Goal: Information Seeking & Learning: Compare options

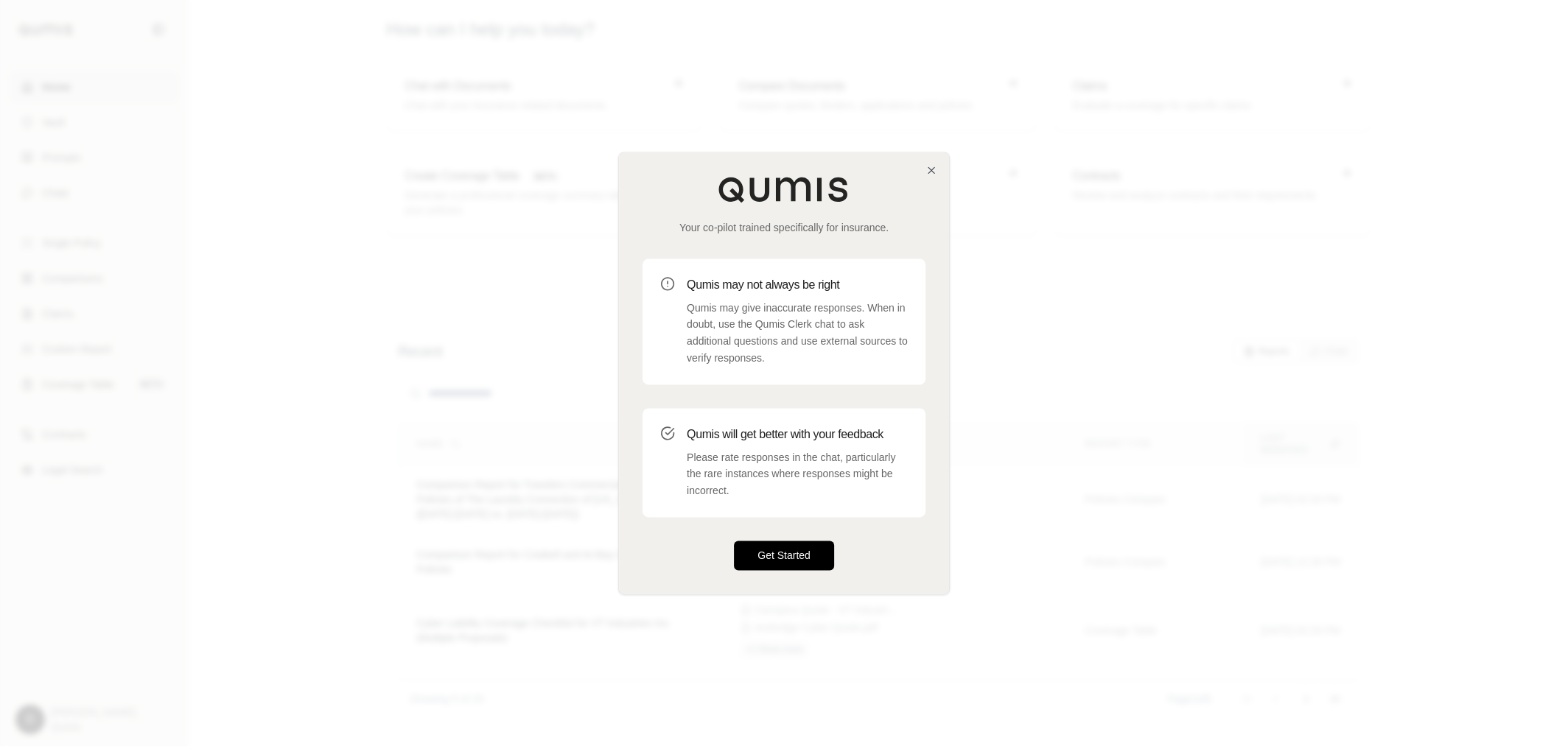
click at [780, 550] on button "Get Started" at bounding box center [784, 555] width 101 height 29
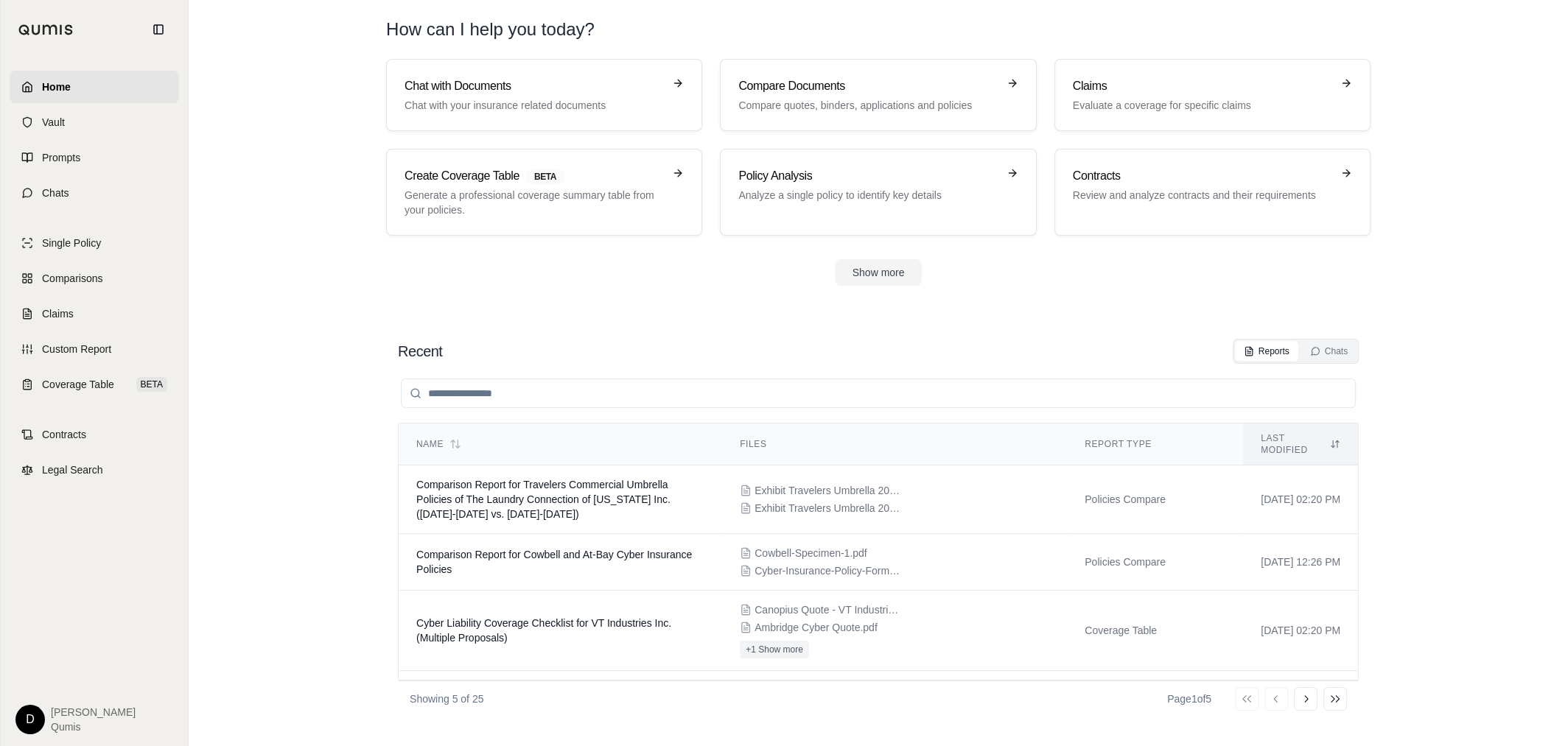
click at [507, 285] on section "Chat with Documents Chat with your insurance related documents Compare Document…" at bounding box center [878, 184] width 1368 height 250
click at [70, 185] on link "Chats" at bounding box center [94, 193] width 169 height 32
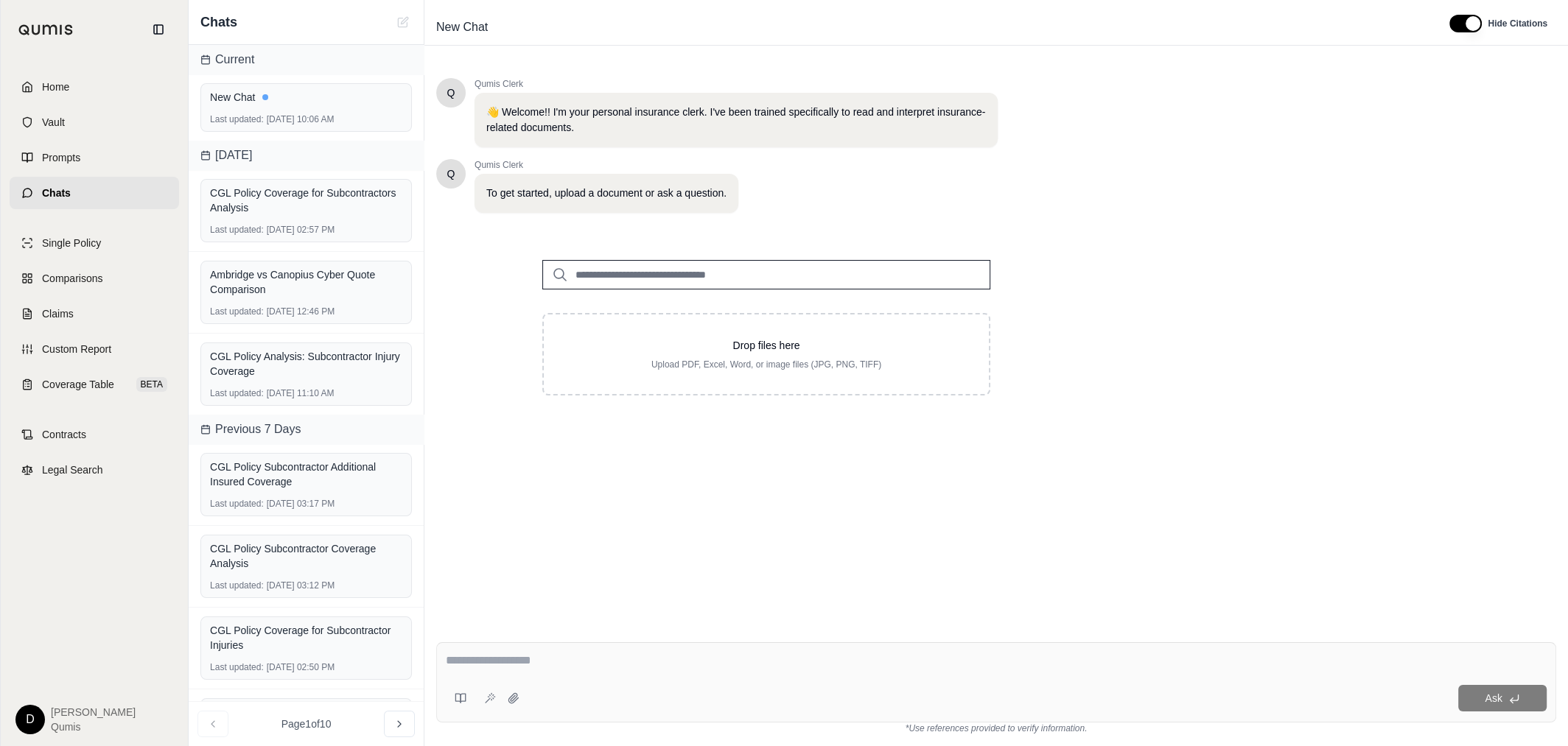
click at [634, 275] on input "search" at bounding box center [766, 274] width 448 height 29
click at [545, 628] on textarea at bounding box center [996, 660] width 1101 height 18
click at [459, 628] on button at bounding box center [460, 698] width 29 height 29
click at [772, 628] on textarea at bounding box center [996, 660] width 1101 height 18
click at [73, 160] on span "Prompts" at bounding box center [61, 157] width 39 height 15
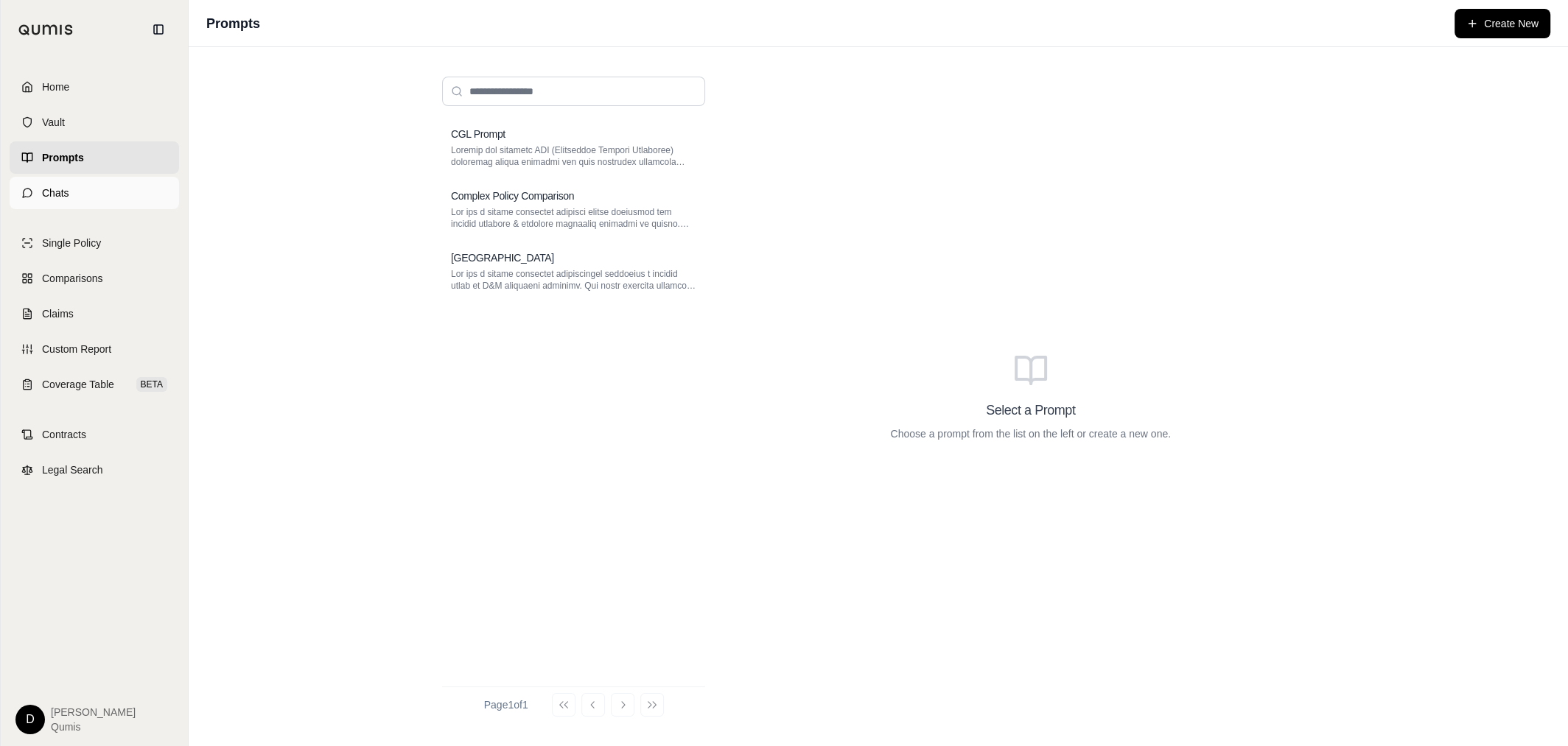
click at [60, 186] on span "Chats" at bounding box center [55, 192] width 27 height 15
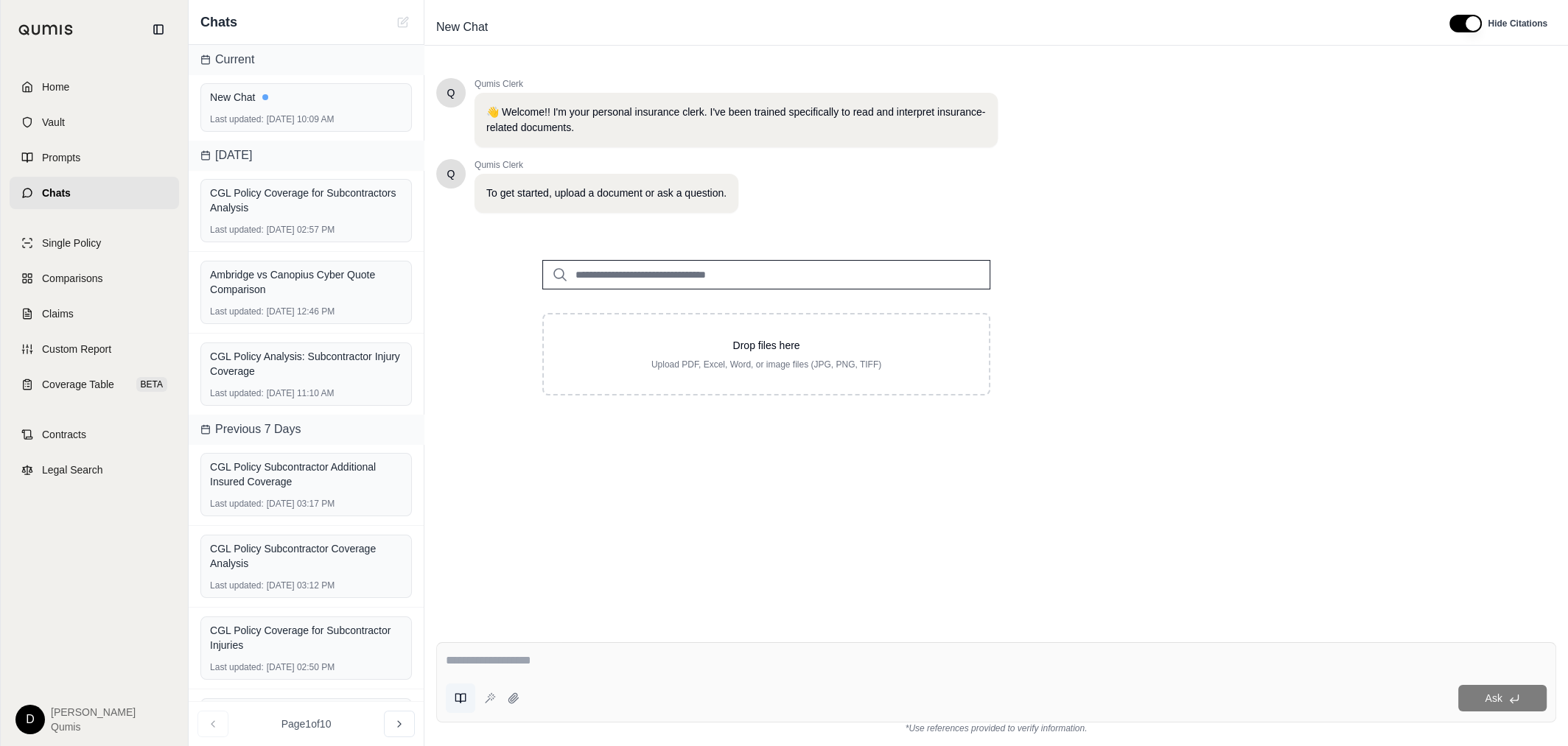
click at [463, 628] on icon at bounding box center [460, 697] width 12 height 12
click at [798, 628] on textarea at bounding box center [996, 660] width 1101 height 18
click at [97, 336] on link "Custom Report" at bounding box center [94, 349] width 169 height 32
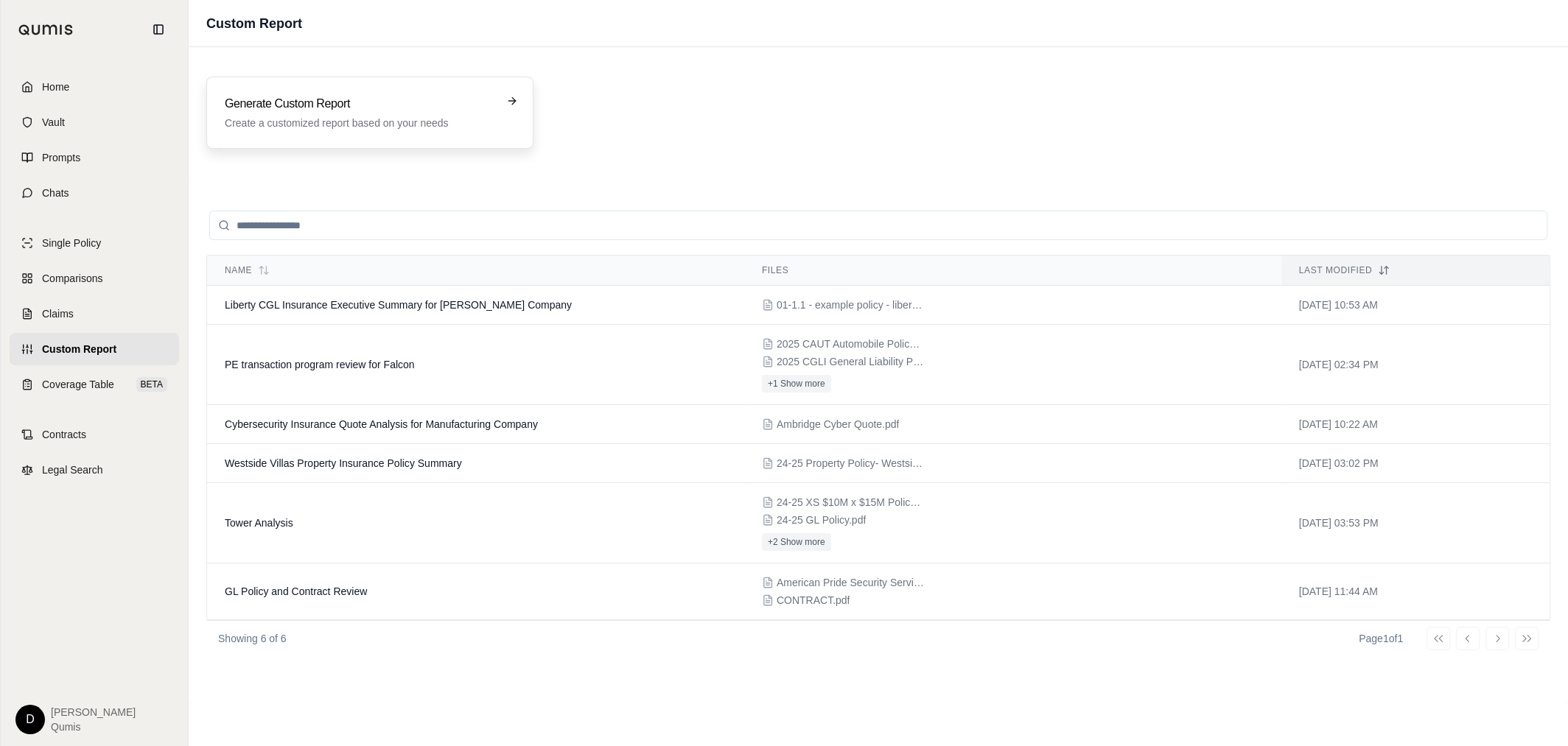
click at [329, 113] on div "Generate Custom Report Create a customized report based on your needs" at bounding box center [360, 113] width 270 height 36
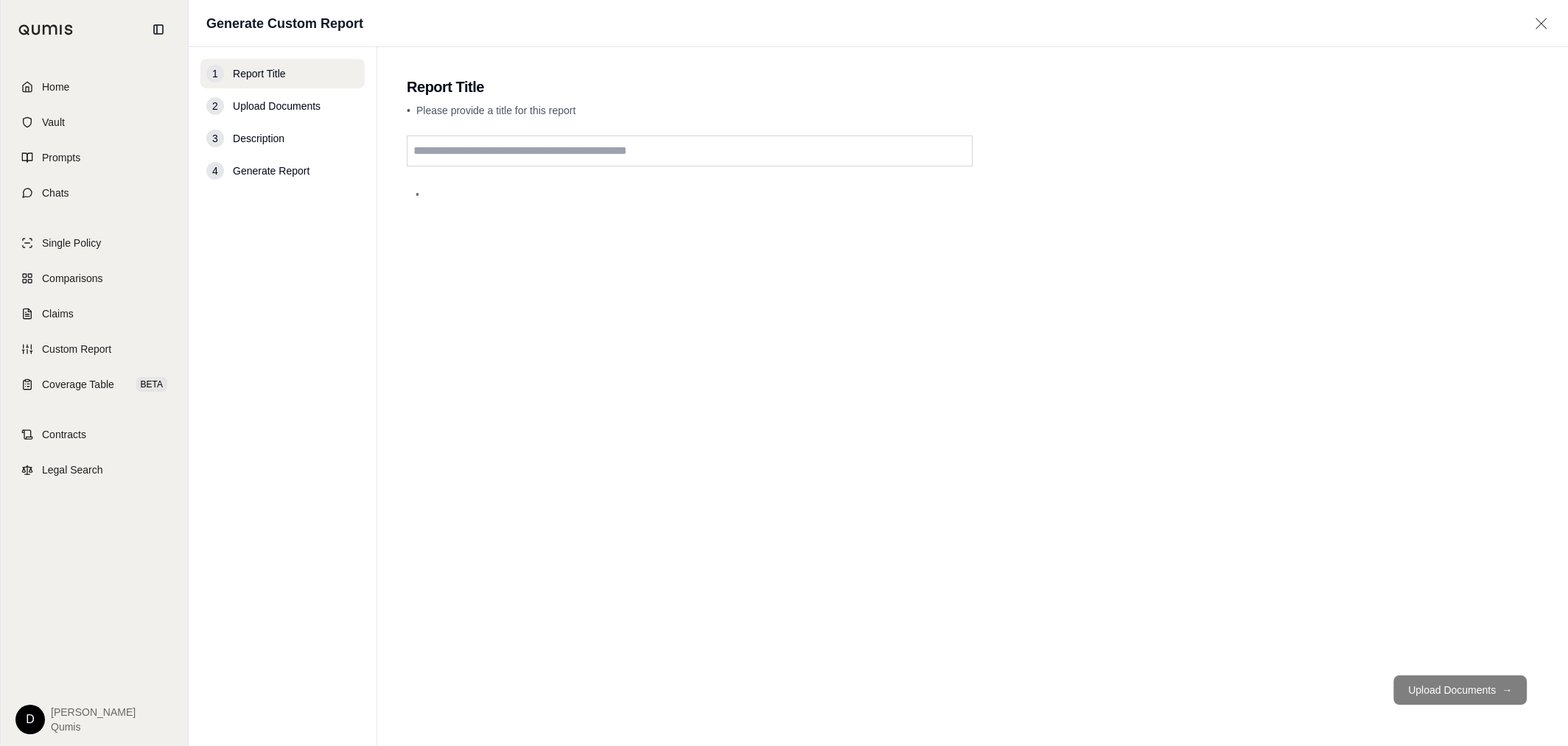
click at [514, 145] on input "text" at bounding box center [690, 151] width 566 height 31
type input "**********"
click at [1310, 628] on button "Upload Documents →" at bounding box center [1460, 690] width 133 height 29
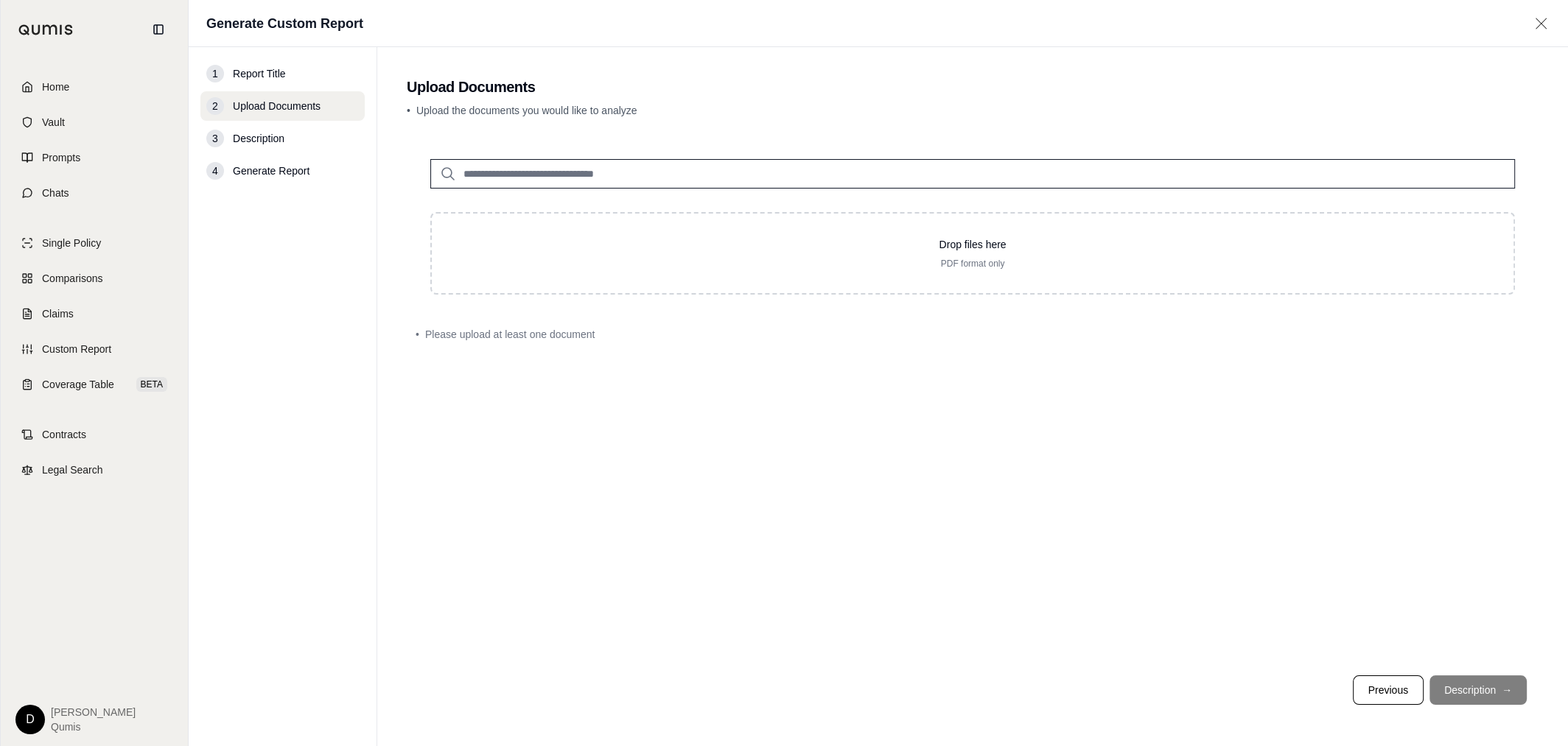
click at [643, 176] on input "search" at bounding box center [972, 174] width 1085 height 29
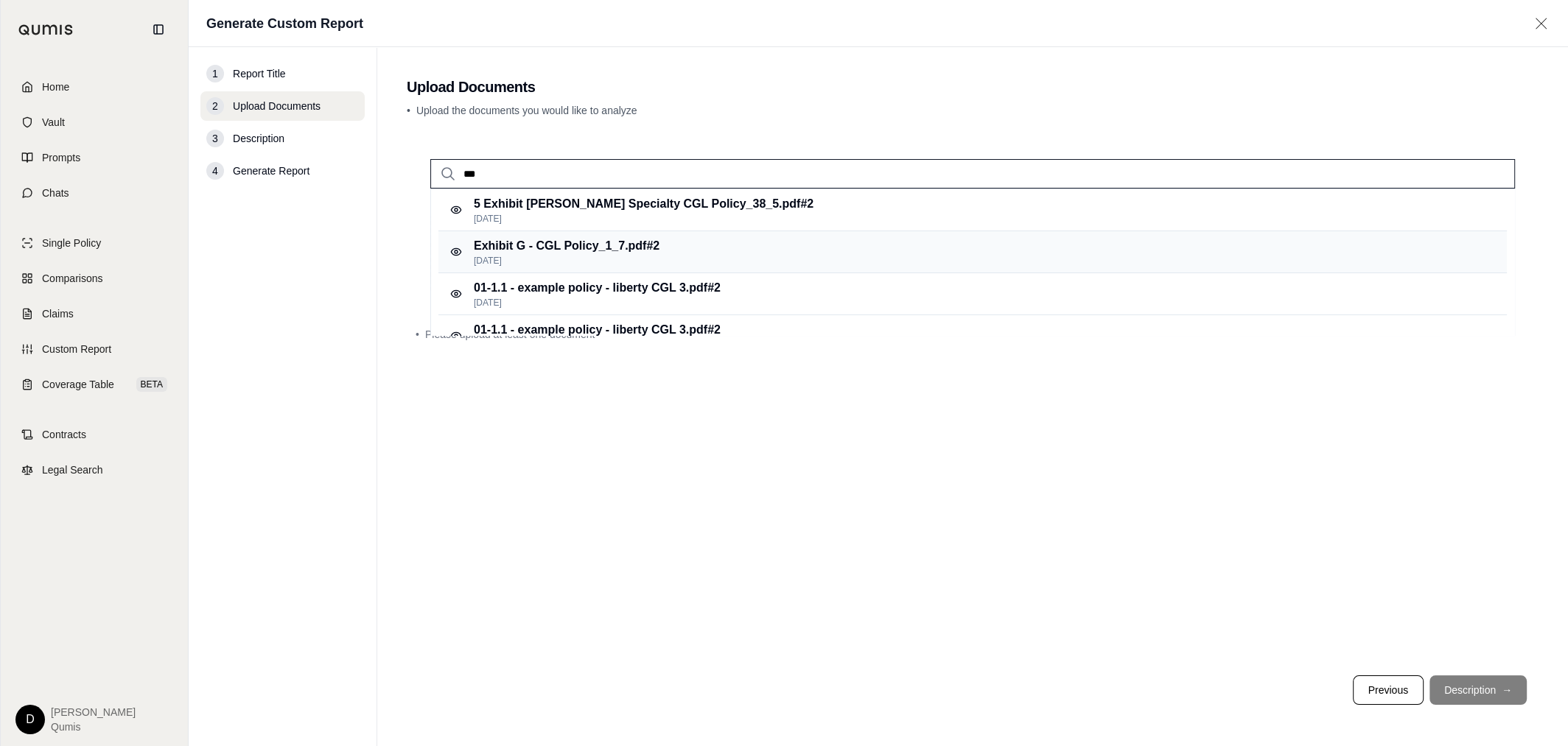
type input "***"
click at [695, 241] on div "Exhibit G - CGL Policy_1_7.pdf #2 [DATE]" at bounding box center [972, 252] width 1068 height 42
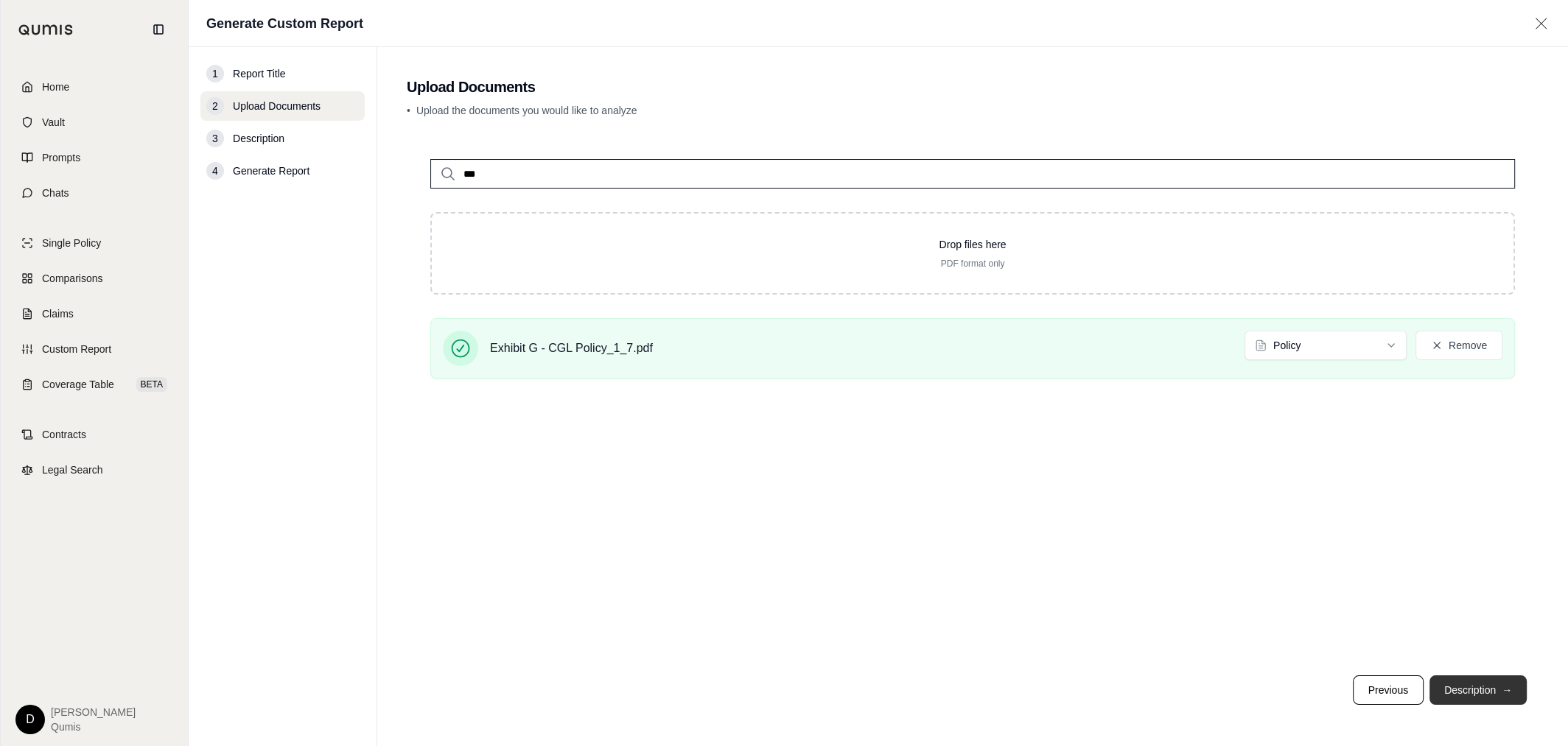
click at [1310, 628] on button "Description →" at bounding box center [1478, 690] width 97 height 29
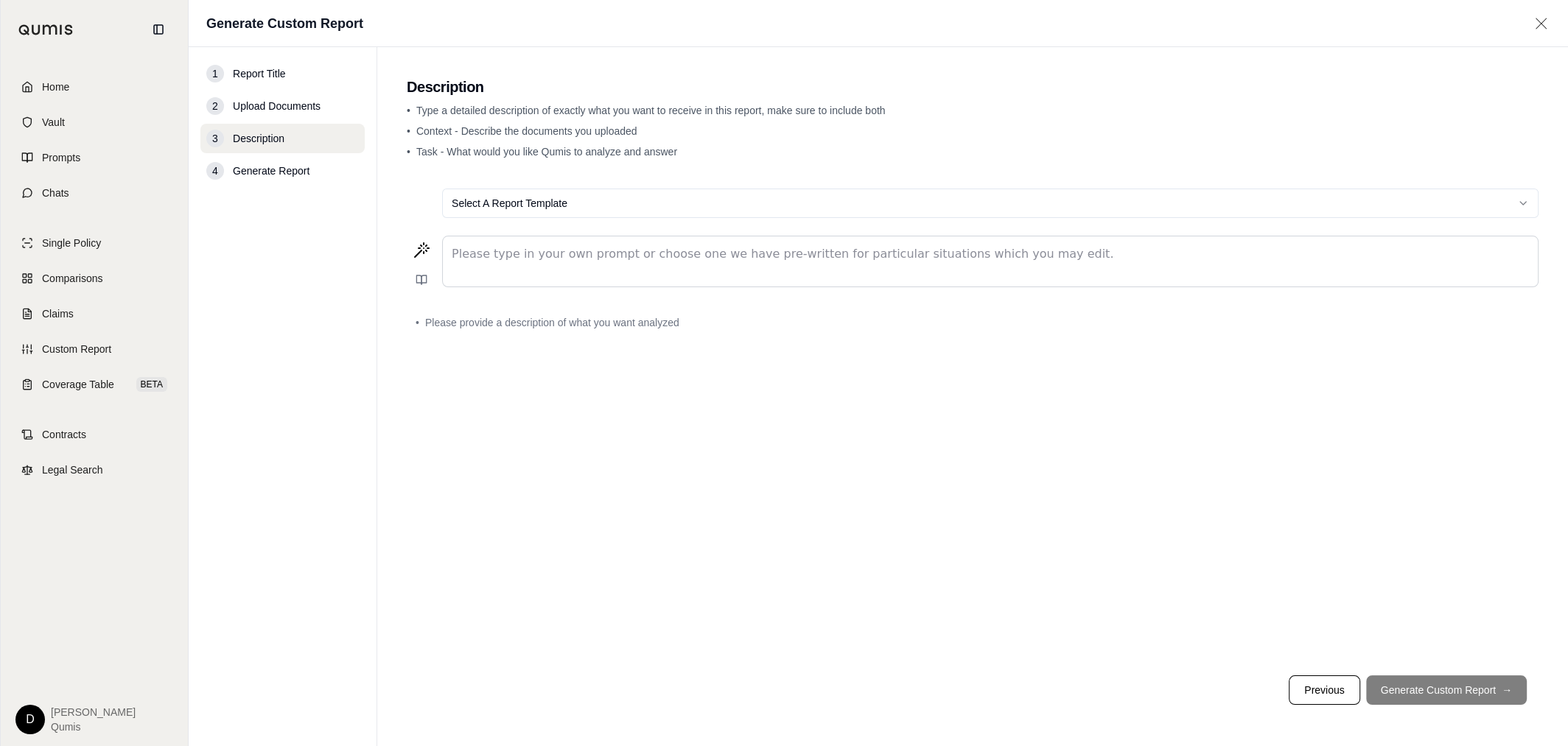
click at [602, 257] on p "editable markdown" at bounding box center [990, 254] width 1078 height 18
click at [549, 272] on div "editable markdown" at bounding box center [991, 261] width 1095 height 50
click at [412, 282] on button at bounding box center [422, 280] width 29 height 29
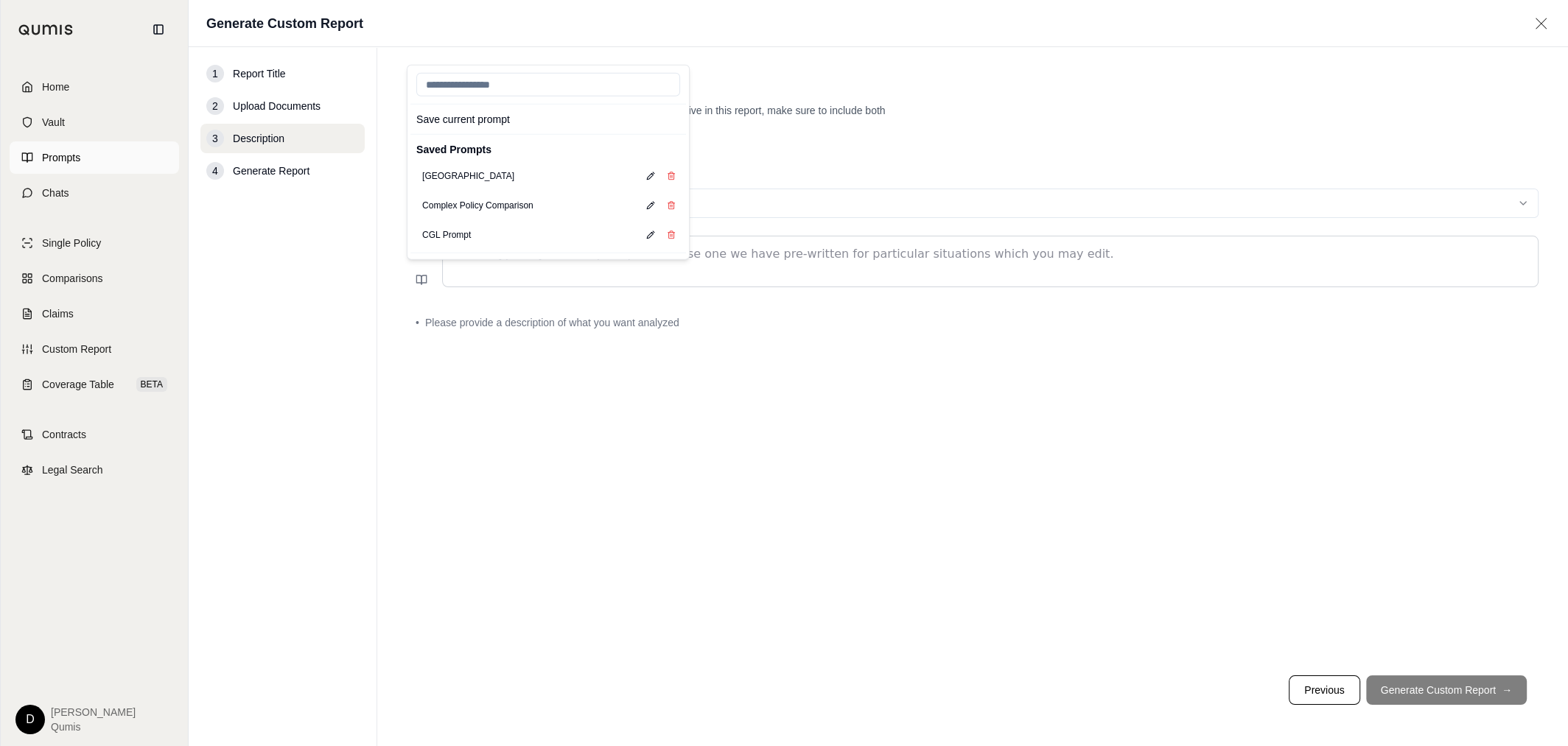
click at [87, 163] on link "Prompts" at bounding box center [94, 158] width 169 height 32
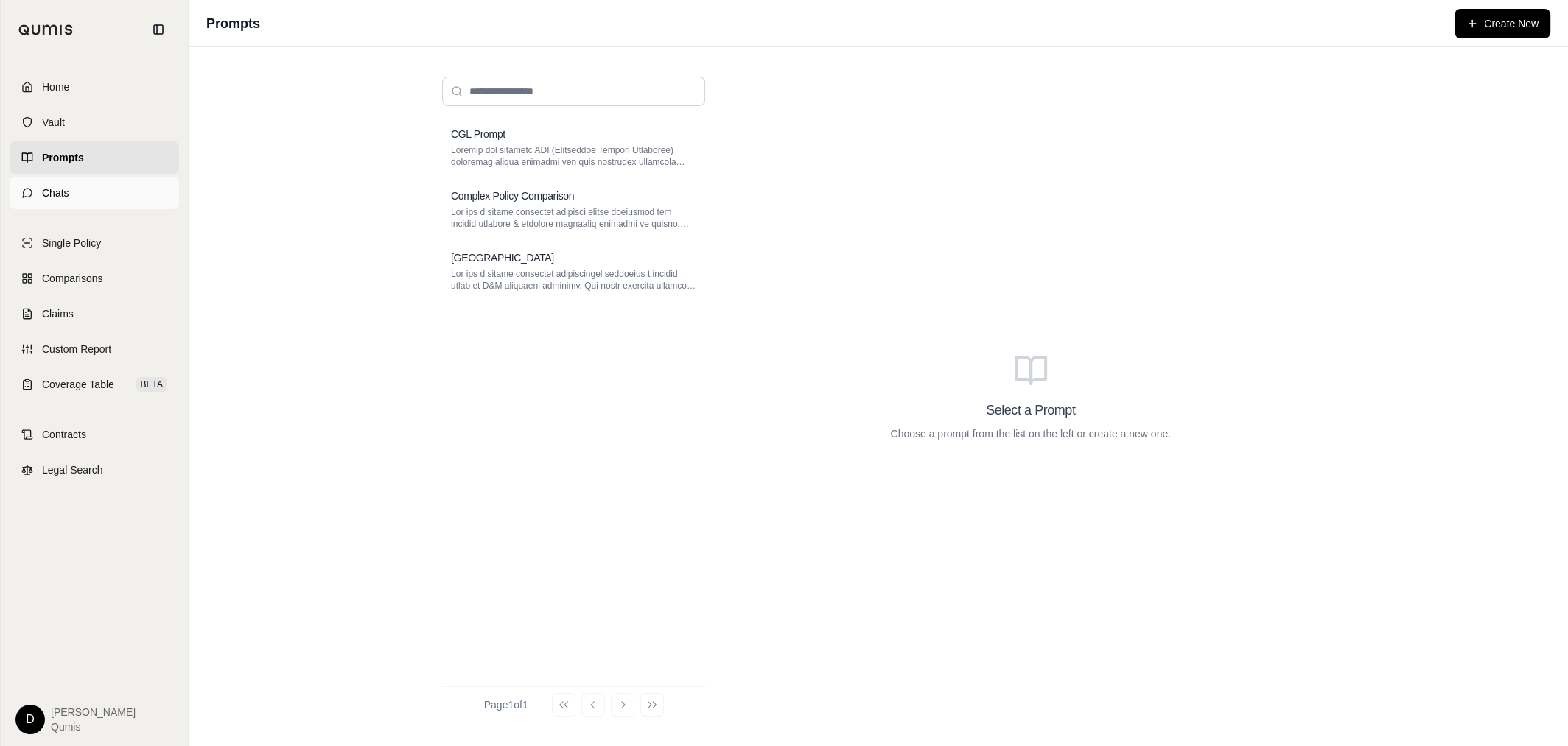
click at [87, 194] on link "Chats" at bounding box center [94, 193] width 169 height 32
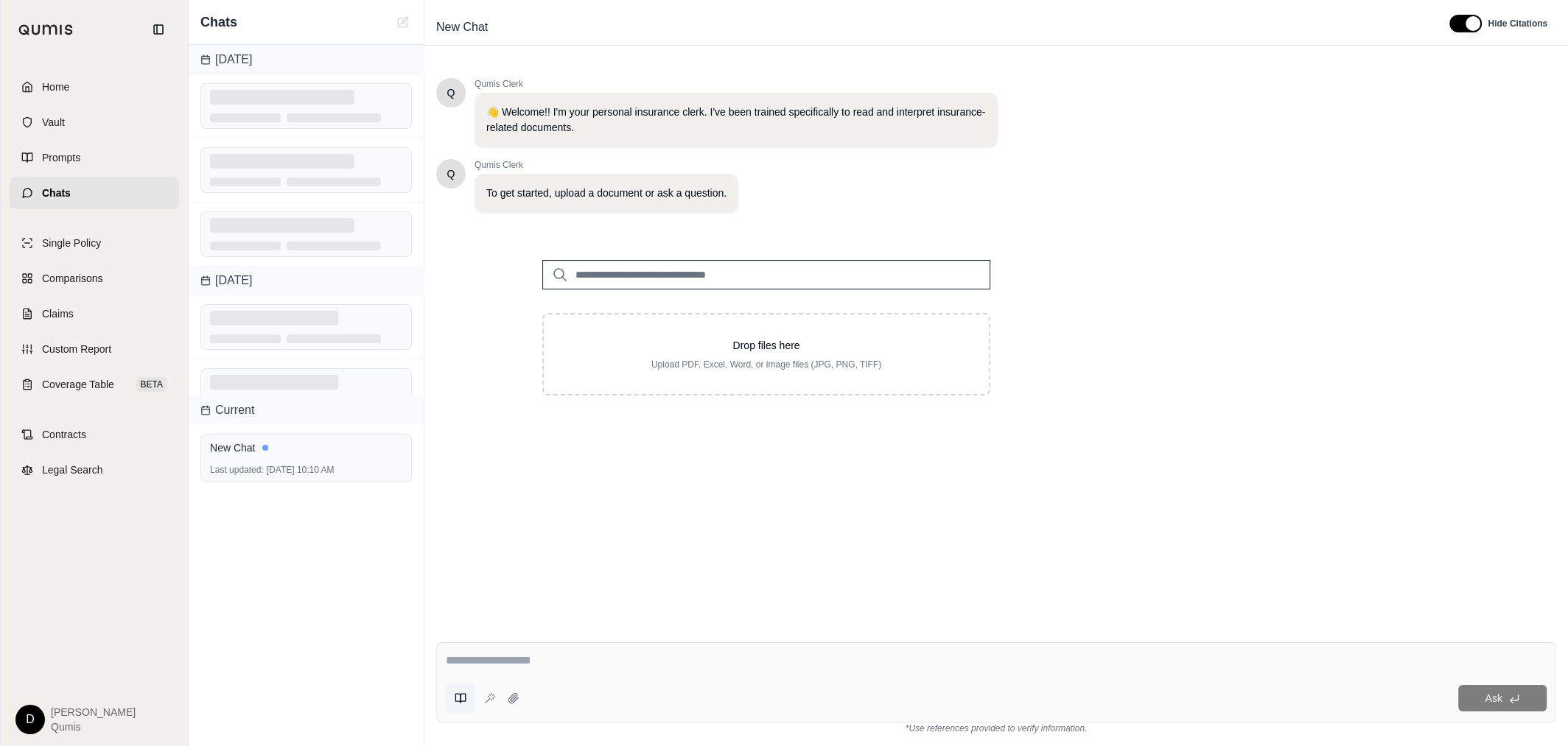
click at [464, 628] on icon at bounding box center [463, 697] width 5 height 9
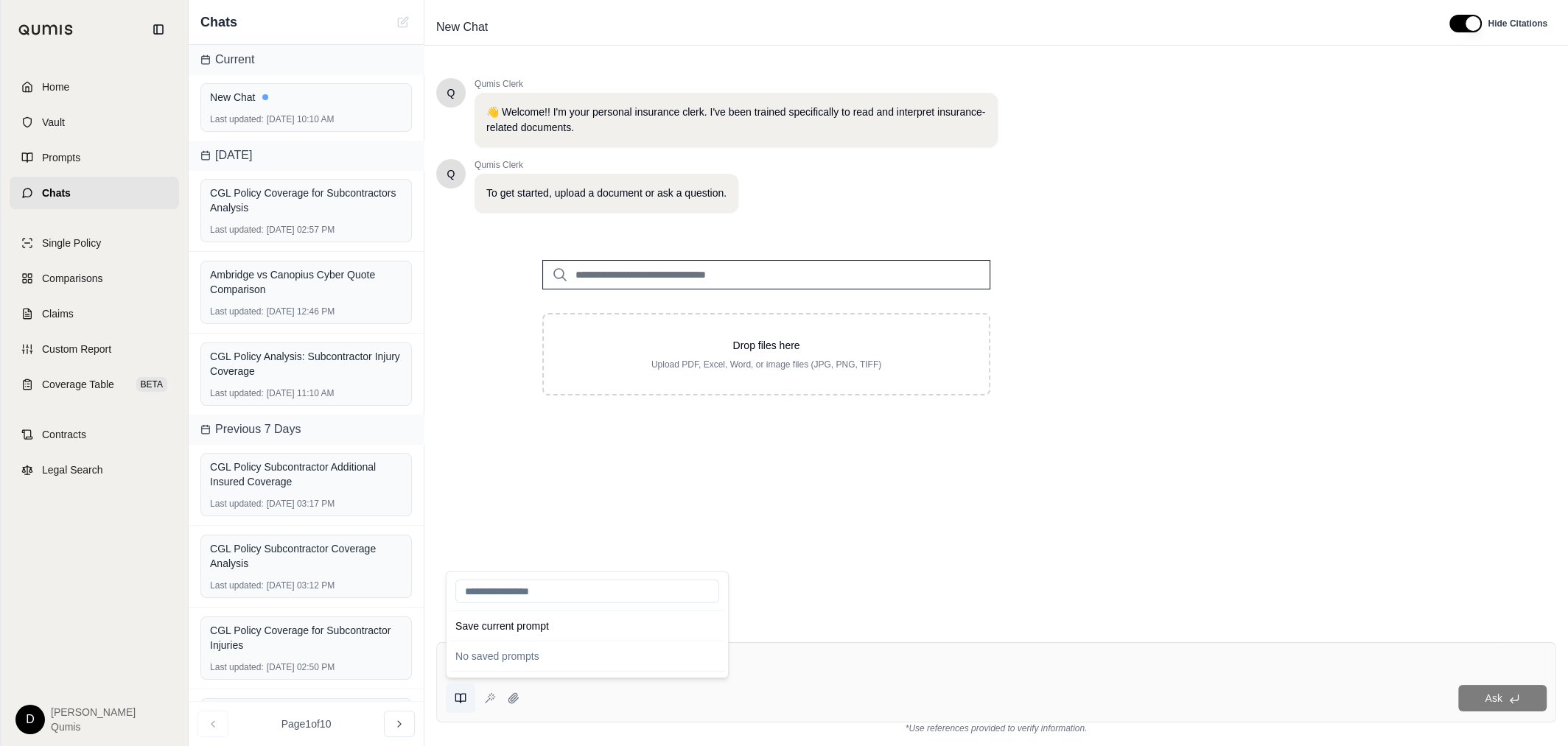
click at [464, 628] on icon at bounding box center [463, 697] width 5 height 9
click at [510, 465] on div "Q Qumis Clerk 👋 Welcome!! I'm your personal insurance clerk. I've been trained …" at bounding box center [996, 342] width 1120 height 552
click at [459, 697] on icon at bounding box center [460, 697] width 12 height 12
click at [810, 659] on textarea at bounding box center [996, 660] width 1101 height 18
click at [776, 667] on textarea at bounding box center [996, 660] width 1101 height 18
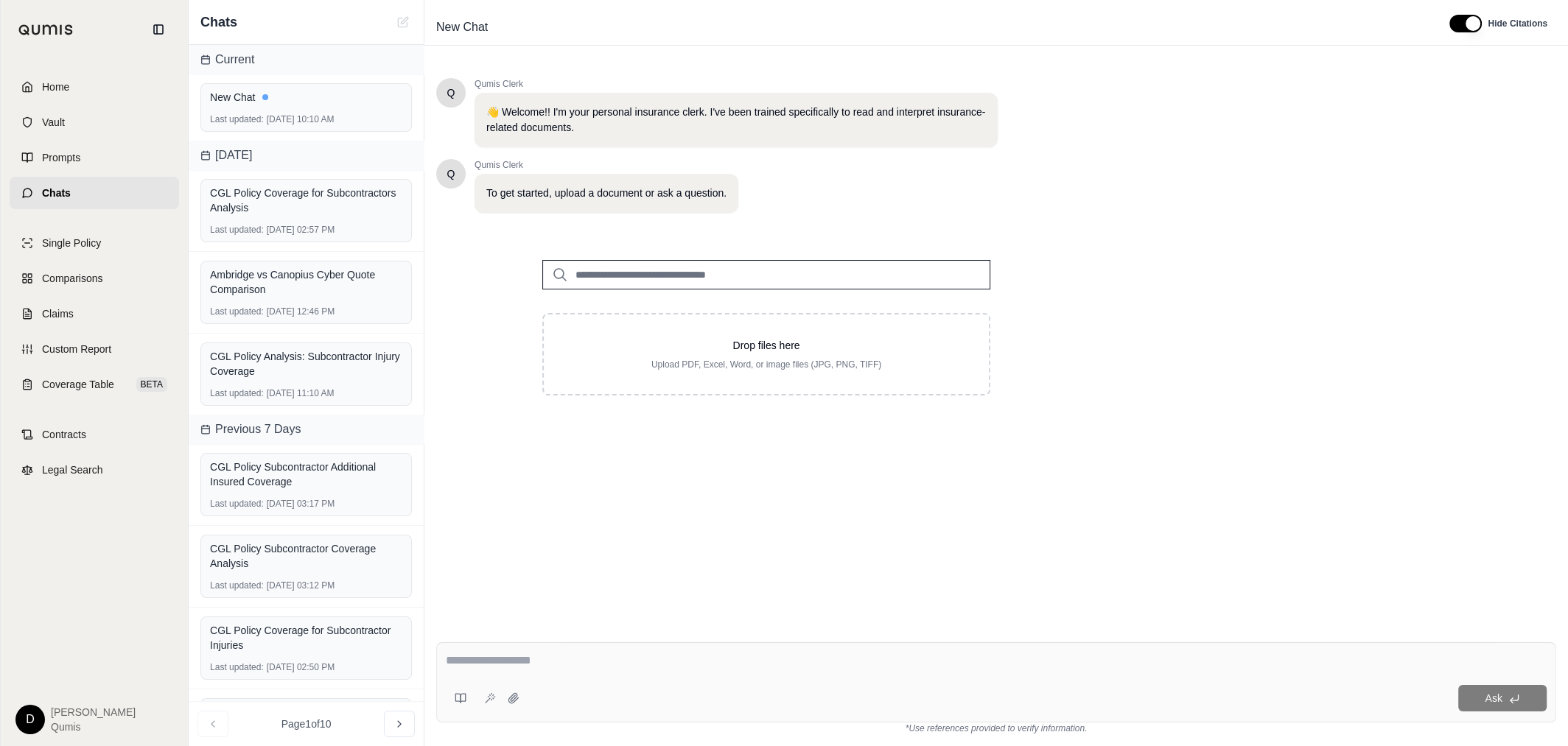
click at [770, 667] on textarea at bounding box center [996, 660] width 1101 height 18
click at [112, 277] on link "Comparisons" at bounding box center [94, 278] width 169 height 32
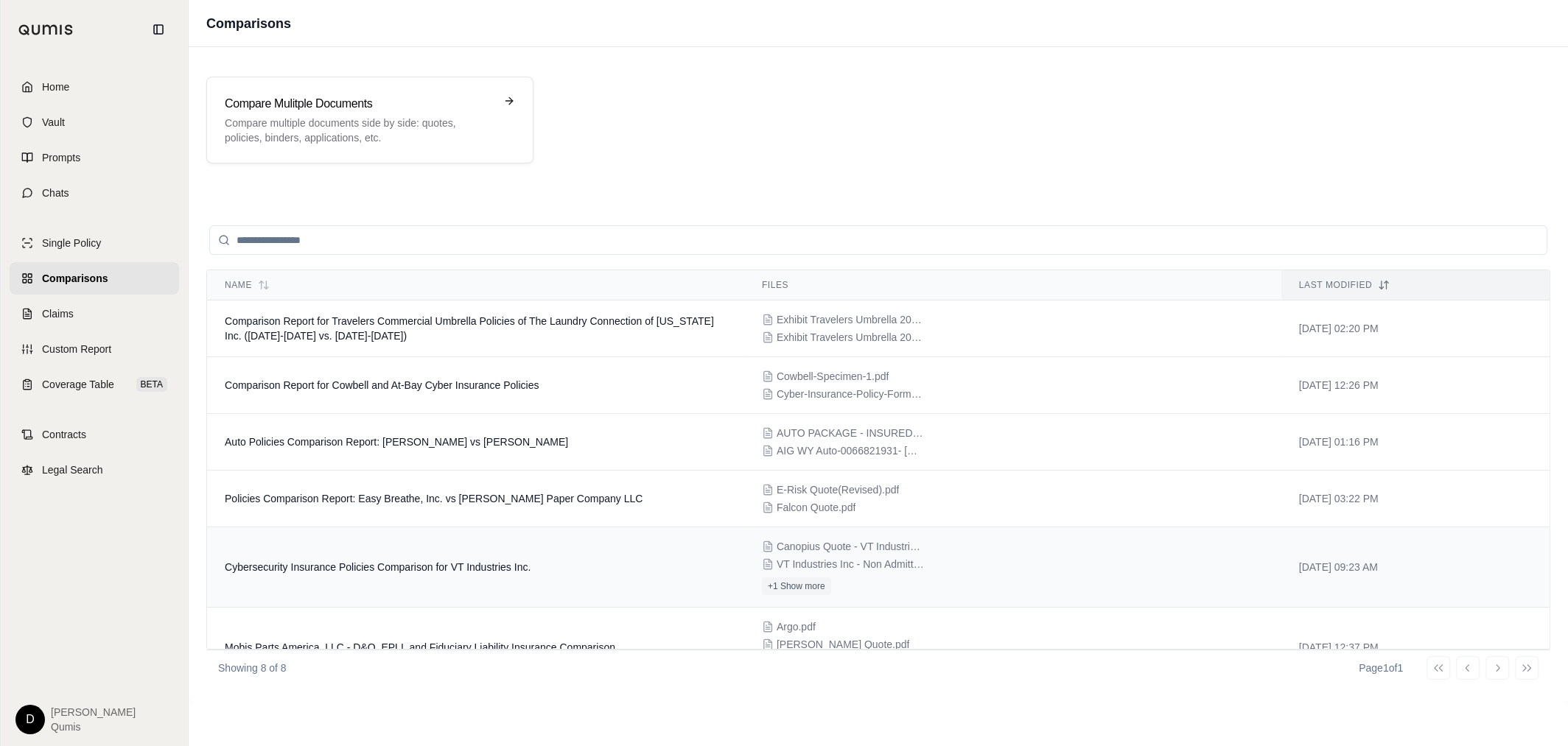
click at [603, 567] on td "Cybersecurity Insurance Policies Comparison for VT Industries Inc." at bounding box center [476, 567] width 537 height 80
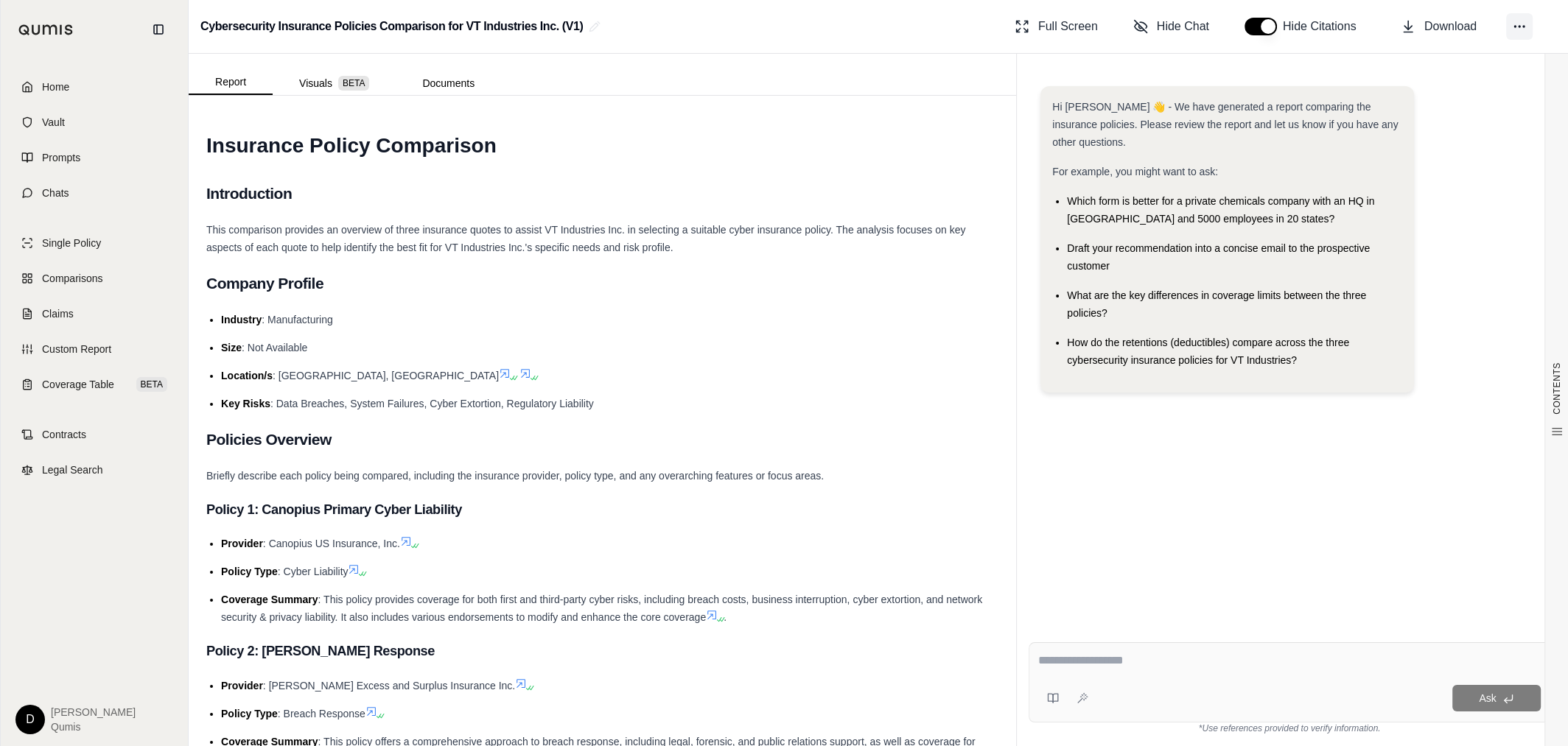
click at [1522, 30] on icon at bounding box center [1519, 26] width 15 height 15
click at [1423, 118] on span "Share Link" at bounding box center [1403, 121] width 50 height 15
click at [872, 345] on li "Size : Not Available" at bounding box center [610, 347] width 777 height 18
click at [117, 192] on link "Chats" at bounding box center [94, 193] width 169 height 32
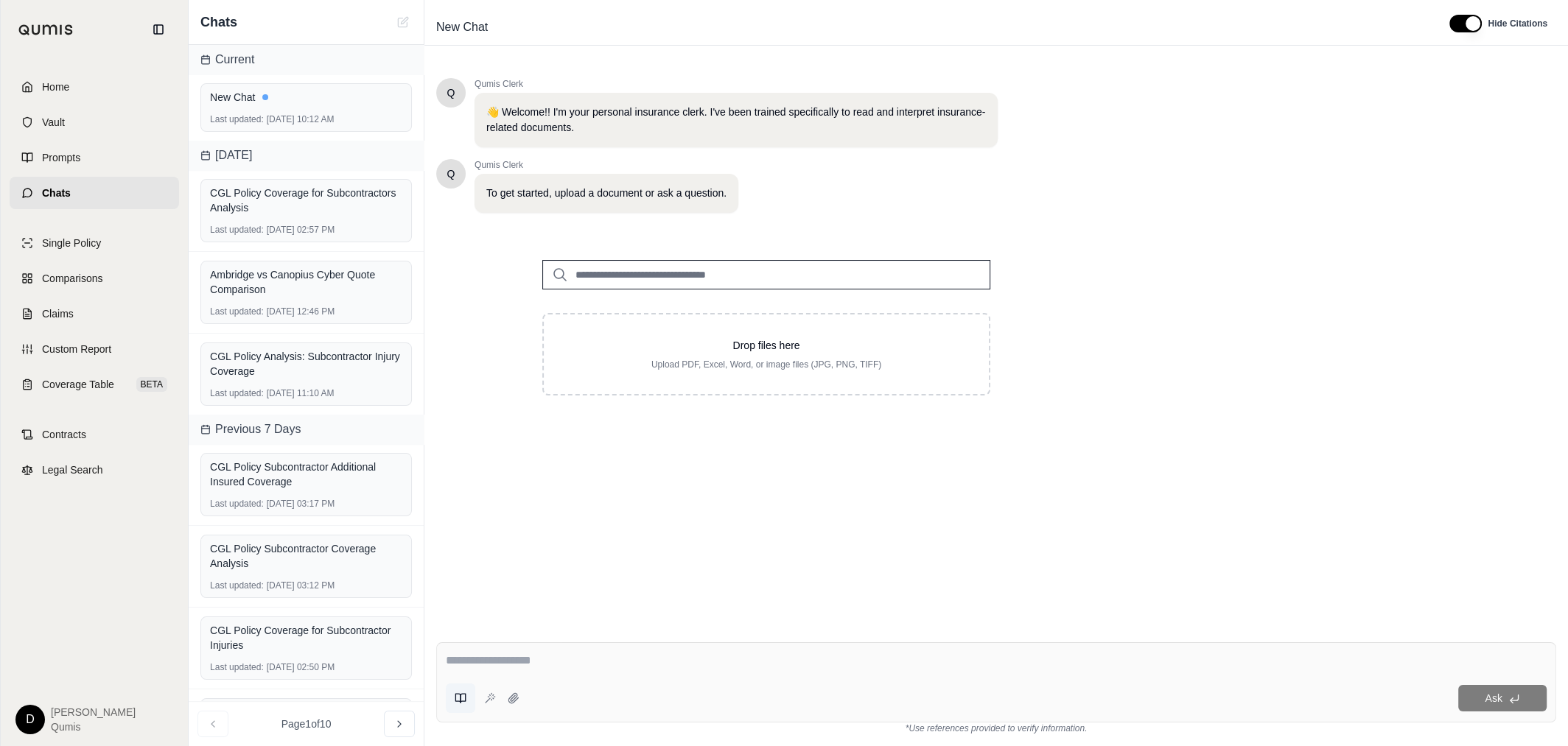
click at [456, 702] on icon at bounding box center [458, 697] width 5 height 9
click at [476, 657] on div "No saved prompts" at bounding box center [587, 656] width 275 height 23
click at [523, 594] on input "search" at bounding box center [587, 591] width 264 height 23
click at [460, 700] on icon at bounding box center [463, 697] width 5 height 9
click at [783, 671] on div at bounding box center [996, 663] width 1101 height 23
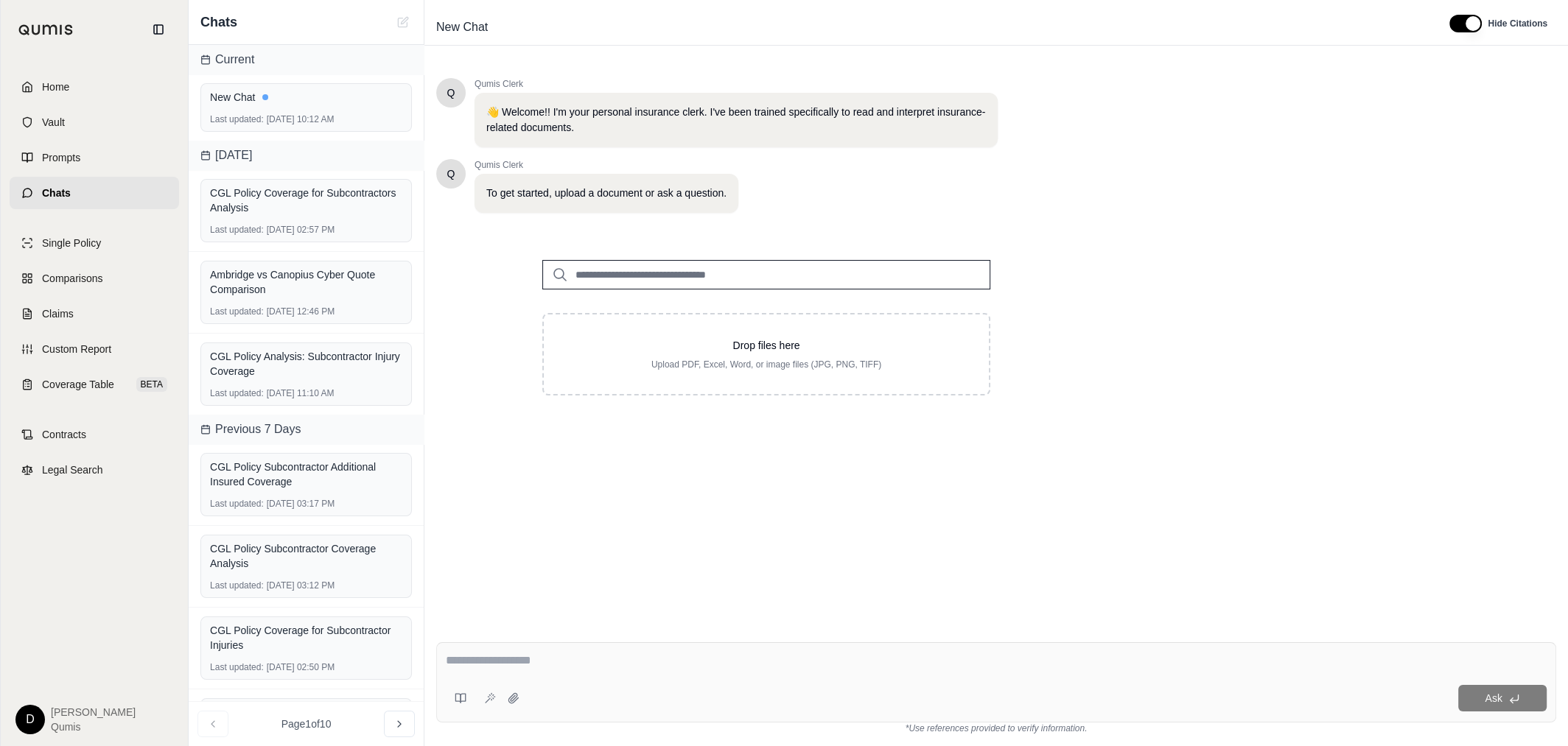
click at [739, 671] on div at bounding box center [996, 663] width 1101 height 23
click at [705, 660] on textarea at bounding box center [996, 660] width 1101 height 18
click at [1161, 492] on div "Q Qumis Clerk 👋 Welcome!! I'm your personal insurance clerk. I've been trained …" at bounding box center [996, 342] width 1120 height 552
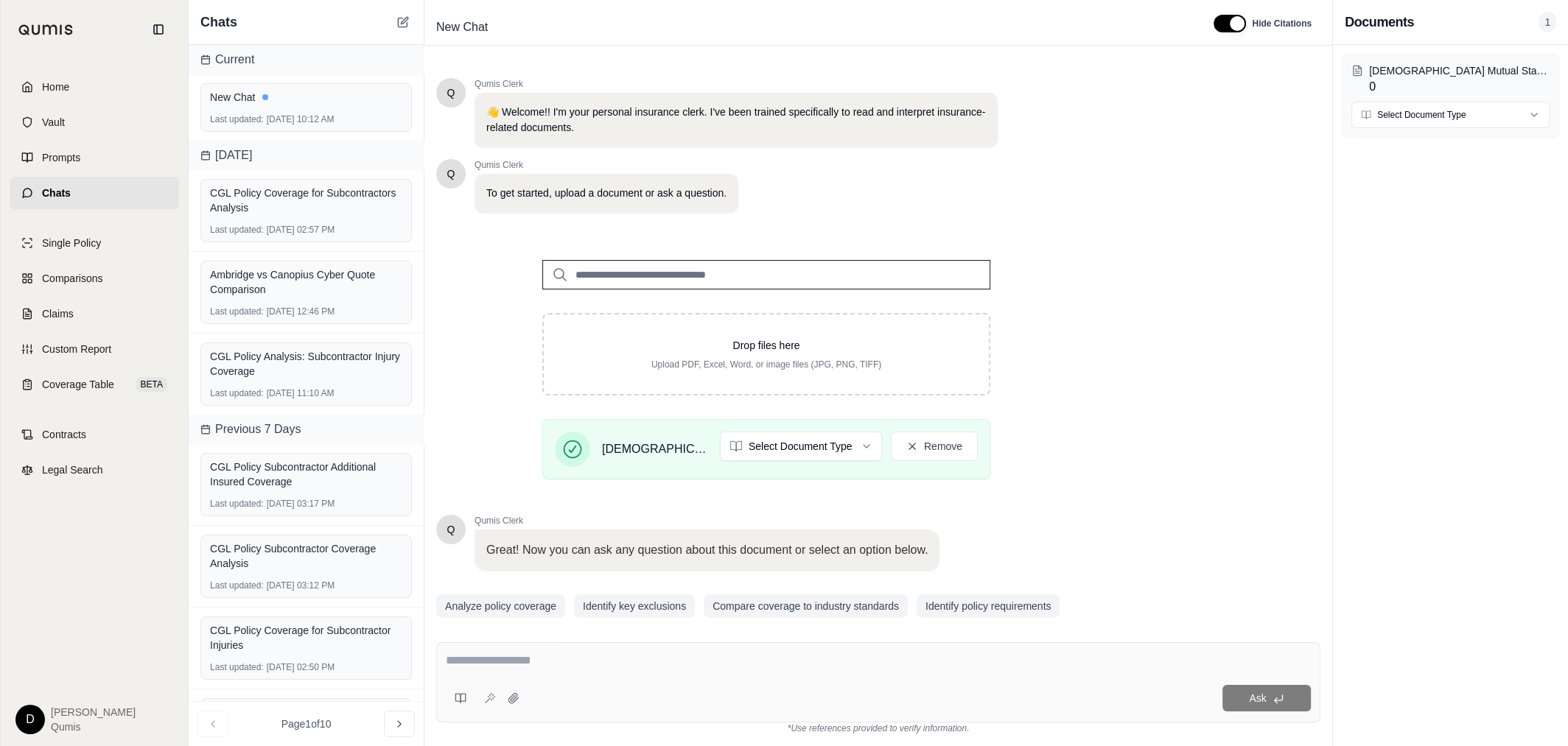
scroll to position [46, 0]
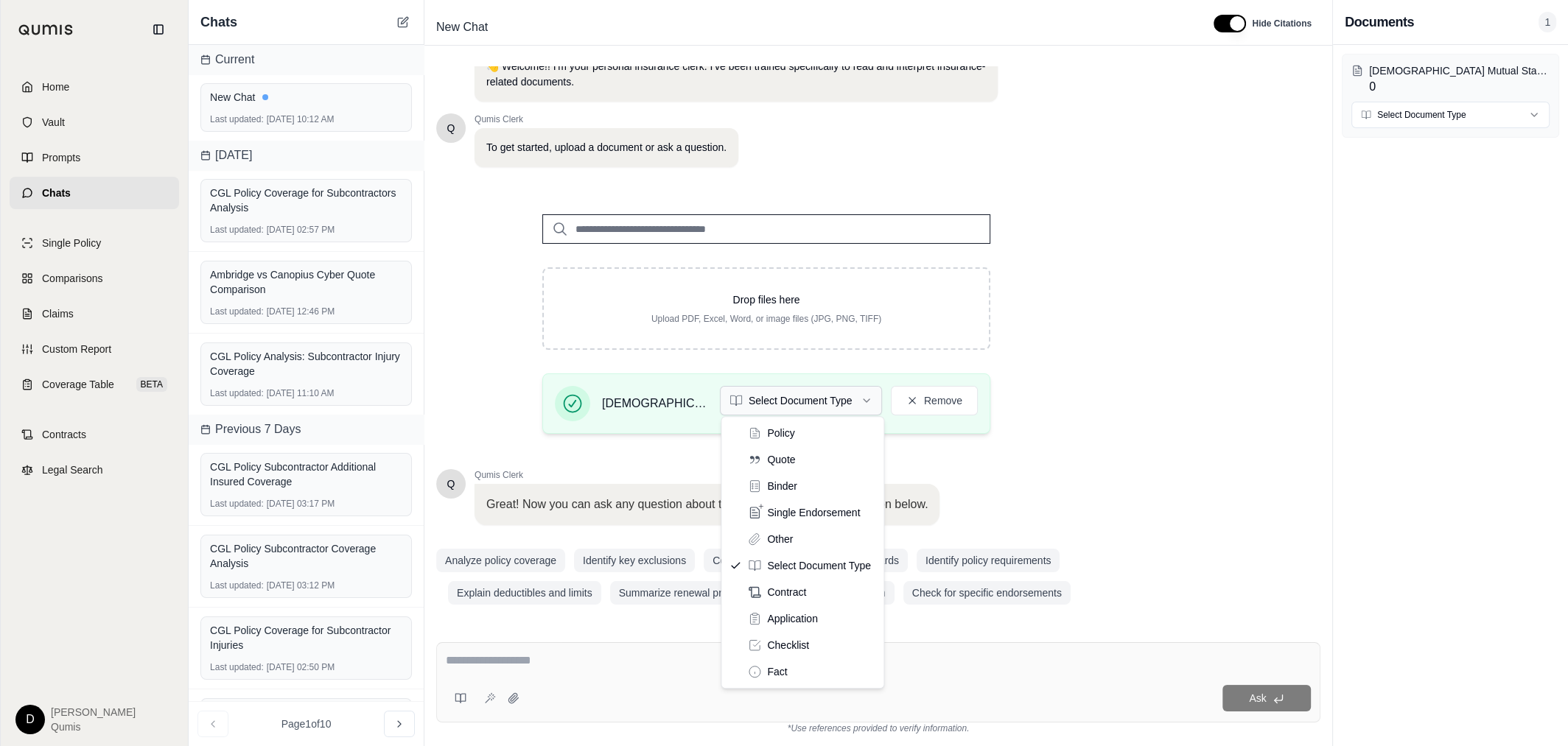
click at [833, 403] on html "Home Vault Prompts Chats Single Policy Comparisons Claims Custom Report Coverag…" at bounding box center [784, 373] width 1568 height 746
click at [1170, 449] on html "Home Vault Prompts Chats Single Policy Comparisons Claims Custom Report Coverag…" at bounding box center [784, 373] width 1568 height 746
click at [835, 400] on html "Home Vault Prompts Chats Single Policy Comparisons Claims Custom Report Coverag…" at bounding box center [784, 373] width 1568 height 746
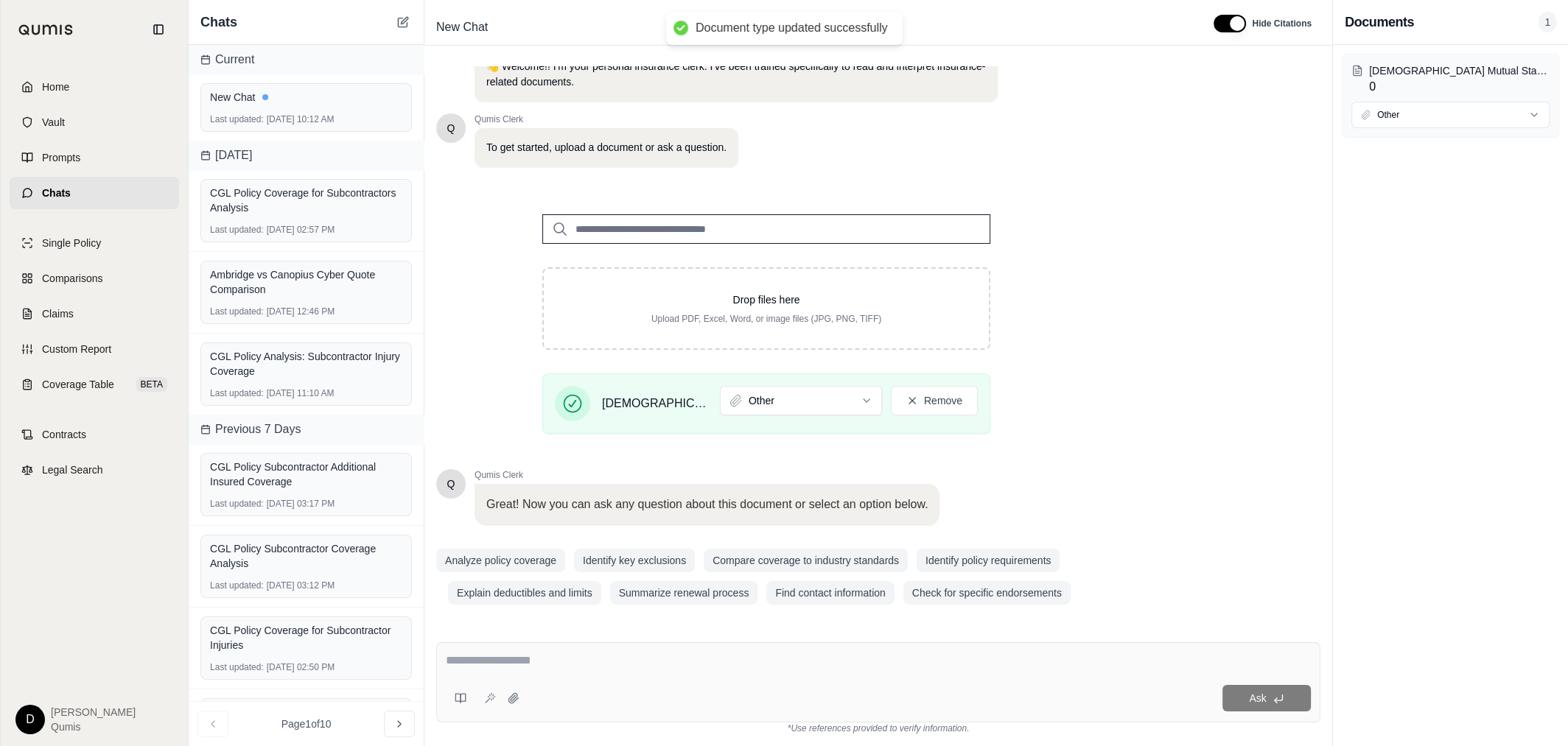
click at [579, 673] on div at bounding box center [878, 663] width 865 height 23
click at [557, 665] on textarea at bounding box center [878, 660] width 865 height 18
click at [626, 659] on textarea at bounding box center [878, 660] width 865 height 18
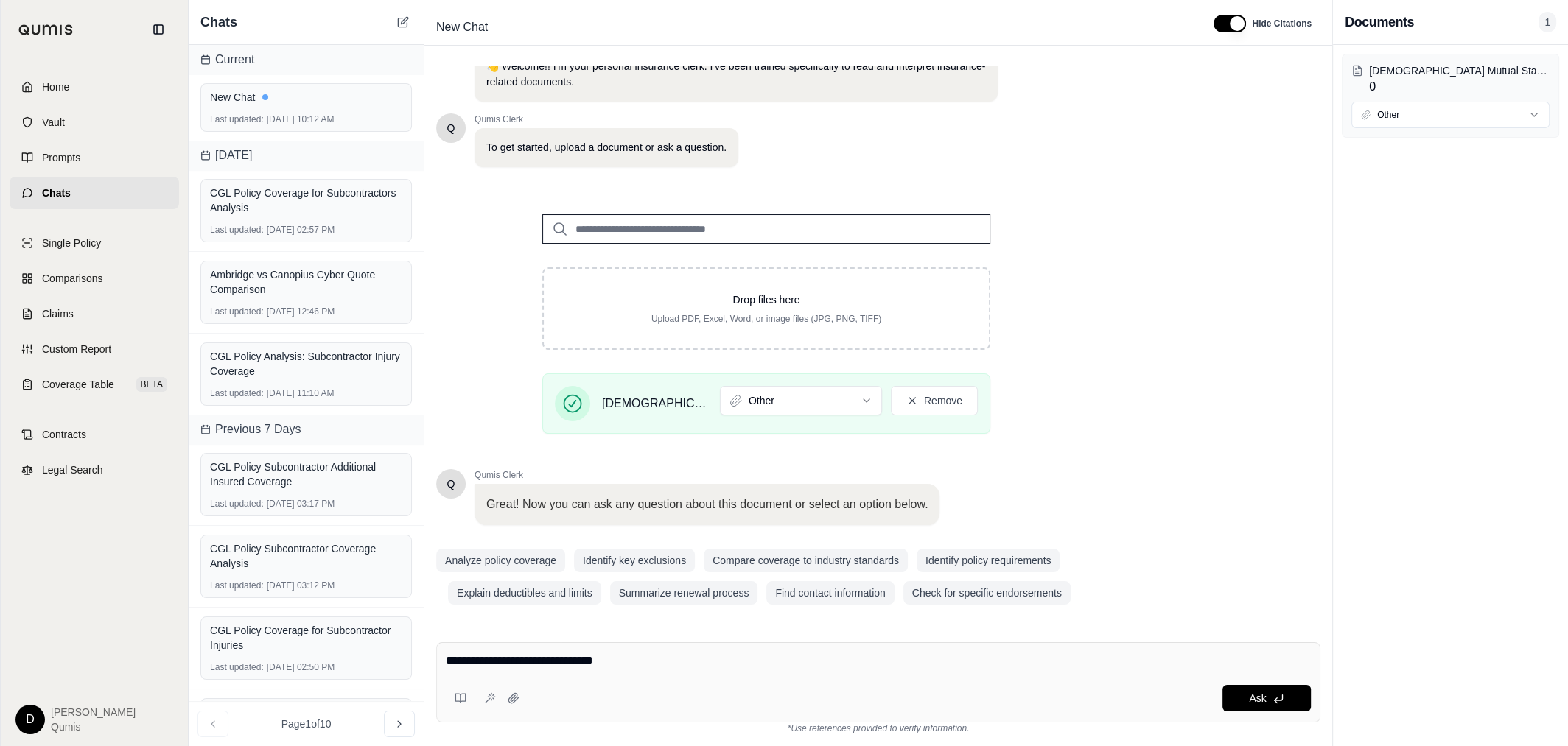
paste textarea "**********"
type textarea "**********"
click at [1077, 673] on div "**********" at bounding box center [878, 663] width 866 height 23
click at [398, 23] on icon at bounding box center [402, 22] width 12 height 12
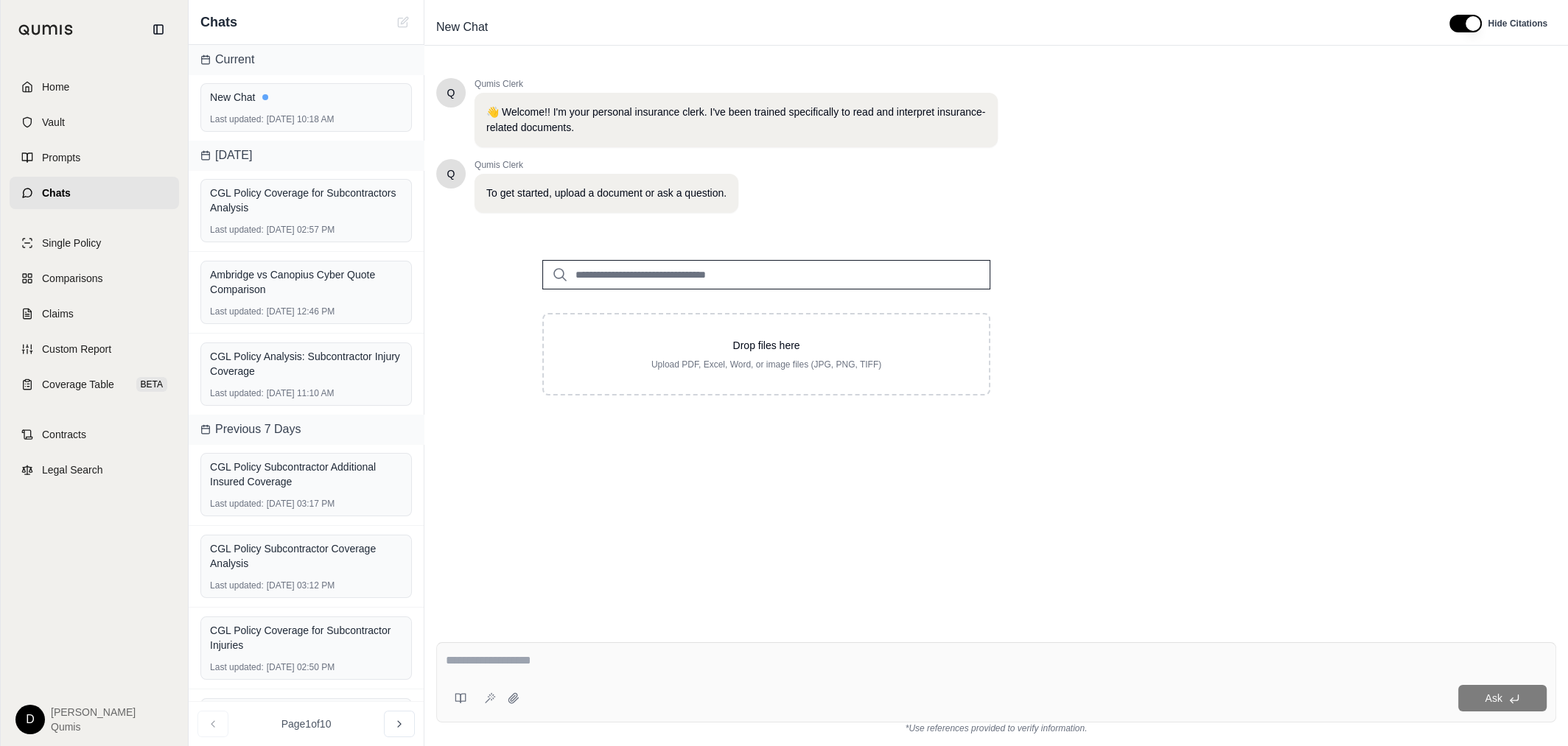
click at [786, 495] on div "Q Qumis Clerk 👋 Welcome!! I'm your personal insurance clerk. I've been trained …" at bounding box center [996, 342] width 1120 height 552
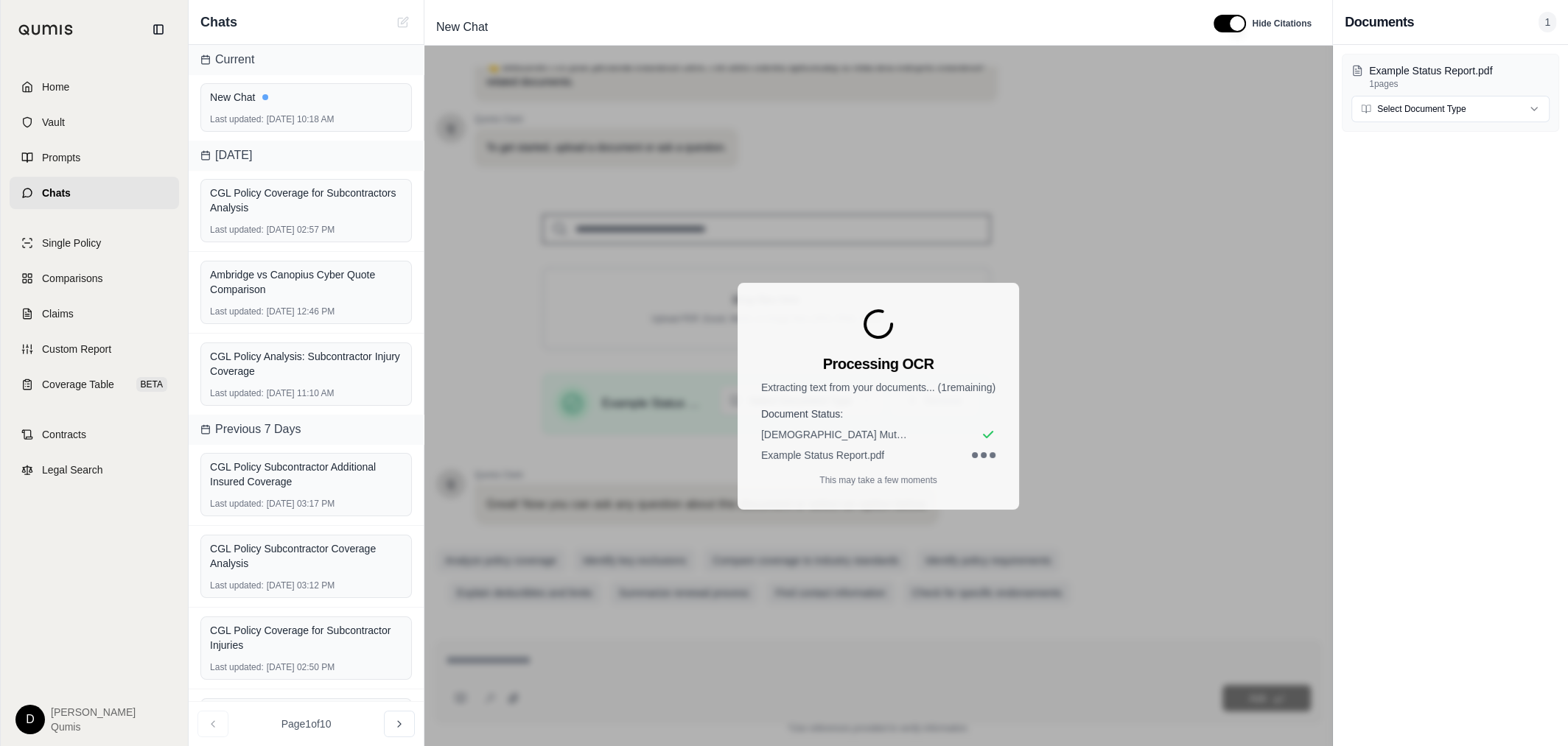
click at [871, 313] on icon at bounding box center [878, 323] width 26 height 26
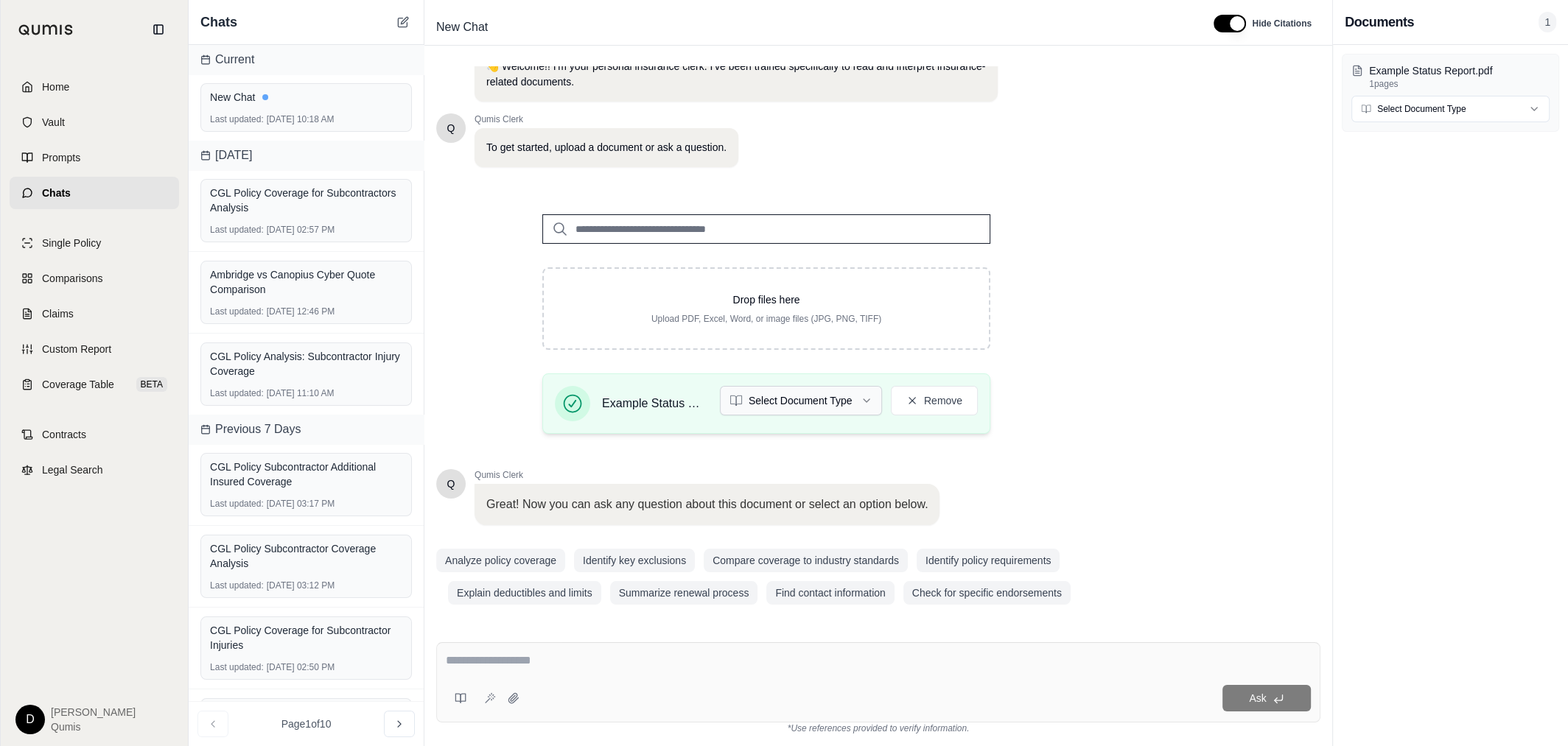
click at [831, 394] on html "Home Vault Prompts Chats Single Policy Comparisons Claims Custom Report Coverag…" at bounding box center [784, 373] width 1568 height 746
click at [711, 658] on textarea at bounding box center [878, 660] width 865 height 18
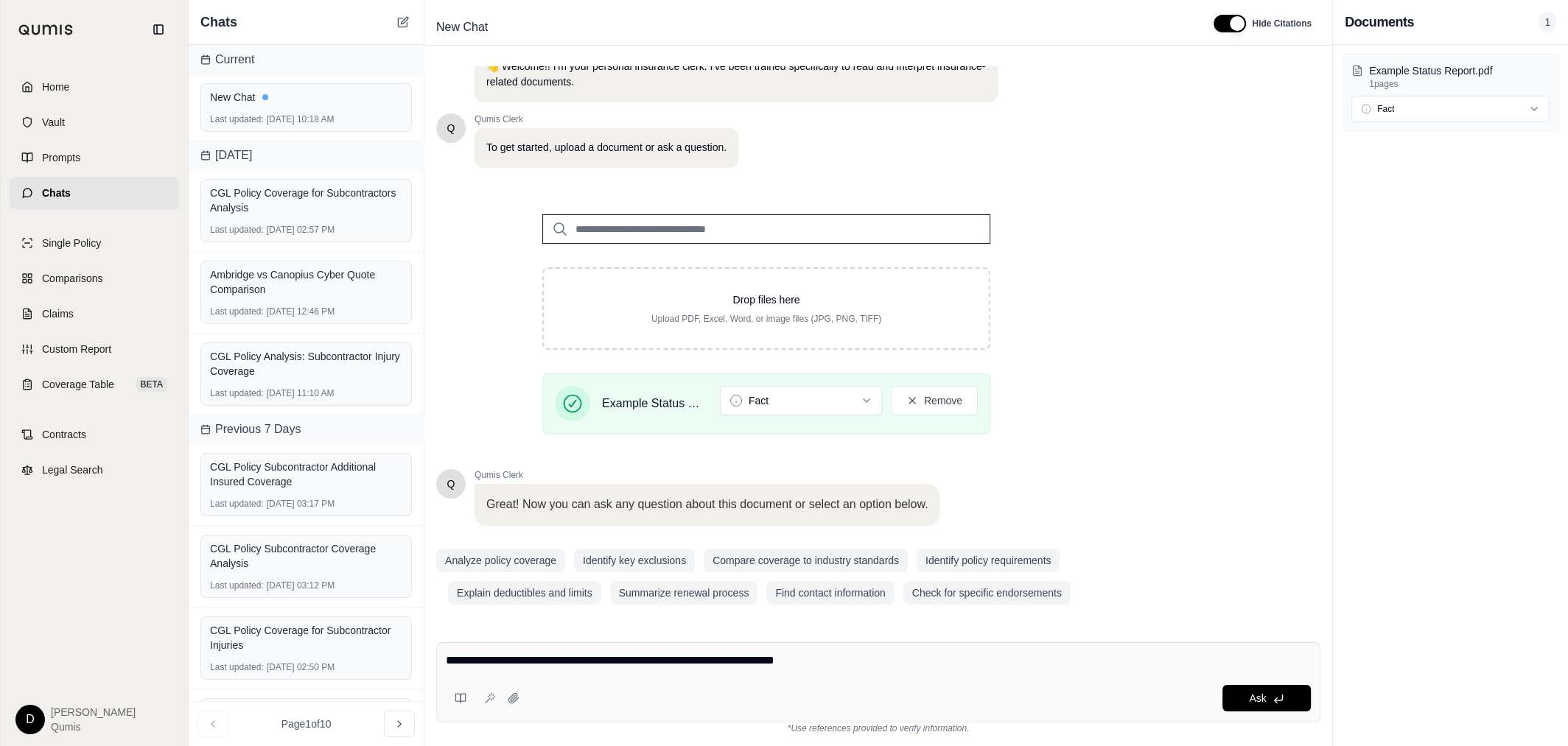
type textarea "**********"
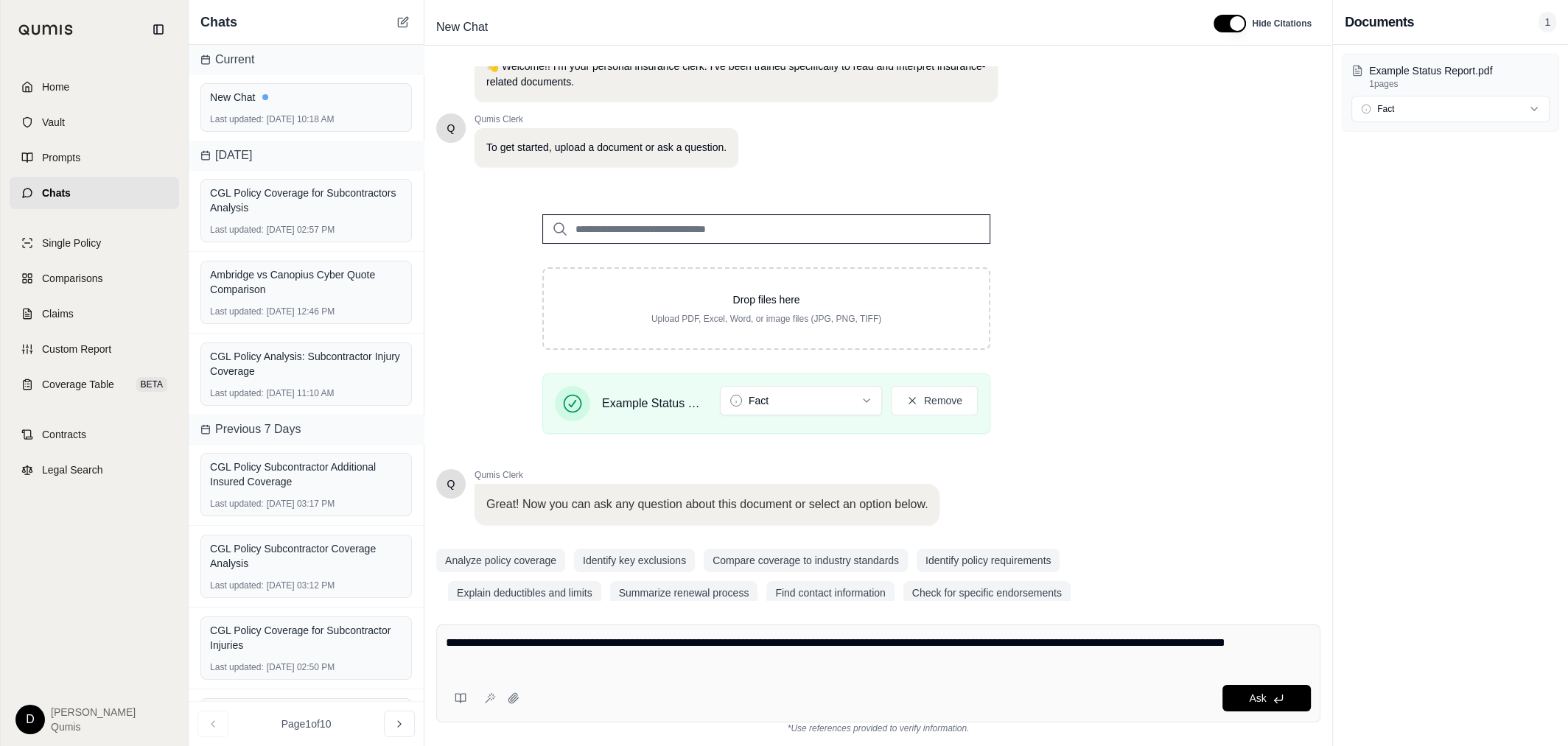
click at [1083, 662] on textarea "**********" at bounding box center [878, 652] width 866 height 36
click at [1259, 700] on span "Ask" at bounding box center [1258, 697] width 17 height 12
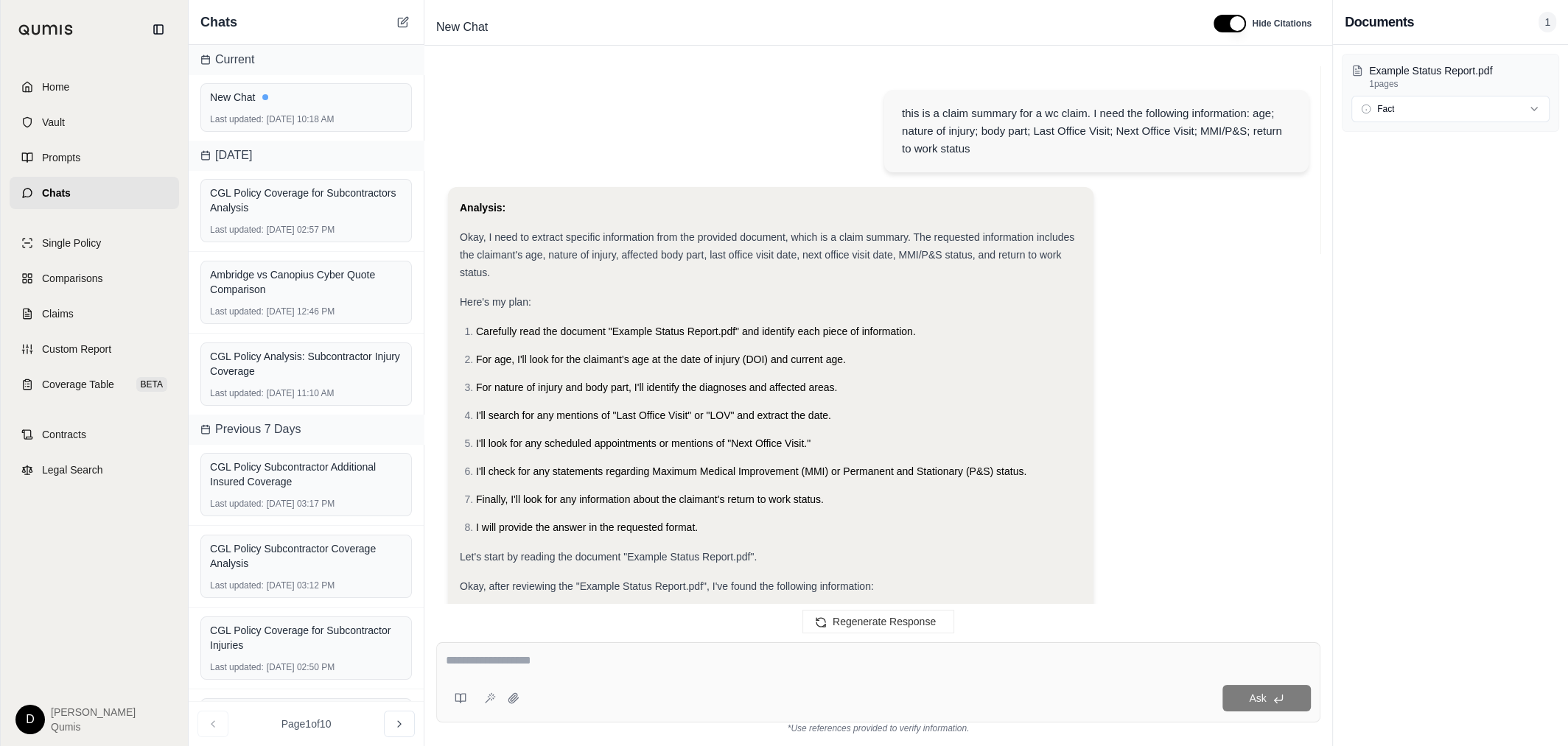
scroll to position [552, 0]
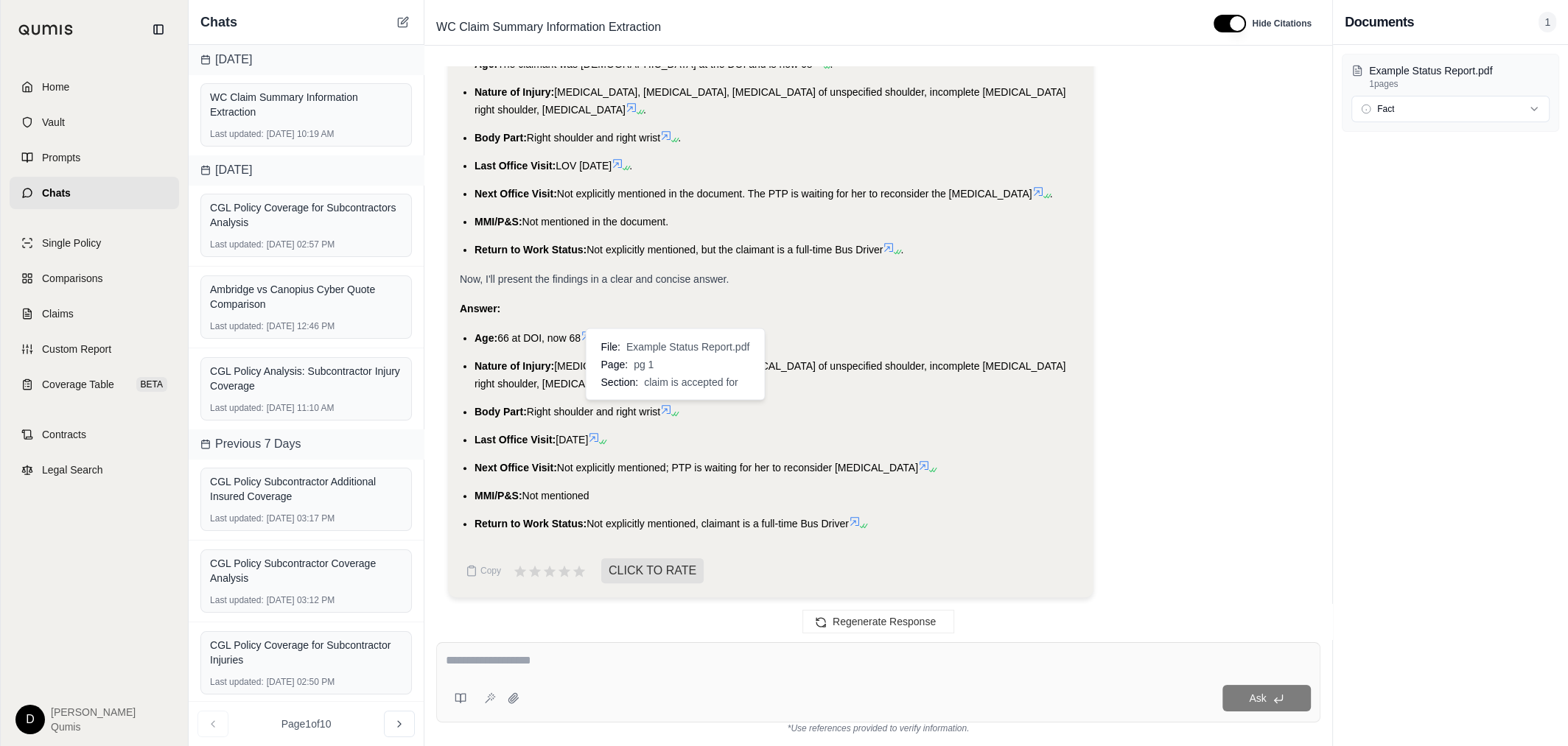
click at [672, 407] on icon at bounding box center [666, 409] width 12 height 12
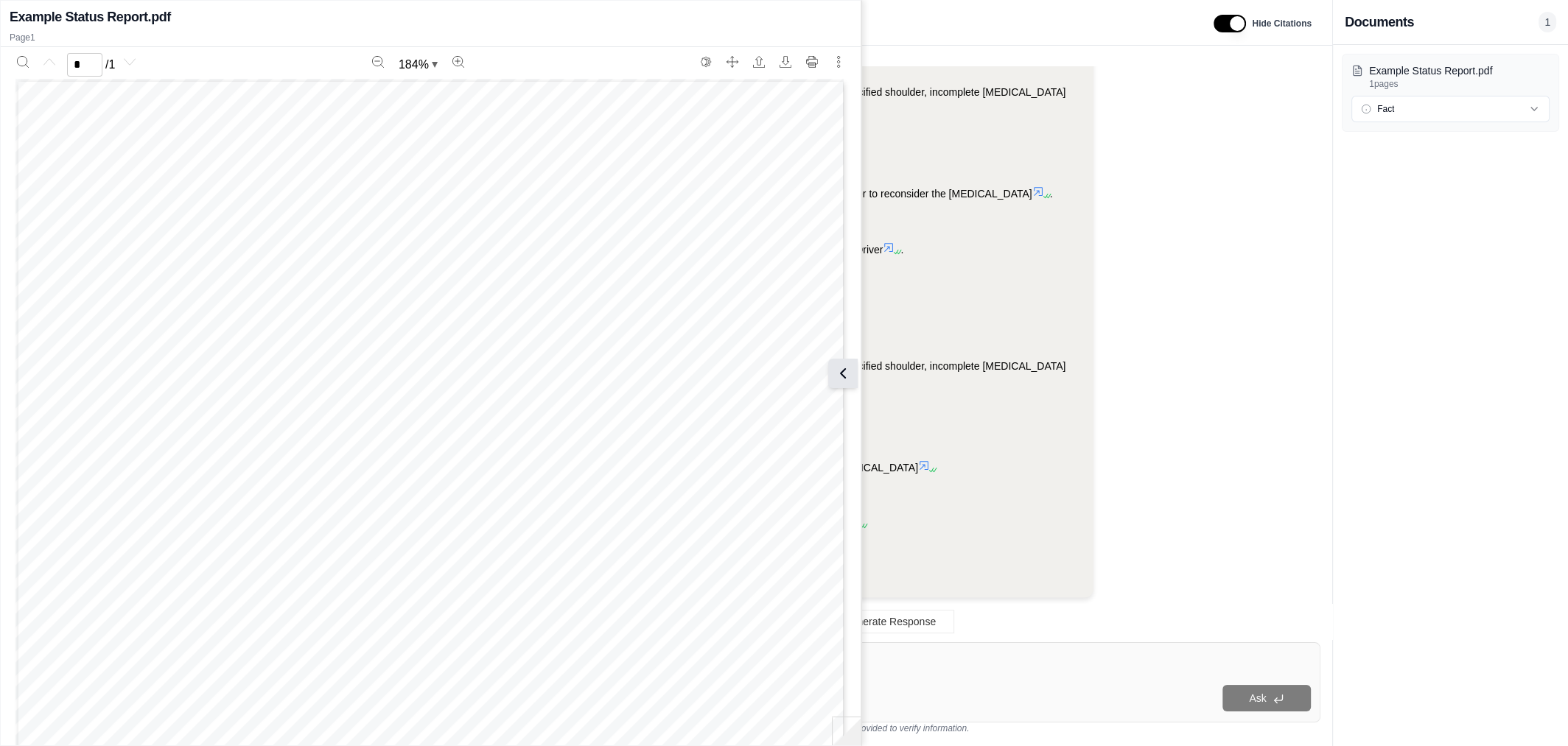
click at [850, 373] on icon at bounding box center [842, 373] width 18 height 18
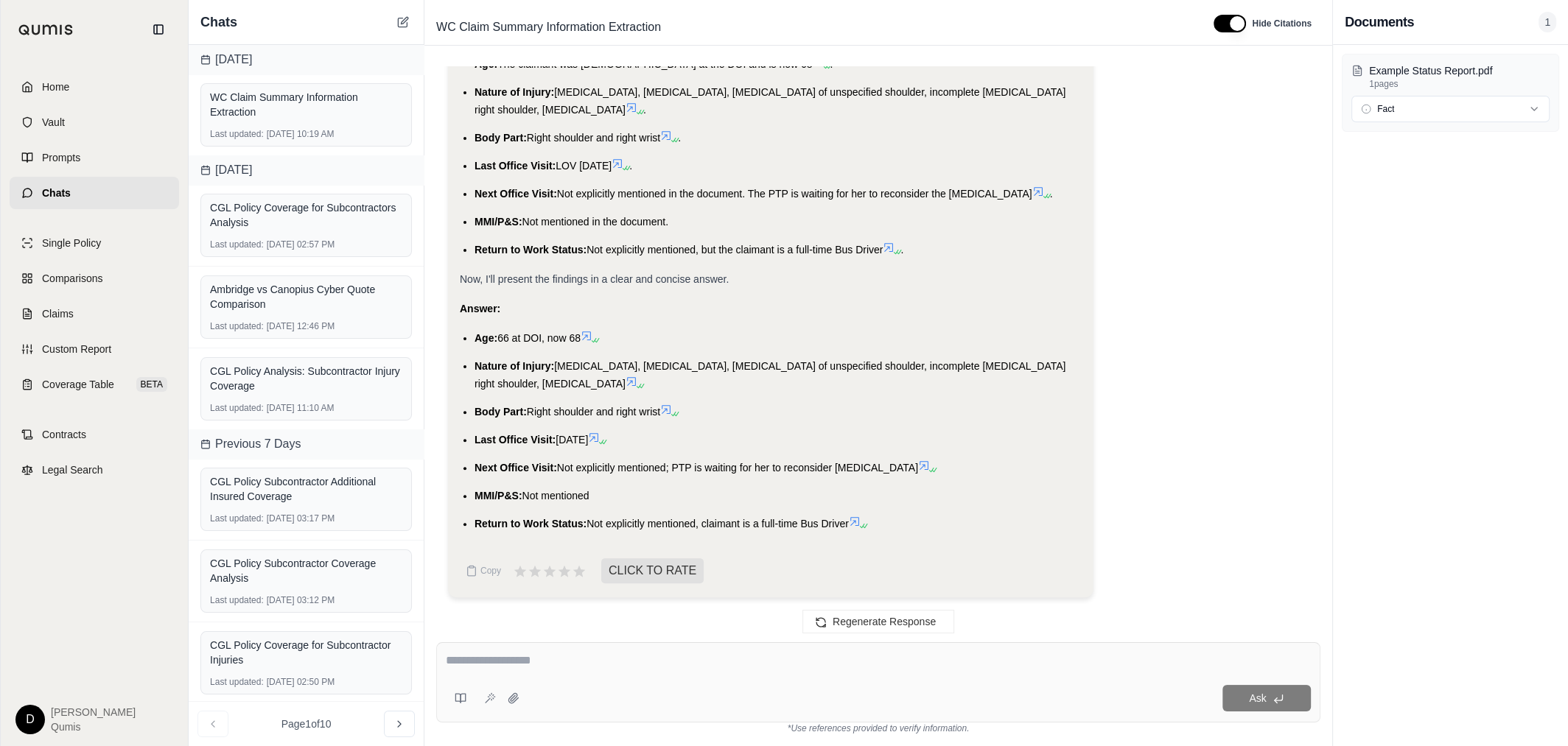
click at [850, 373] on li "Nature of Injury: [MEDICAL_DATA], [MEDICAL_DATA], [MEDICAL_DATA] of unspecified…" at bounding box center [777, 375] width 607 height 36
click at [586, 662] on textarea at bounding box center [878, 660] width 865 height 18
type textarea "**********"
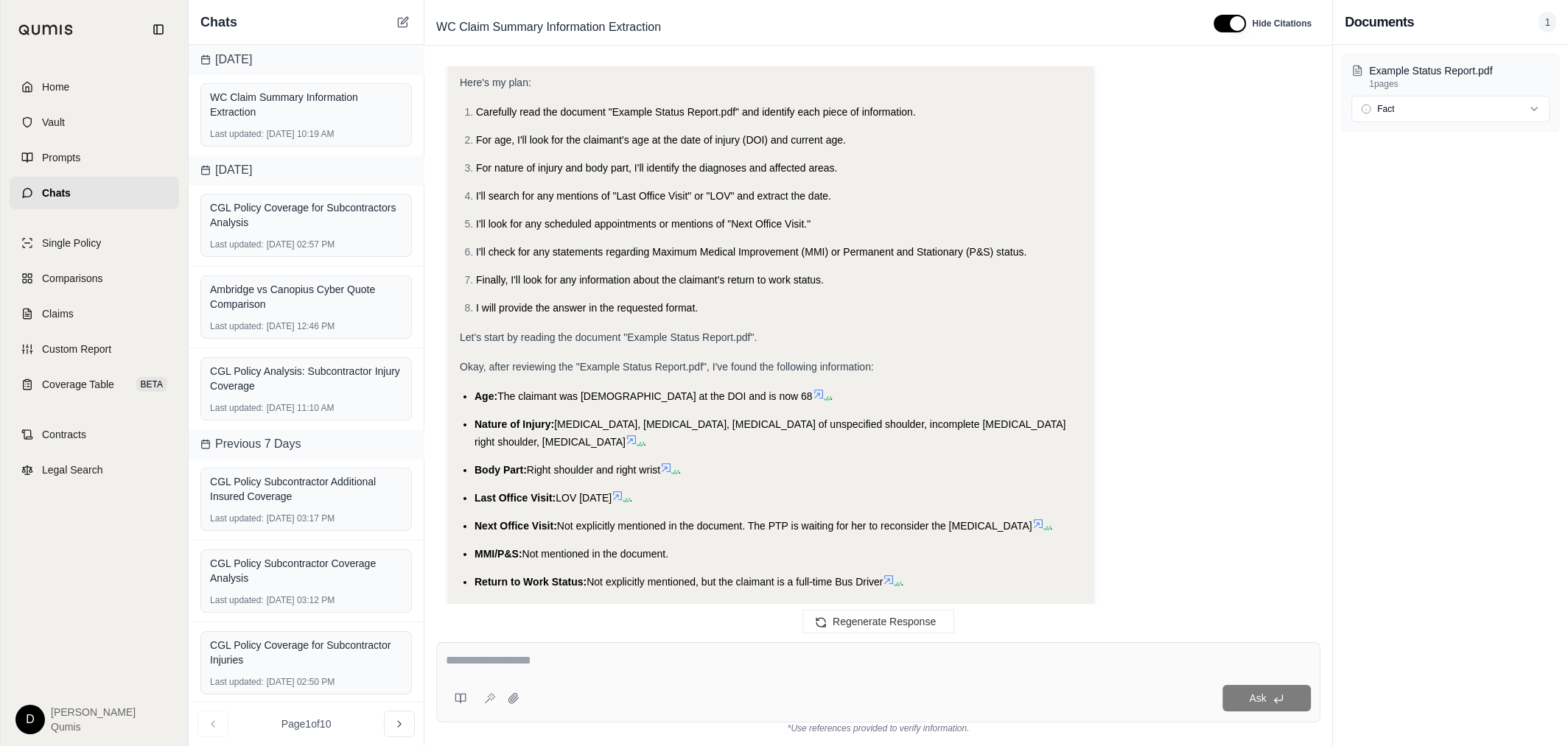
scroll to position [0, 0]
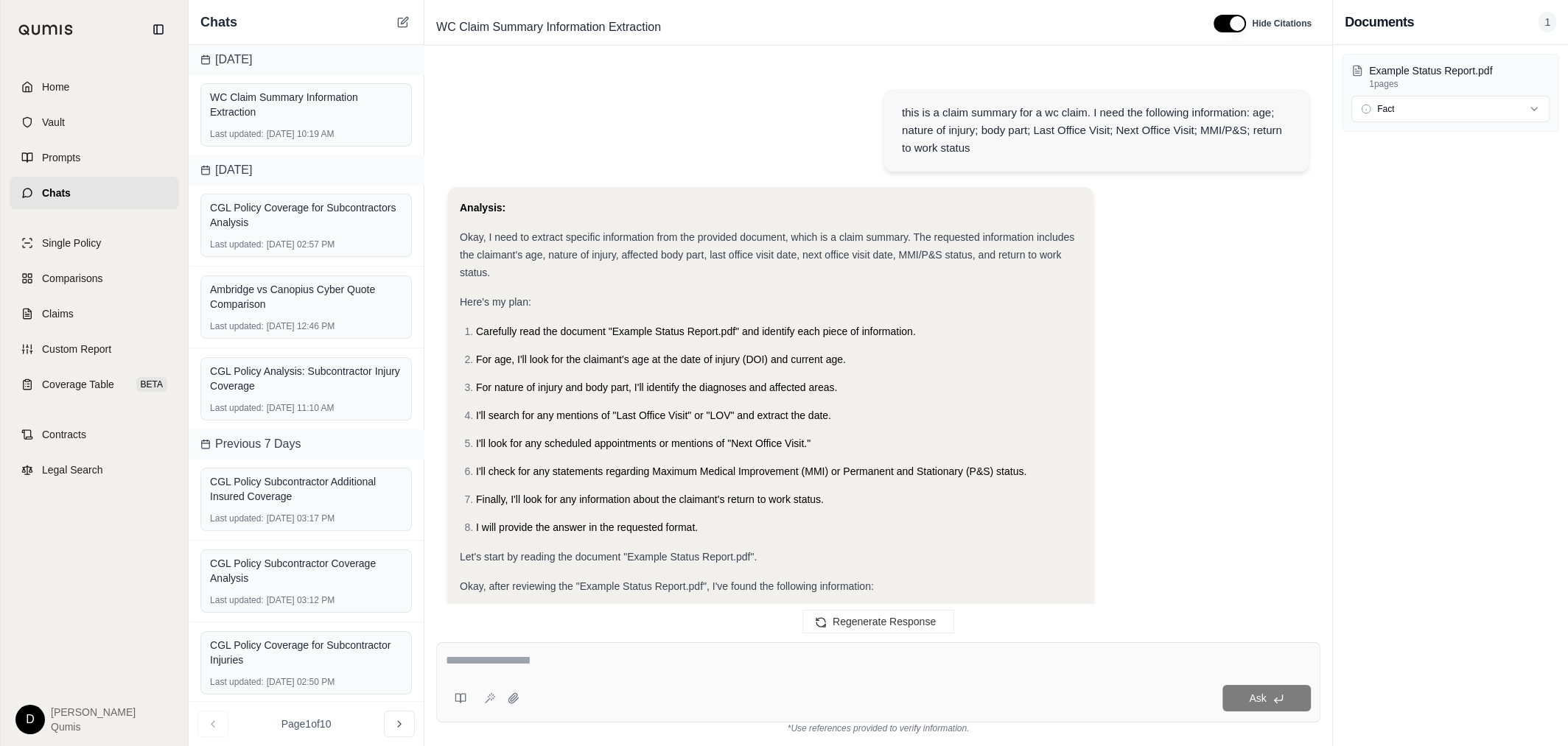
click at [979, 121] on div "this is a claim summary for a wc claim. I need the following information: age; …" at bounding box center [1096, 130] width 389 height 53
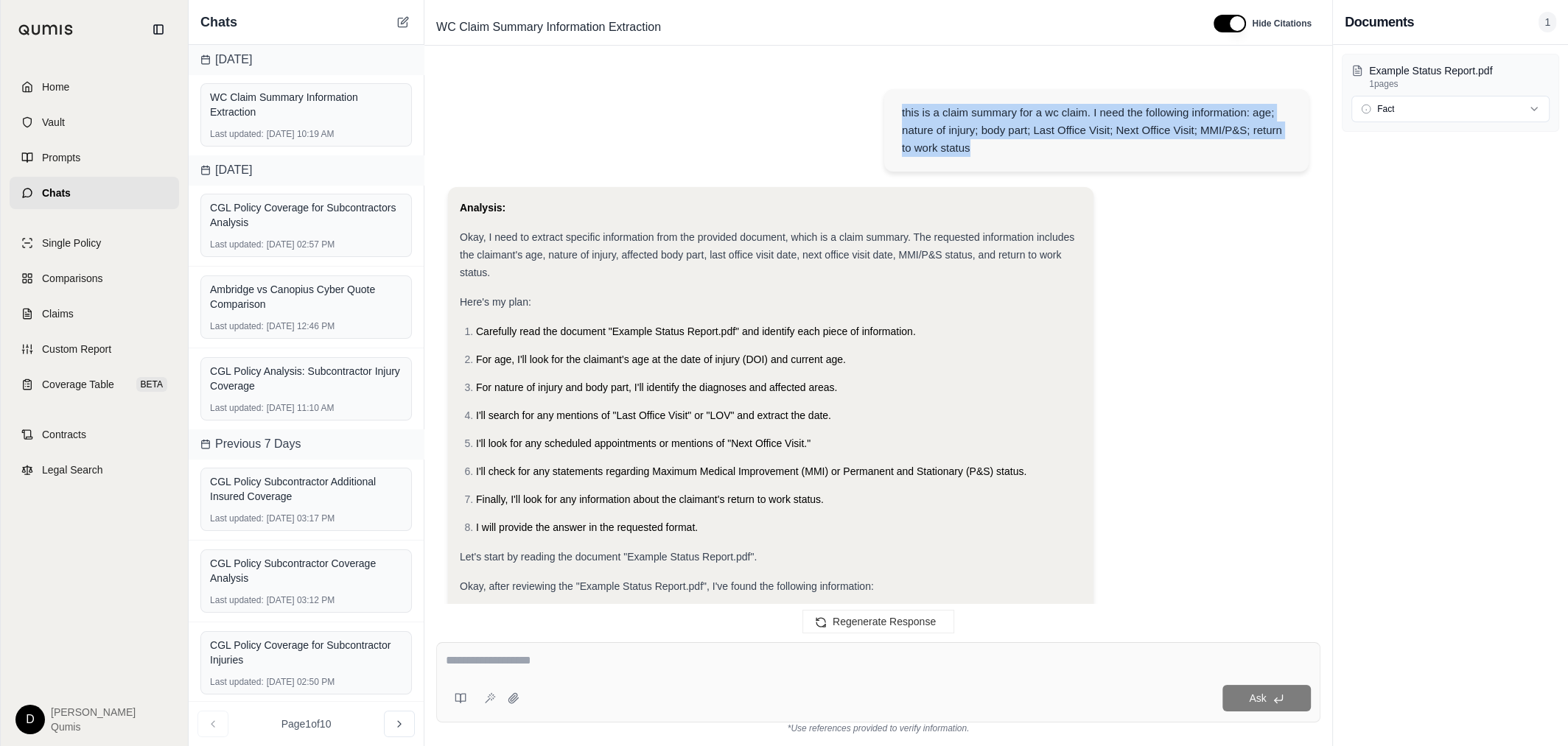
drag, startPoint x: 900, startPoint y: 111, endPoint x: 978, endPoint y: 148, distance: 86.3
click at [978, 148] on div "this is a claim summary for a wc claim. I need the following information: age; …" at bounding box center [1096, 130] width 425 height 83
copy div "this is a claim summary for a wc claim. I need the following information: age; …"
click at [81, 352] on span "Custom Report" at bounding box center [77, 349] width 70 height 15
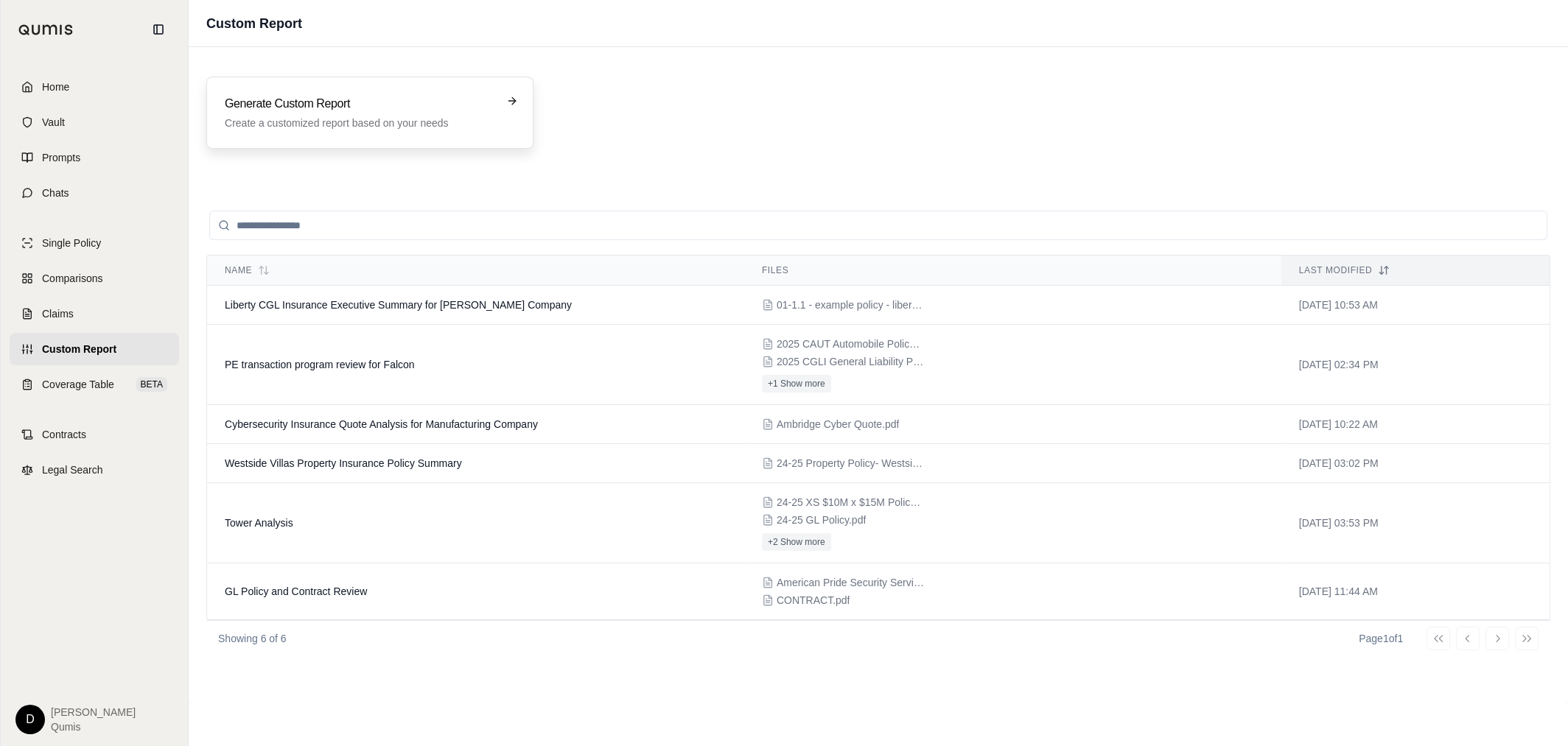
click at [348, 130] on div "Generate Custom Report Create a customized report based on your needs" at bounding box center [370, 112] width 327 height 72
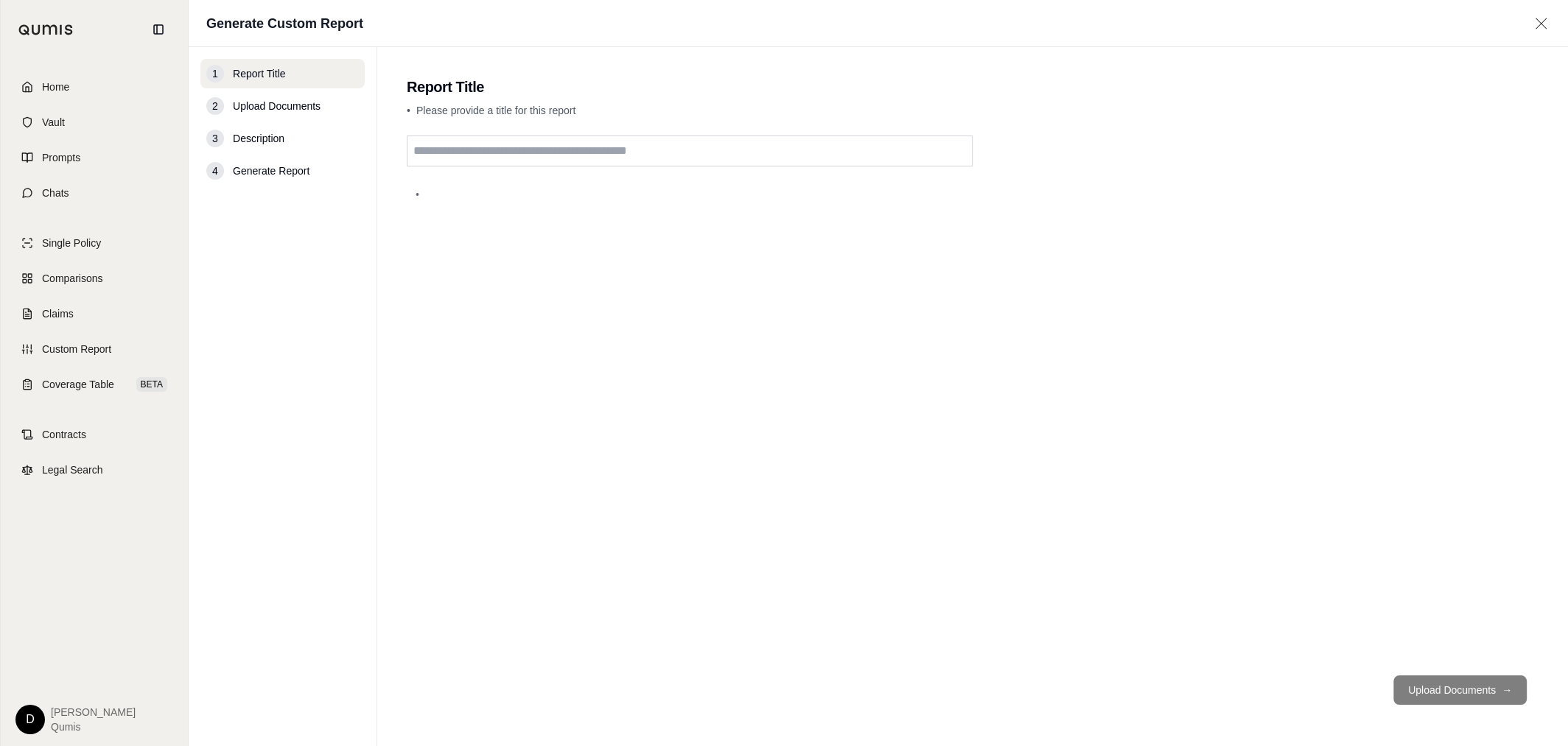
click at [471, 152] on input "text" at bounding box center [690, 151] width 566 height 31
type input "*******"
click at [1465, 696] on button "Upload Documents →" at bounding box center [1460, 690] width 133 height 29
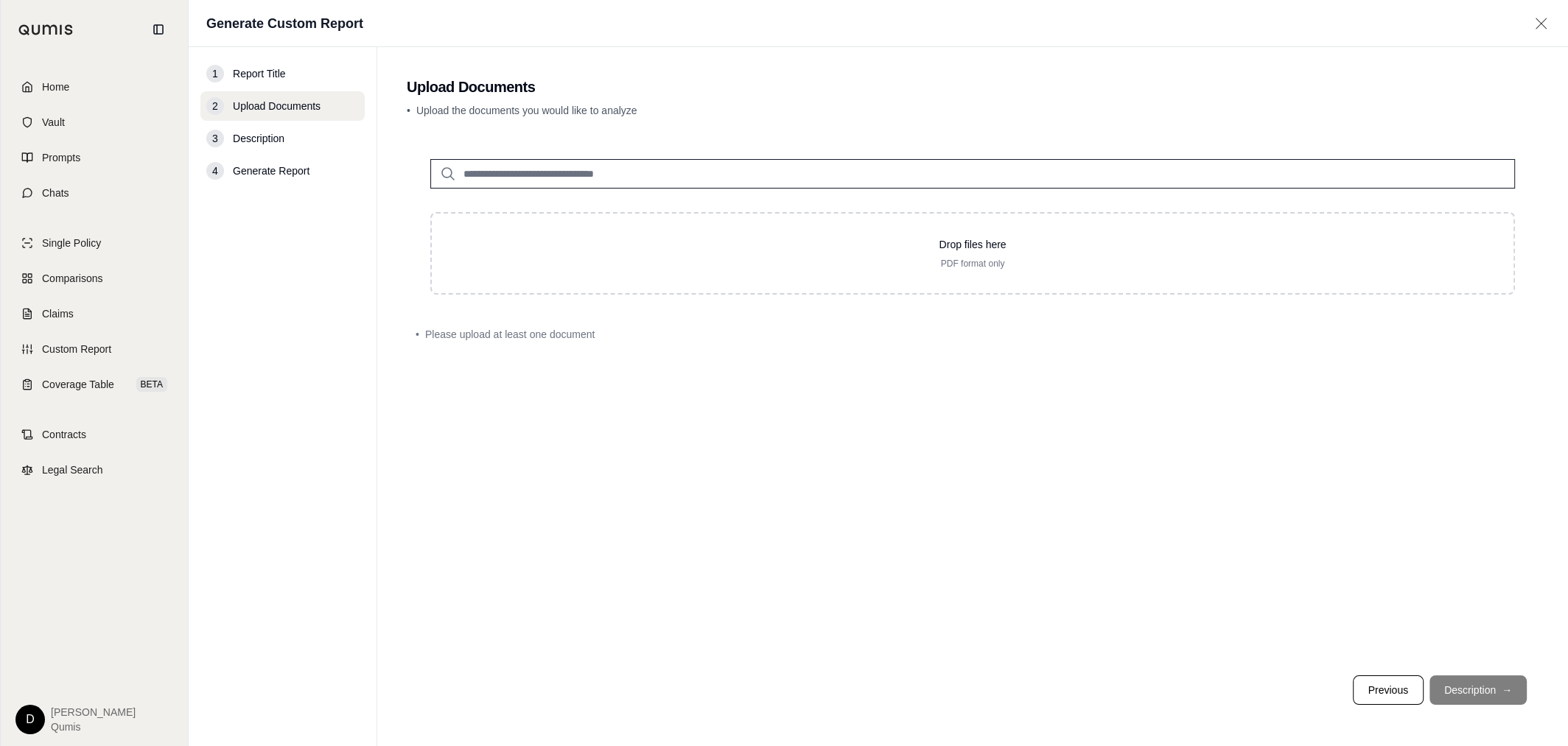
click at [637, 167] on input "search" at bounding box center [972, 174] width 1085 height 29
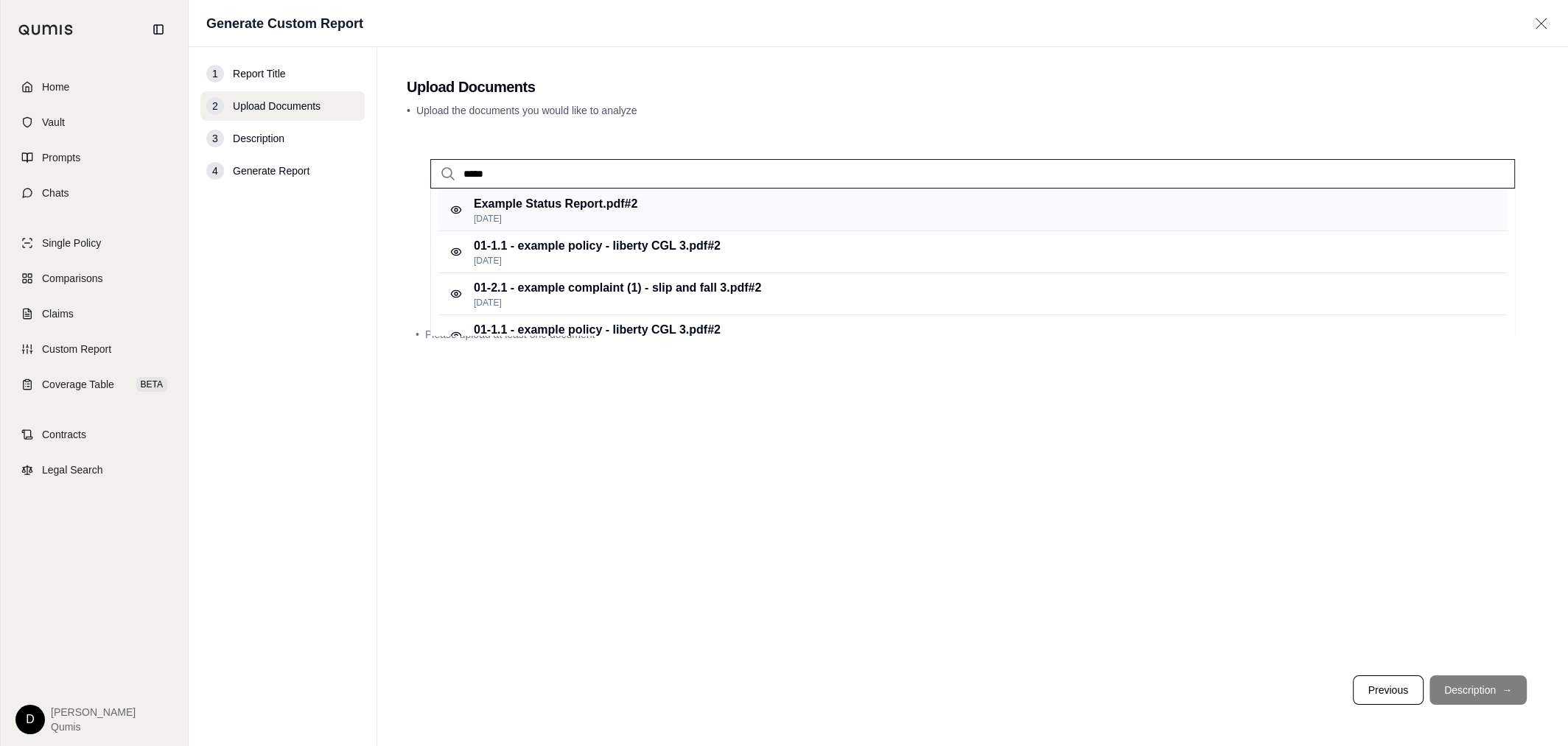
type input "*****"
click at [637, 208] on p "Example Status Report.pdf #2" at bounding box center [555, 203] width 163 height 18
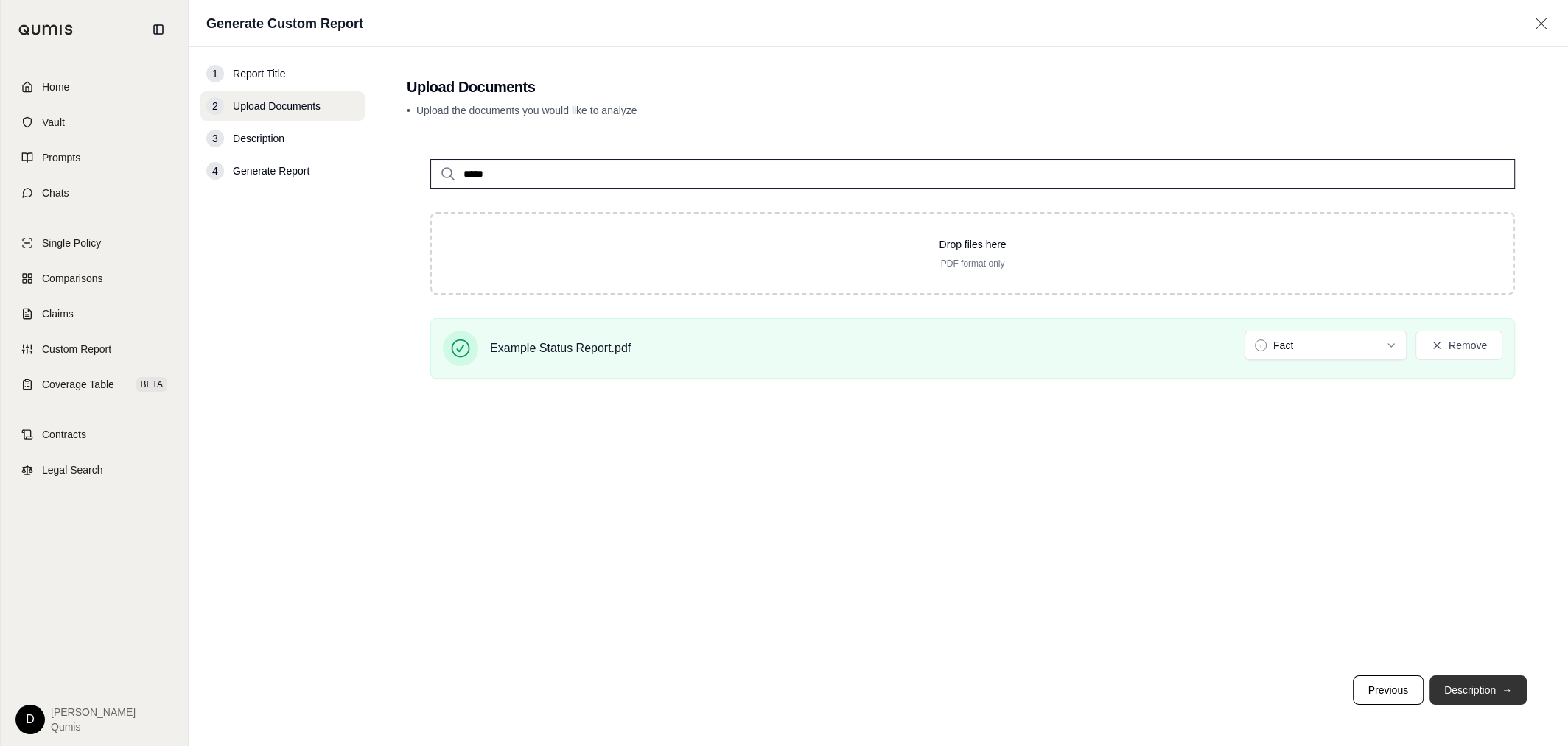
click at [1474, 702] on button "Description →" at bounding box center [1478, 690] width 97 height 29
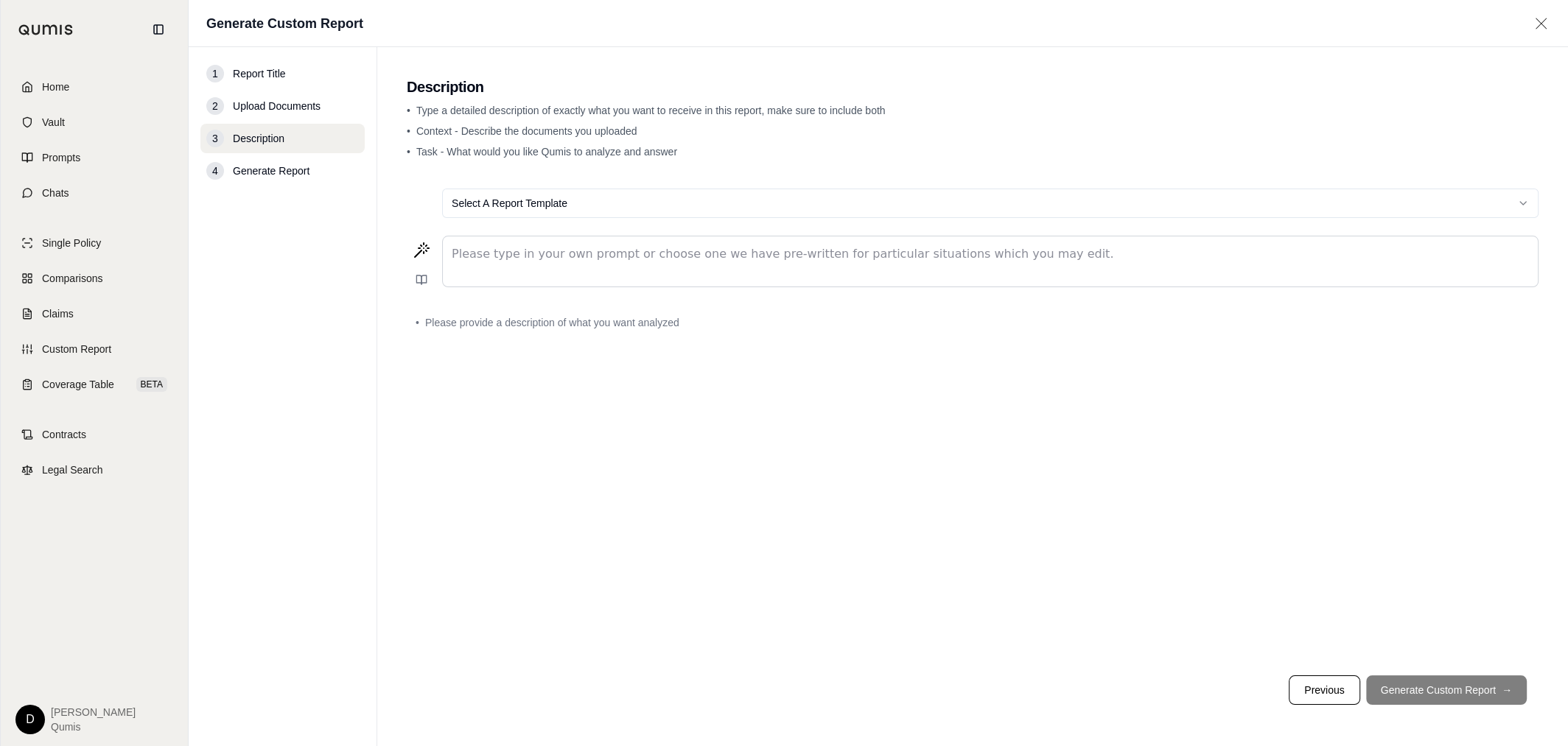
click at [580, 259] on p "editable markdown" at bounding box center [990, 254] width 1078 height 18
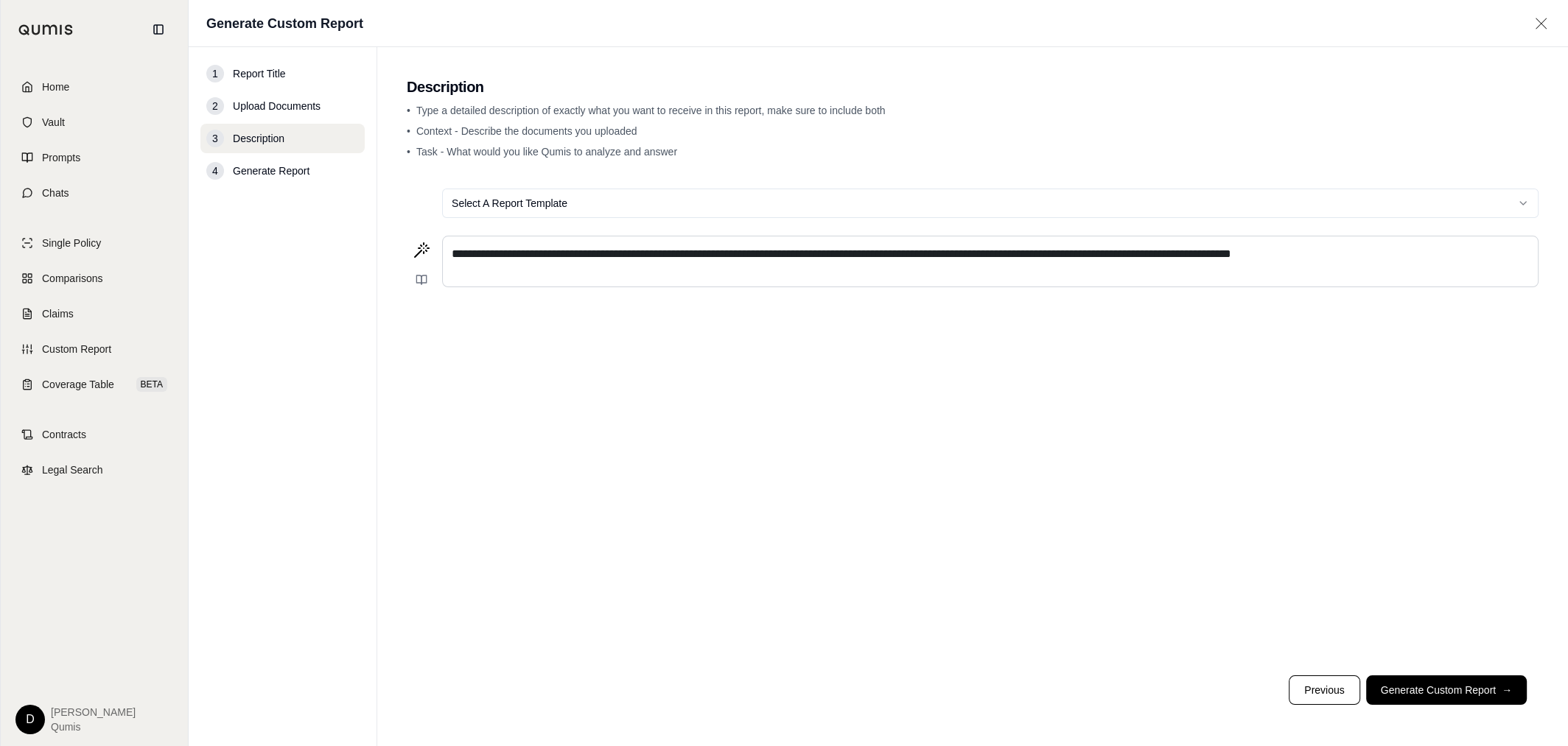
click at [825, 255] on span "**********" at bounding box center [842, 254] width 780 height 11
click at [1457, 699] on button "Generate Custom Report →" at bounding box center [1447, 690] width 161 height 29
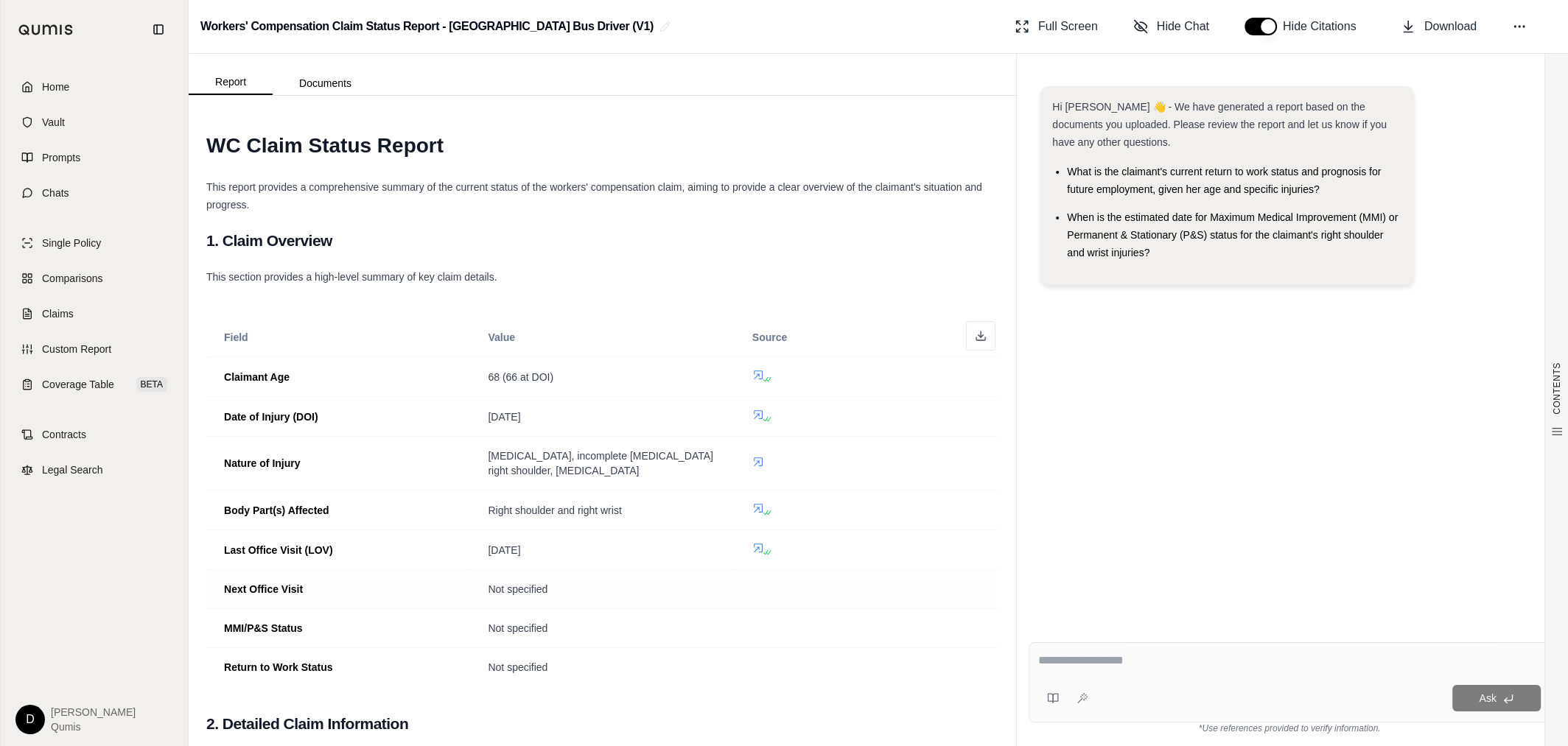
scroll to position [73, 0]
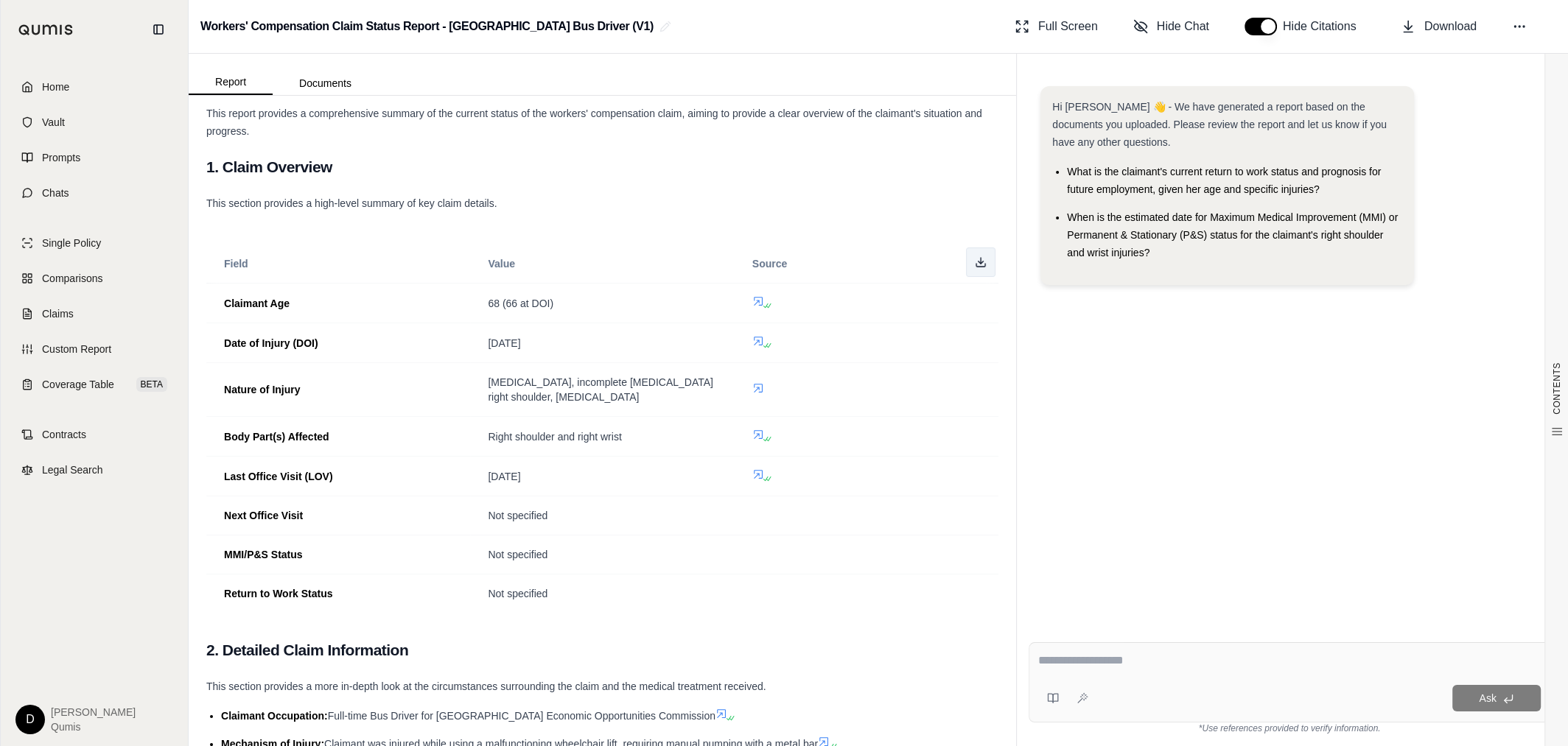
click at [982, 268] on button at bounding box center [981, 262] width 29 height 29
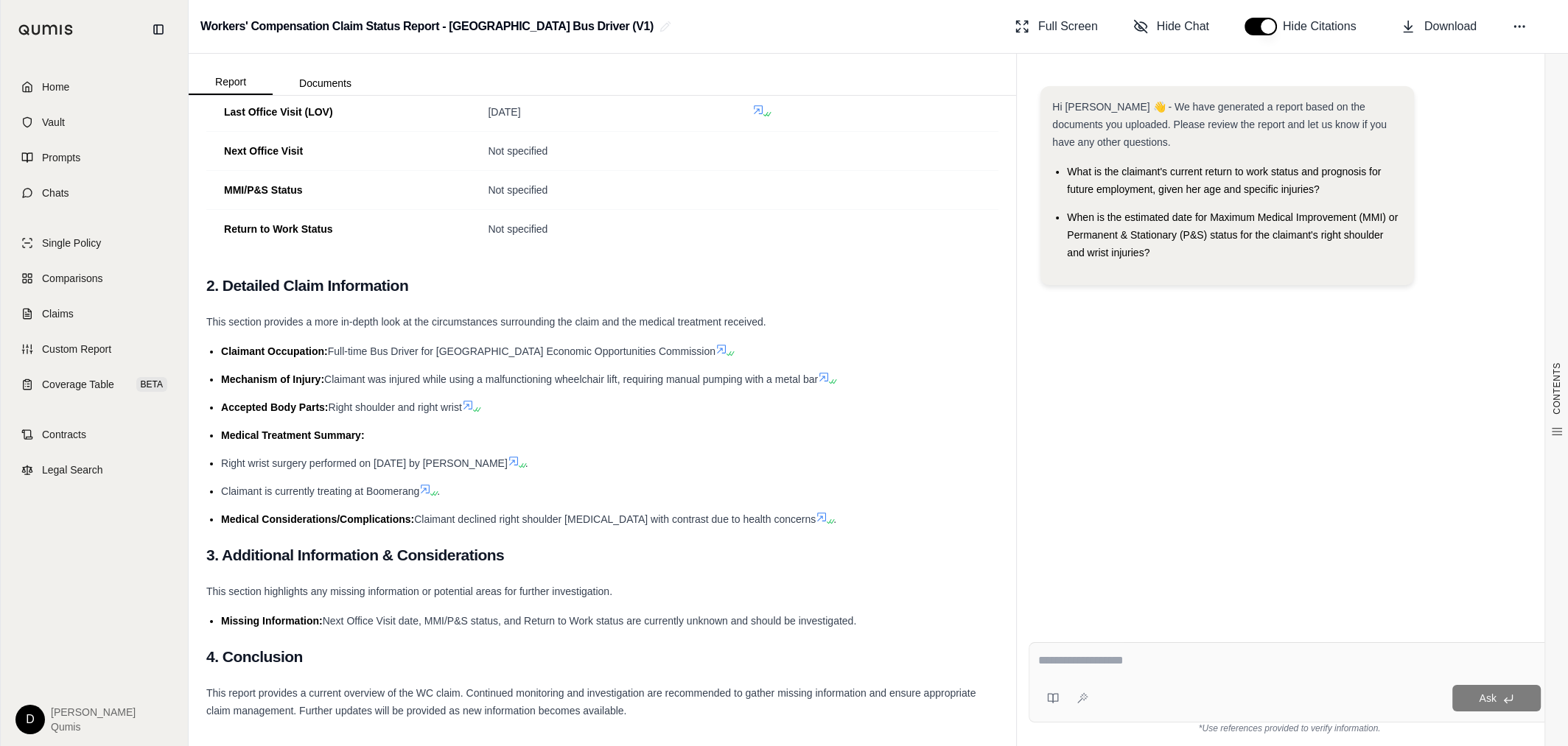
scroll to position [439, 0]
click at [547, 514] on span "Claimant declined right shoulder [MEDICAL_DATA] with contrast due to health con…" at bounding box center [614, 518] width 401 height 12
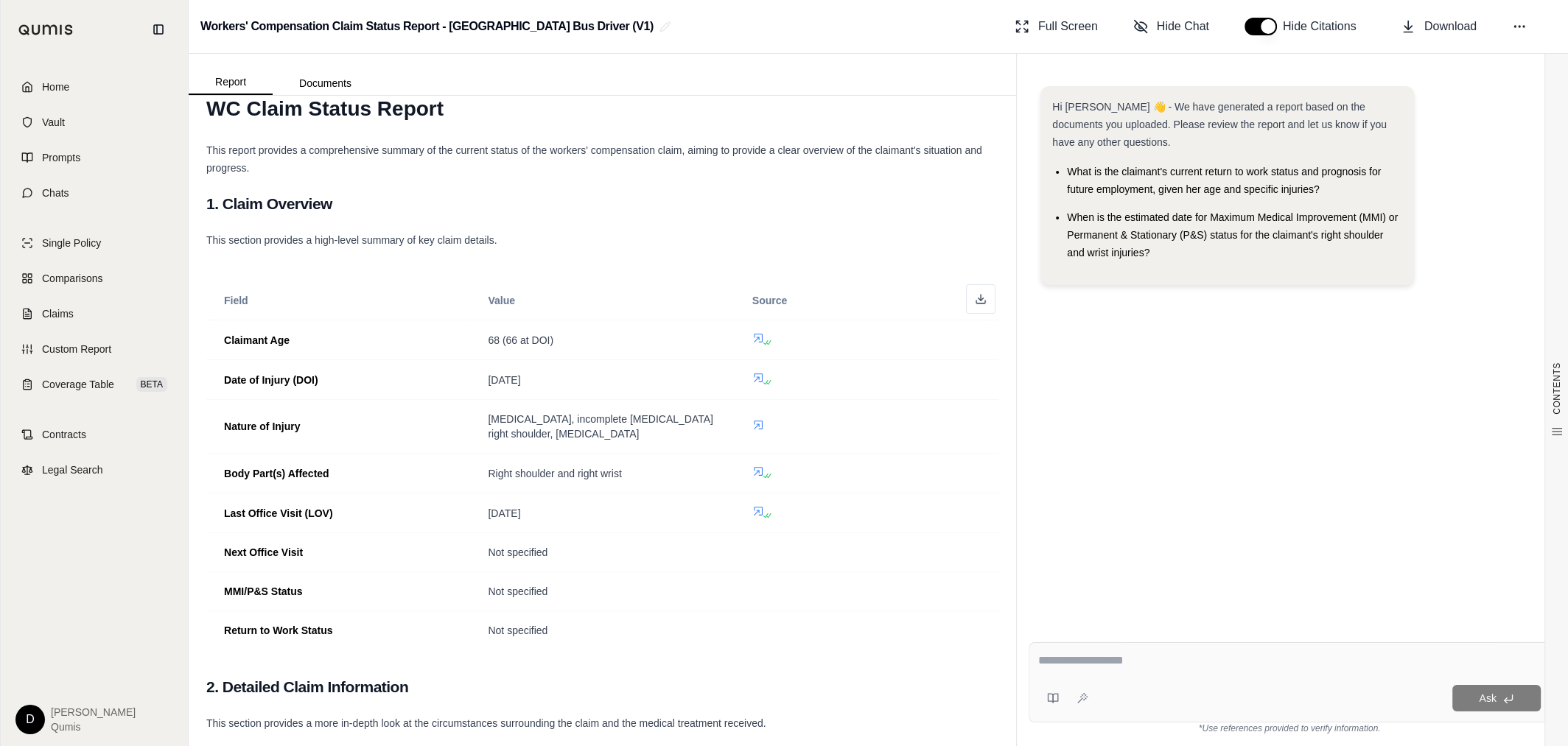
scroll to position [0, 0]
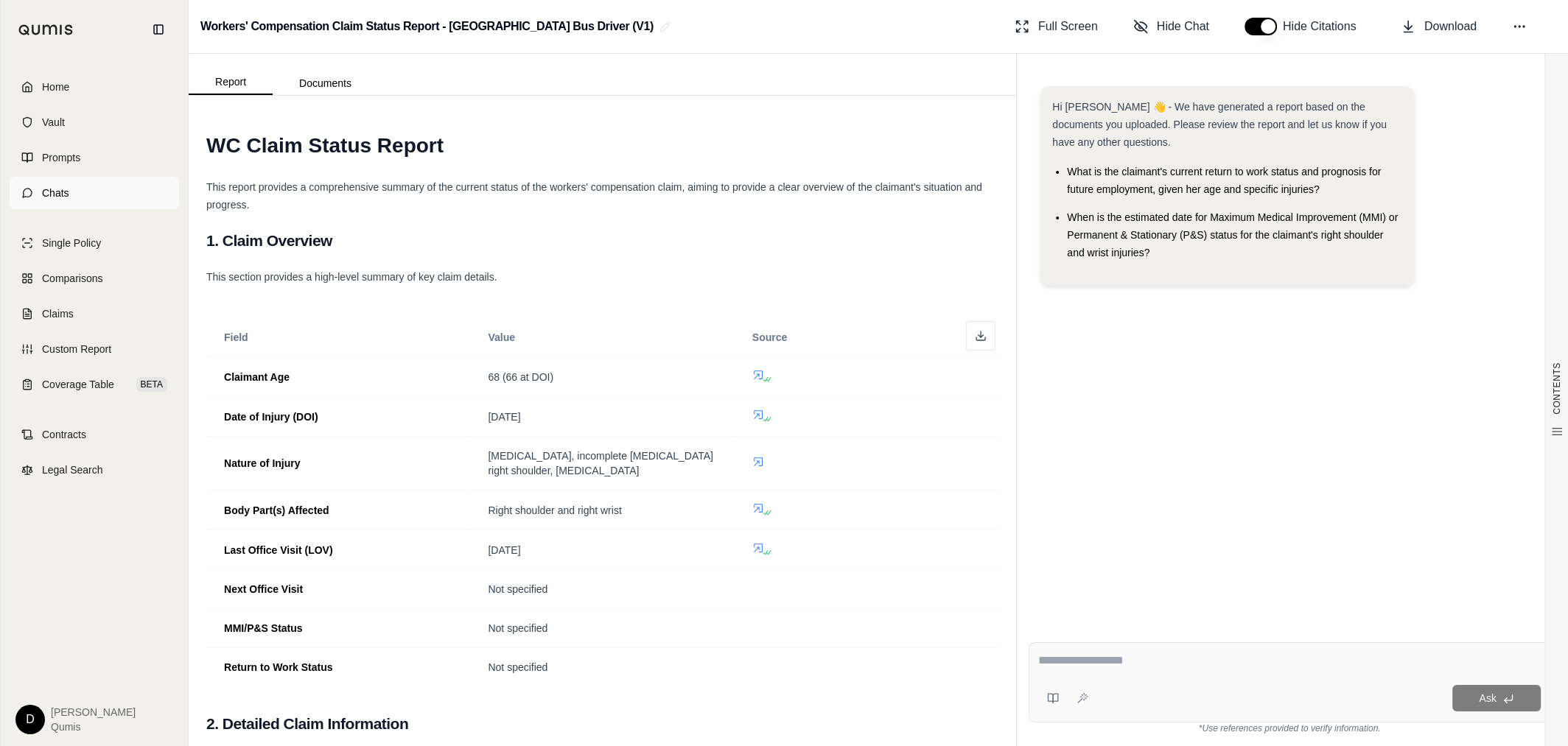
click at [77, 189] on link "Chats" at bounding box center [94, 193] width 169 height 32
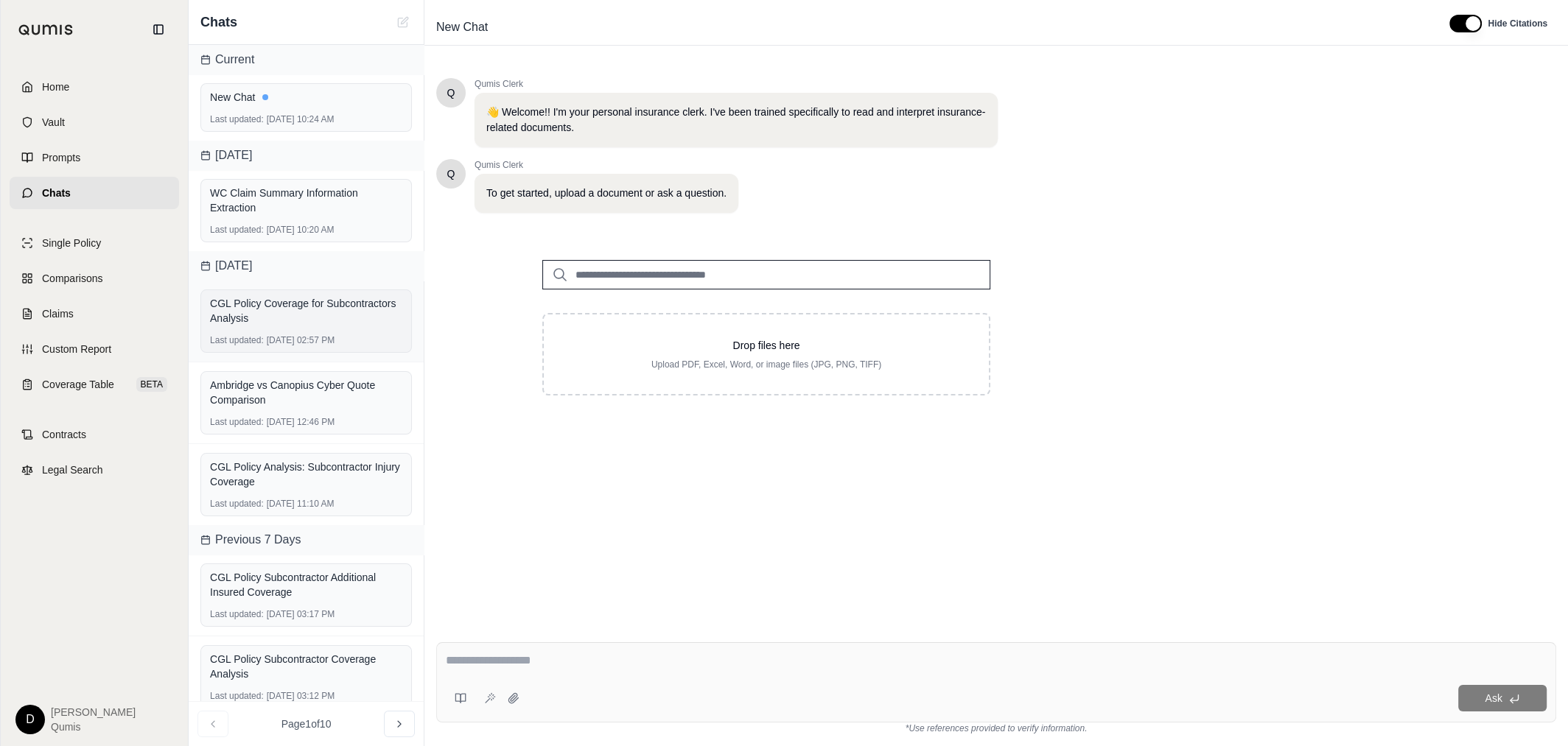
click at [291, 322] on div "CGL Policy Coverage for Subcontractors Analysis" at bounding box center [306, 311] width 193 height 29
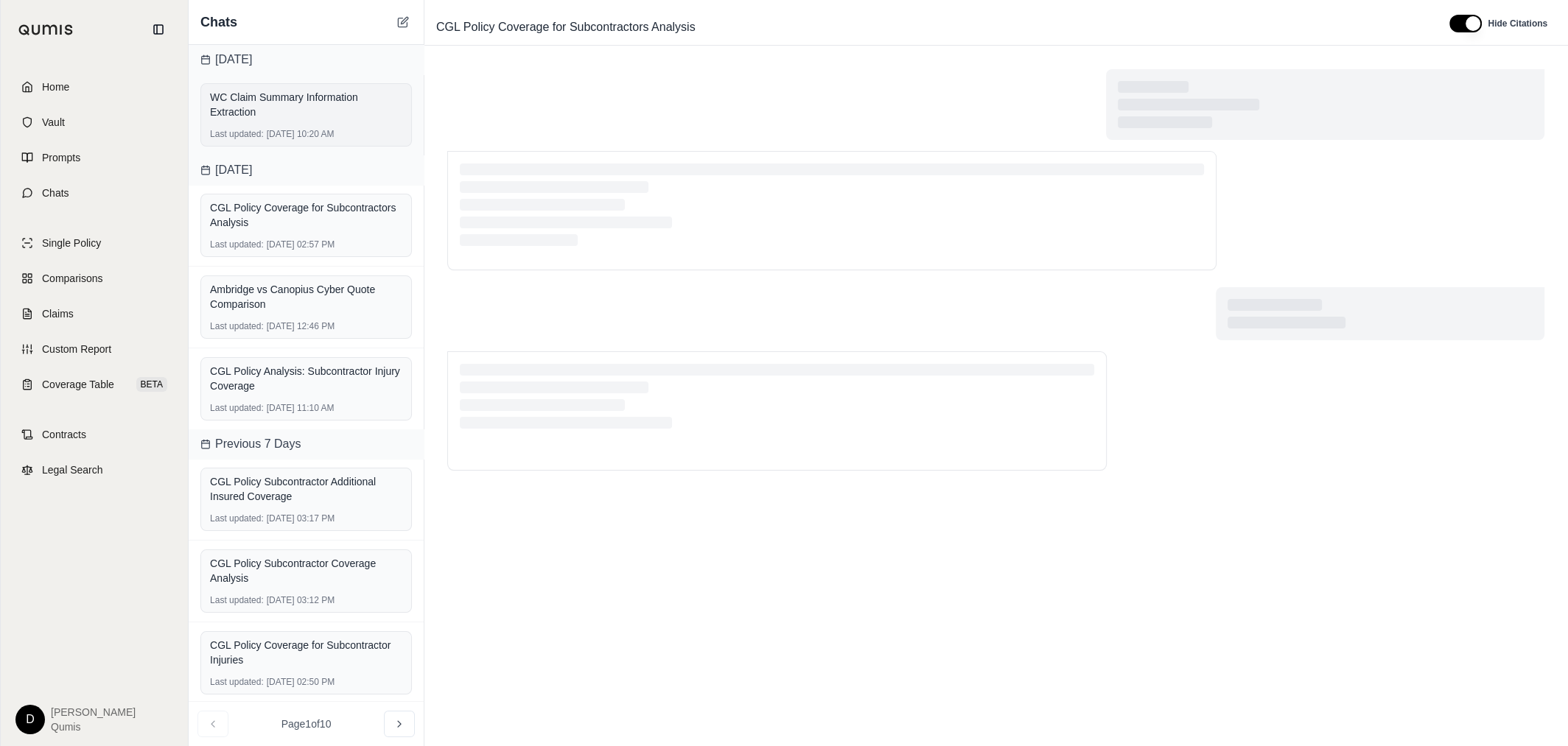
click at [302, 116] on div "WC Claim Summary Information Extraction" at bounding box center [306, 104] width 193 height 29
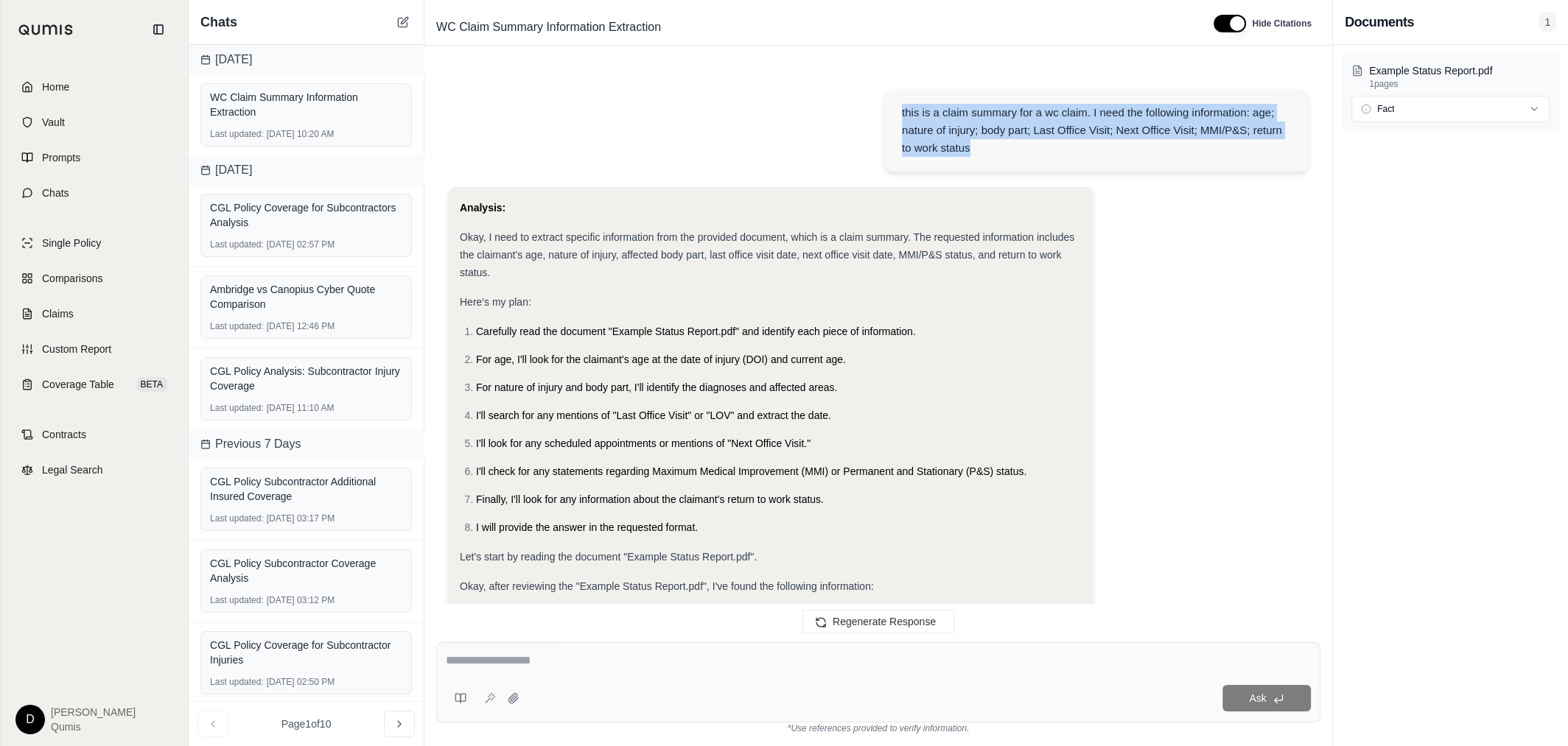
drag, startPoint x: 902, startPoint y: 114, endPoint x: 992, endPoint y: 152, distance: 97.7
click at [992, 152] on div "this is a claim summary for a wc claim. I need the following information: age; …" at bounding box center [1096, 130] width 389 height 53
copy div "this is a claim summary for a wc claim. I need the following information: age; …"
click at [928, 141] on div "this is a claim summary for a wc claim. I need the following information: age; …" at bounding box center [1096, 130] width 389 height 53
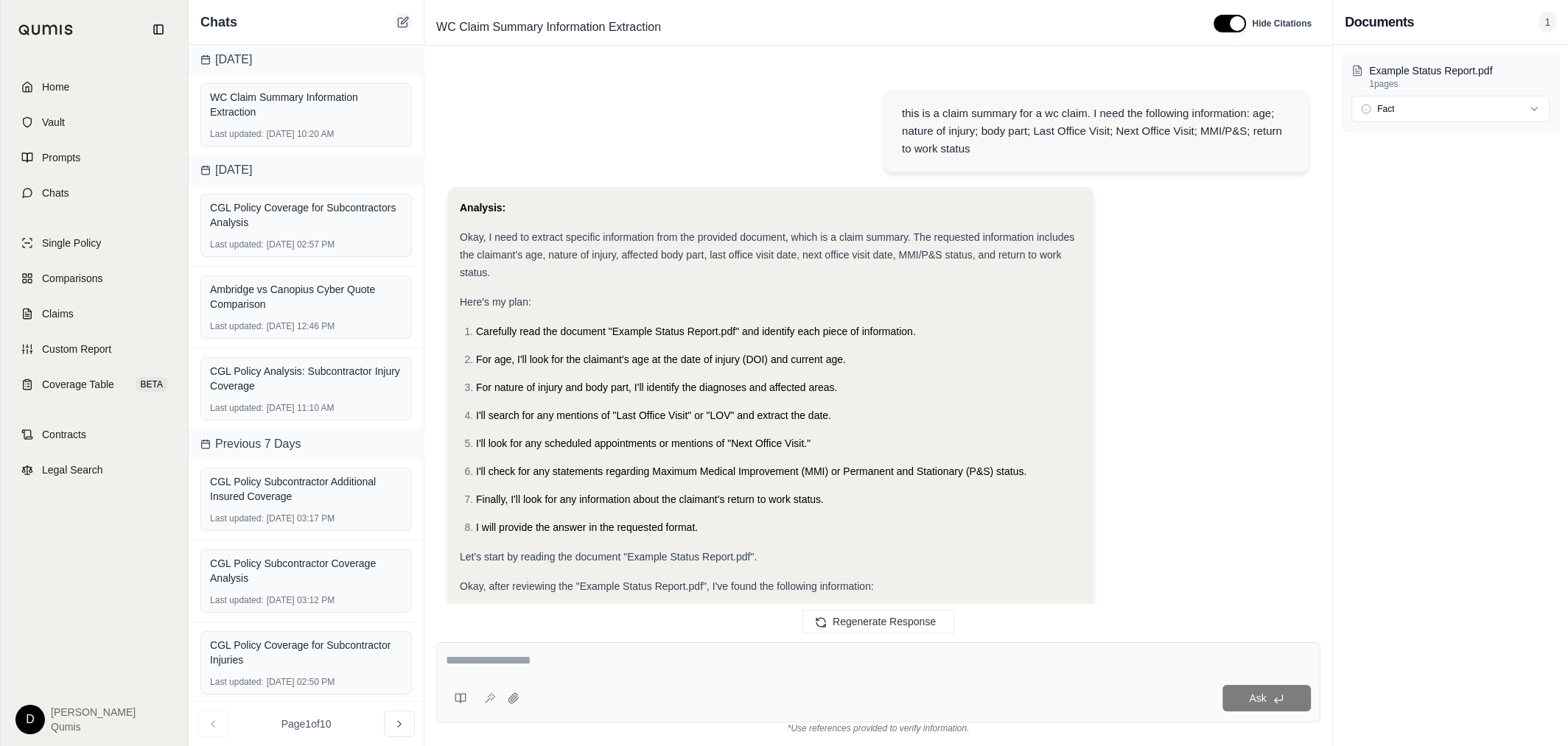
click at [411, 23] on button at bounding box center [403, 22] width 18 height 18
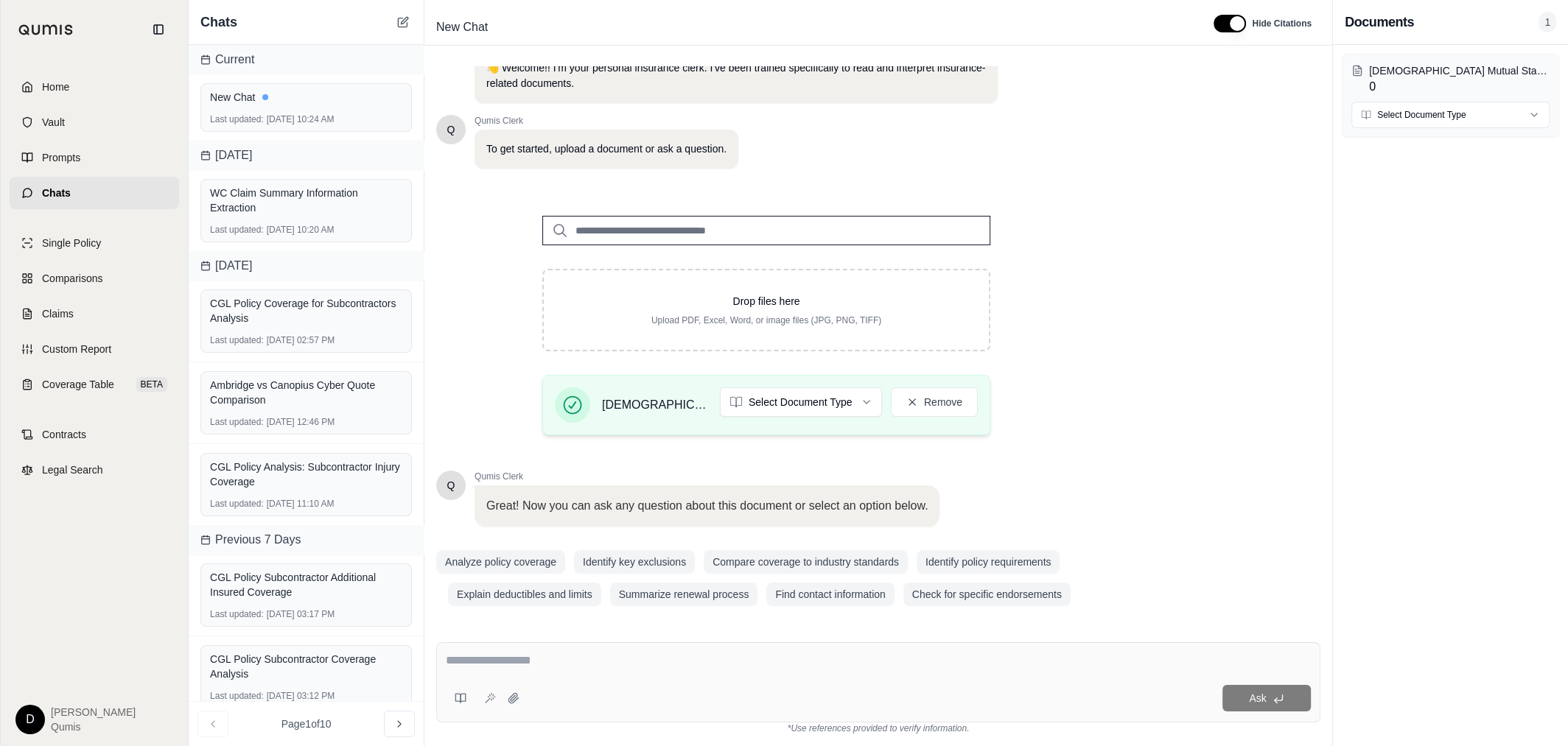
scroll to position [46, 0]
click at [779, 397] on html "Home Vault Prompts Chats Single Policy Comparisons Claims Custom Report Coverag…" at bounding box center [784, 373] width 1568 height 746
click at [698, 663] on textarea at bounding box center [878, 660] width 866 height 18
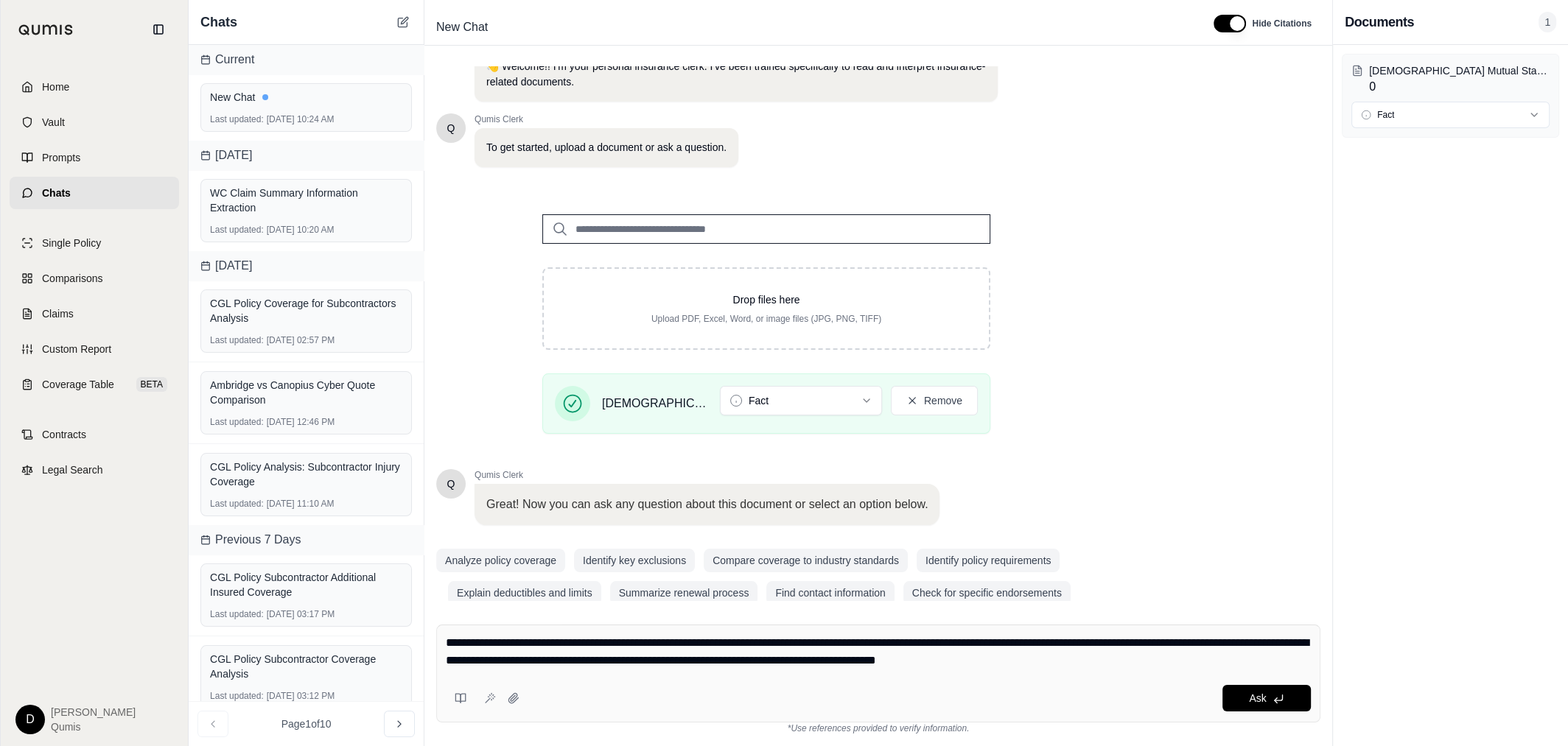
drag, startPoint x: 1023, startPoint y: 646, endPoint x: 552, endPoint y: 660, distance: 471.2
click at [552, 660] on textarea "**********" at bounding box center [878, 652] width 866 height 36
type textarea "**********"
click at [717, 659] on textarea "**********" at bounding box center [878, 652] width 866 height 36
click at [1262, 697] on span "Ask" at bounding box center [1258, 697] width 17 height 12
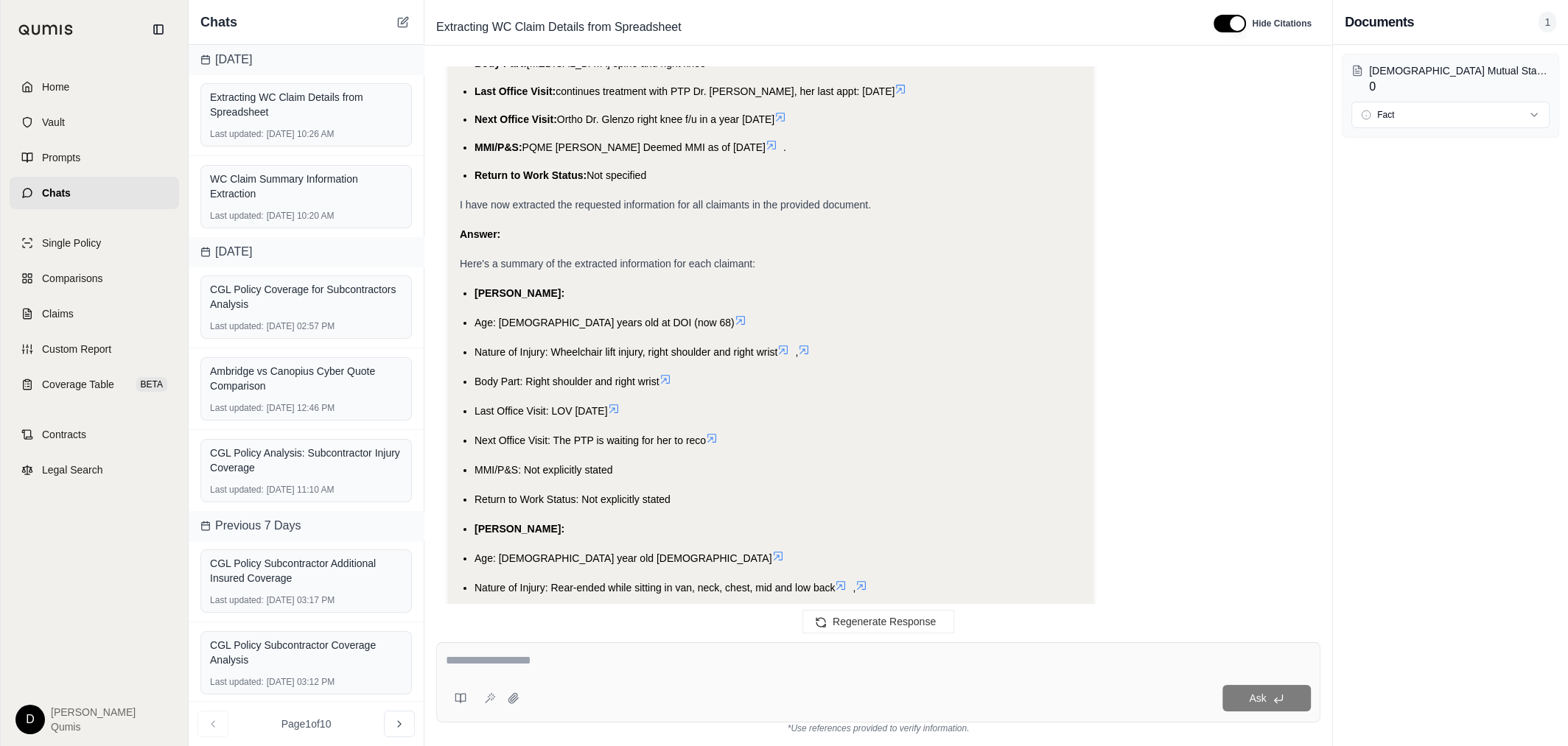
scroll to position [7185, 0]
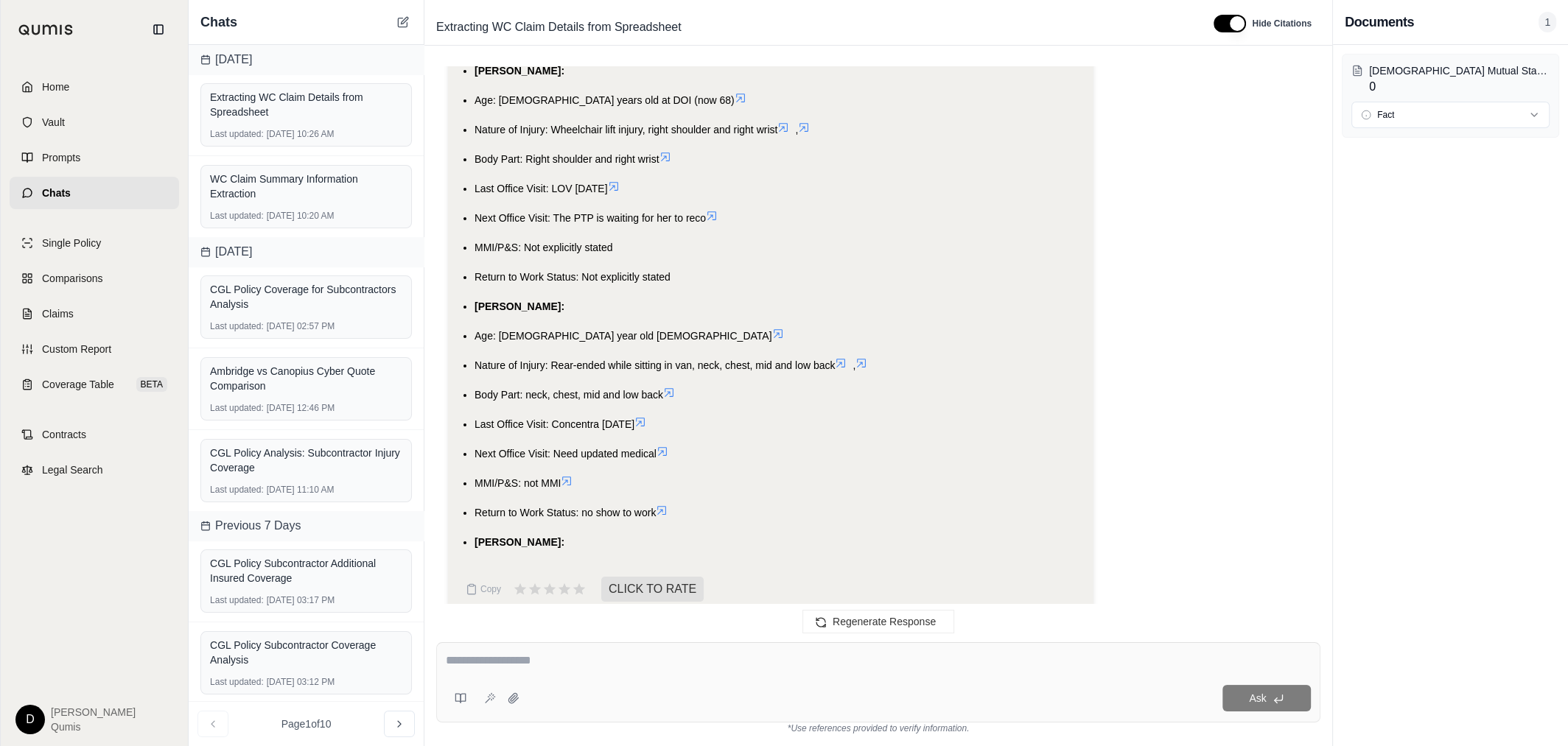
click at [624, 650] on div "Ask" at bounding box center [878, 683] width 884 height 80
type textarea "**********"
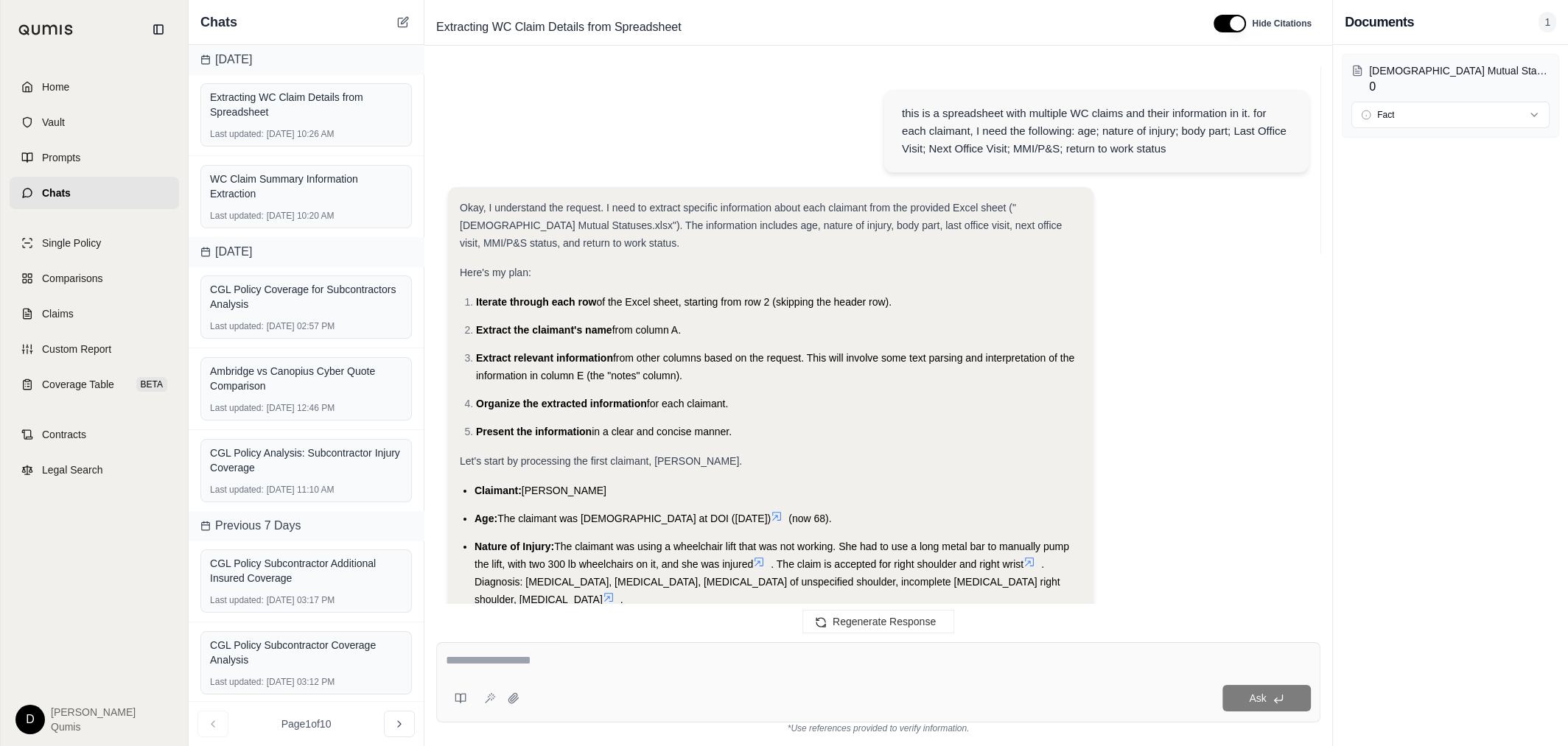
scroll to position [9333, 0]
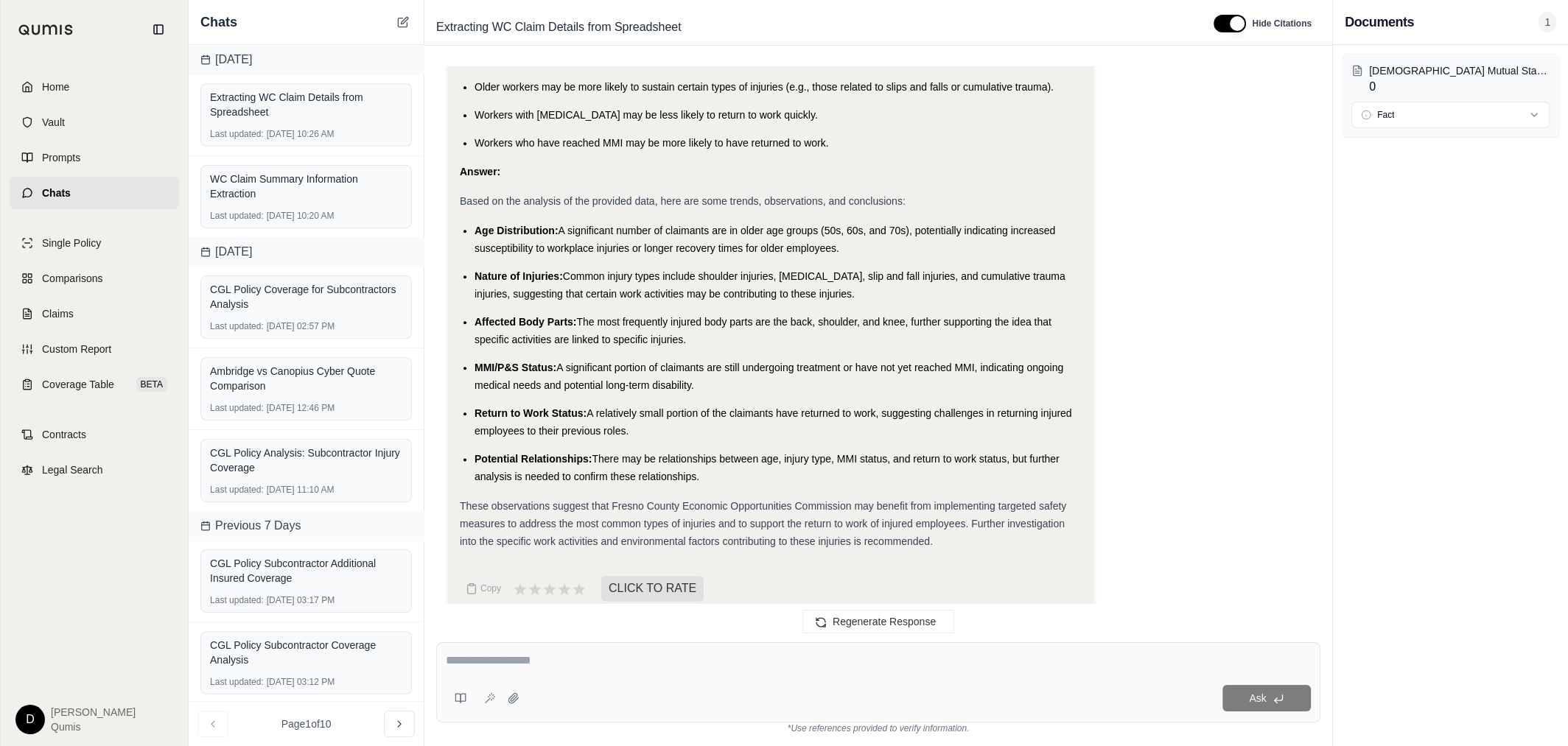
click at [738, 374] on li "MMI/P&S Status: A significant portion of claimants are still undergoing treatme…" at bounding box center [777, 376] width 607 height 36
click at [716, 407] on span "A relatively small portion of the claimants have returned to work, suggesting c…" at bounding box center [773, 422] width 598 height 29
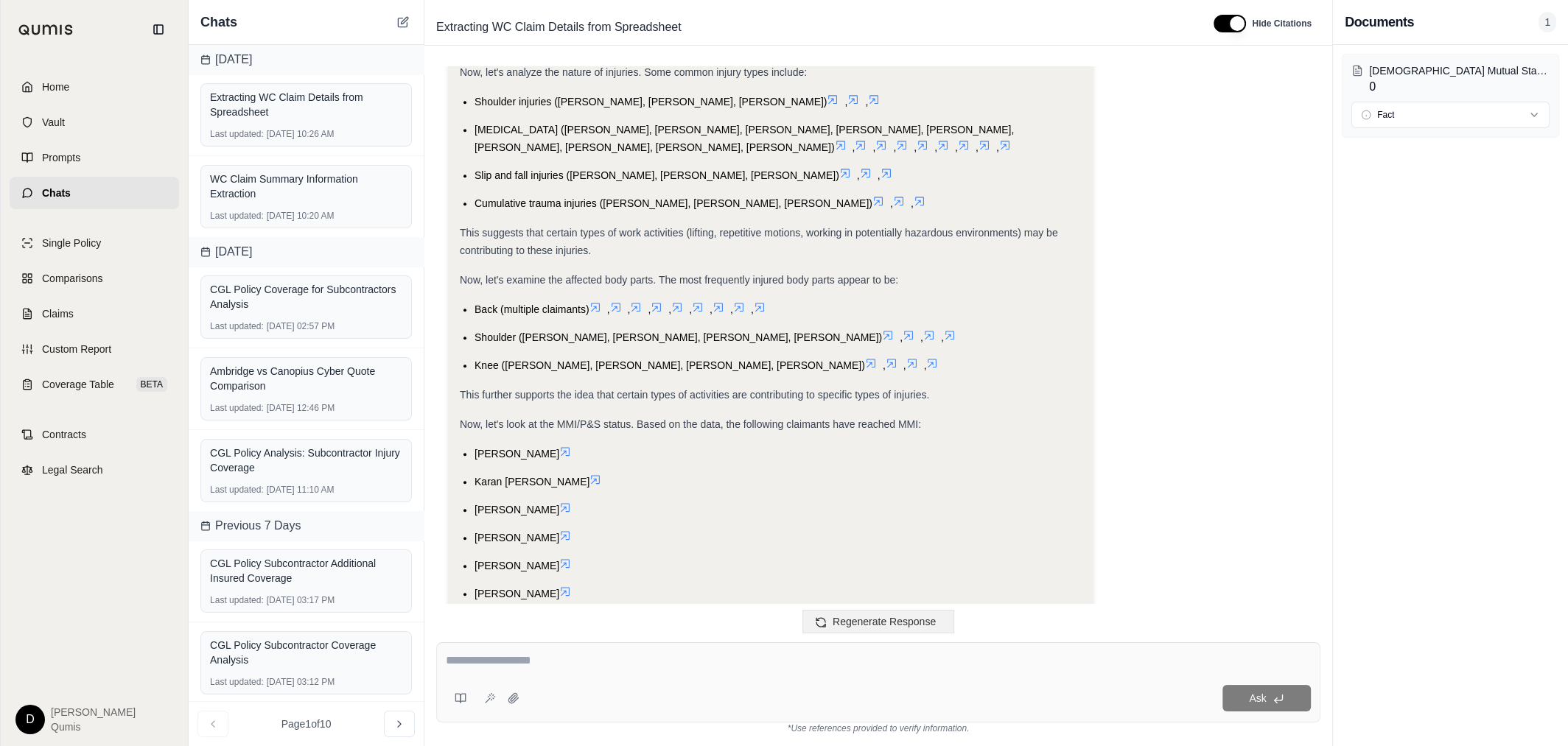
scroll to position [8530, 0]
click at [699, 416] on div "Now, let's look at the MMI/P&S status. Based on the data, the following claiman…" at bounding box center [770, 424] width 622 height 18
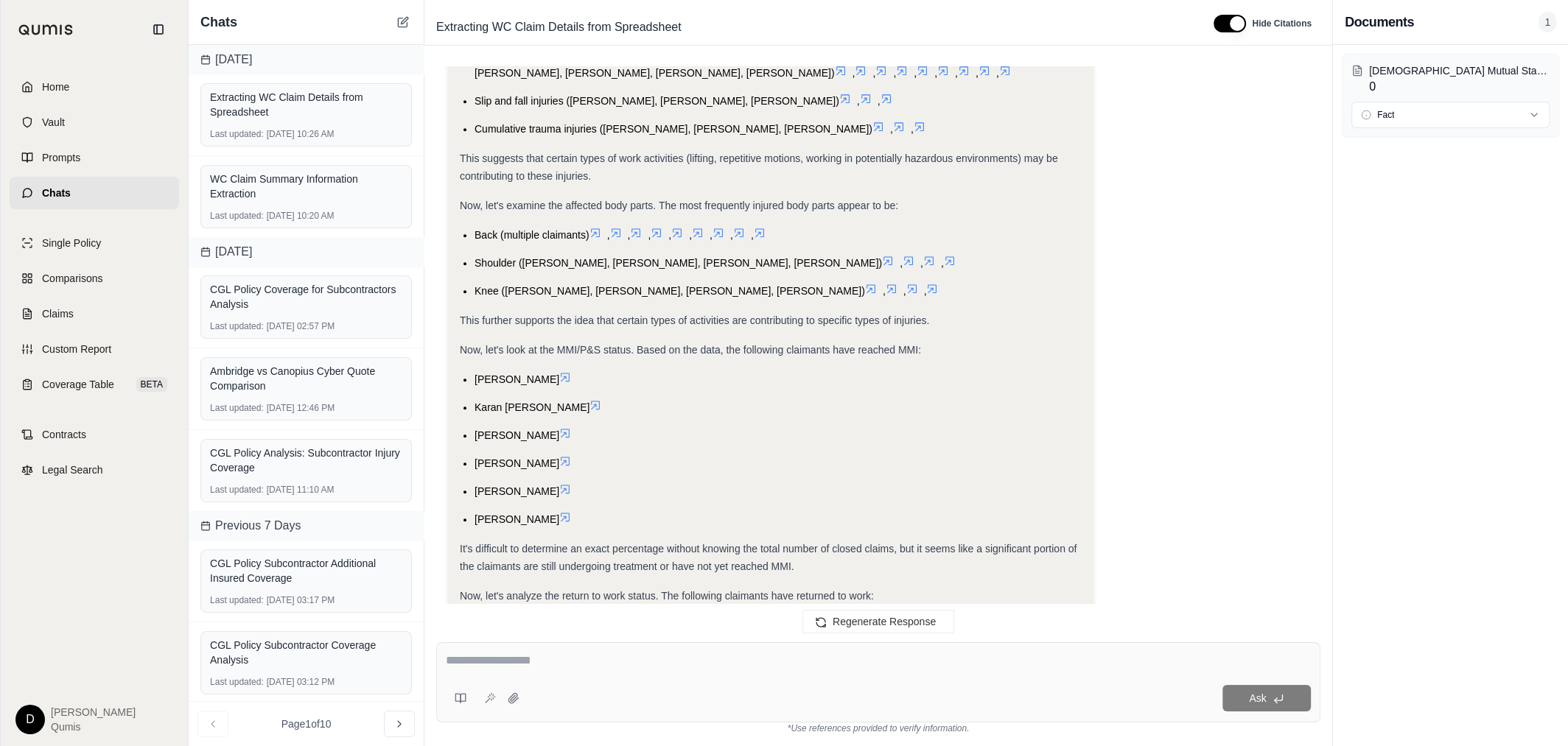
scroll to position [9333, 0]
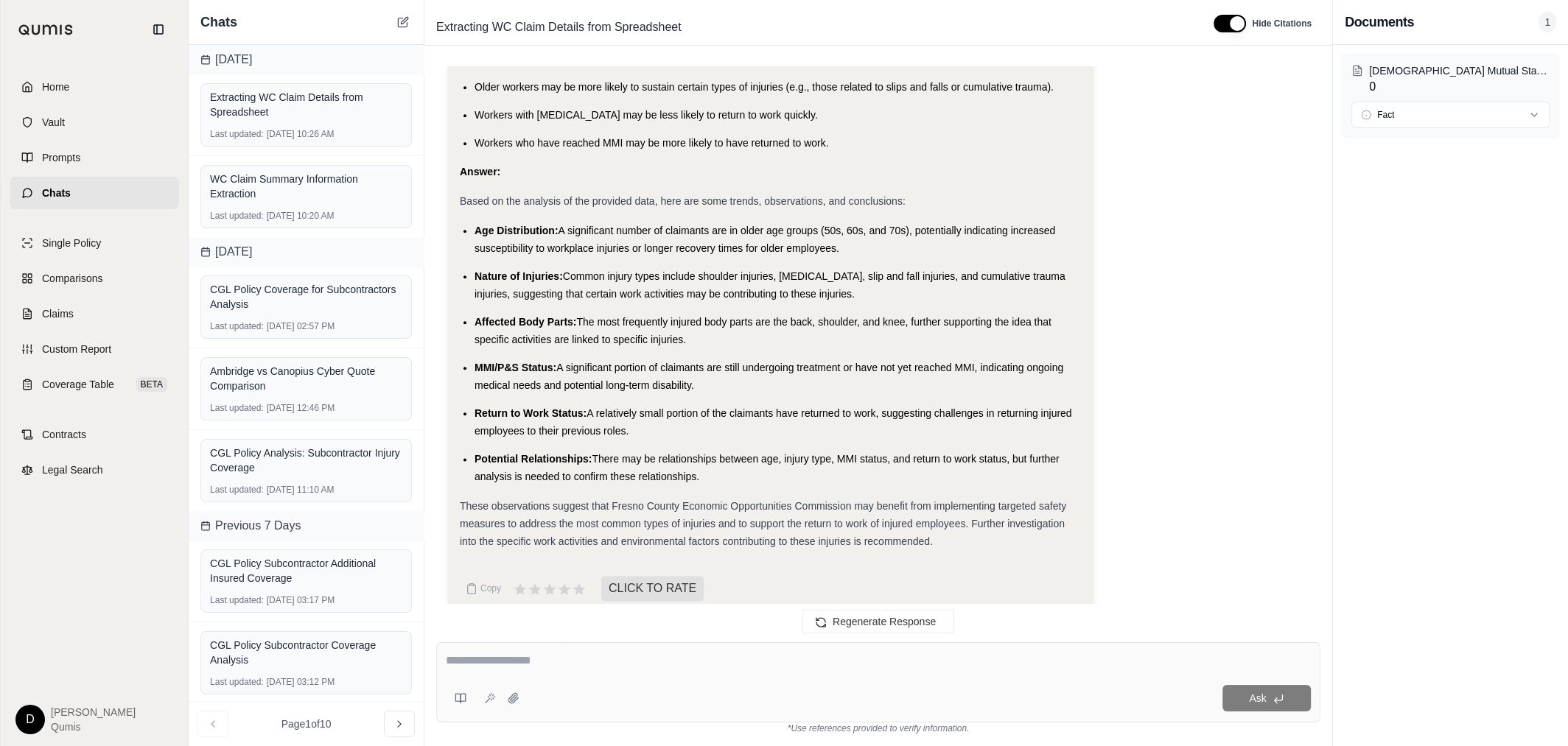
click at [622, 429] on ul "Age Distribution: A significant number of claimants are in older age groups (50…" at bounding box center [770, 353] width 622 height 264
click at [94, 305] on link "Claims" at bounding box center [94, 314] width 169 height 32
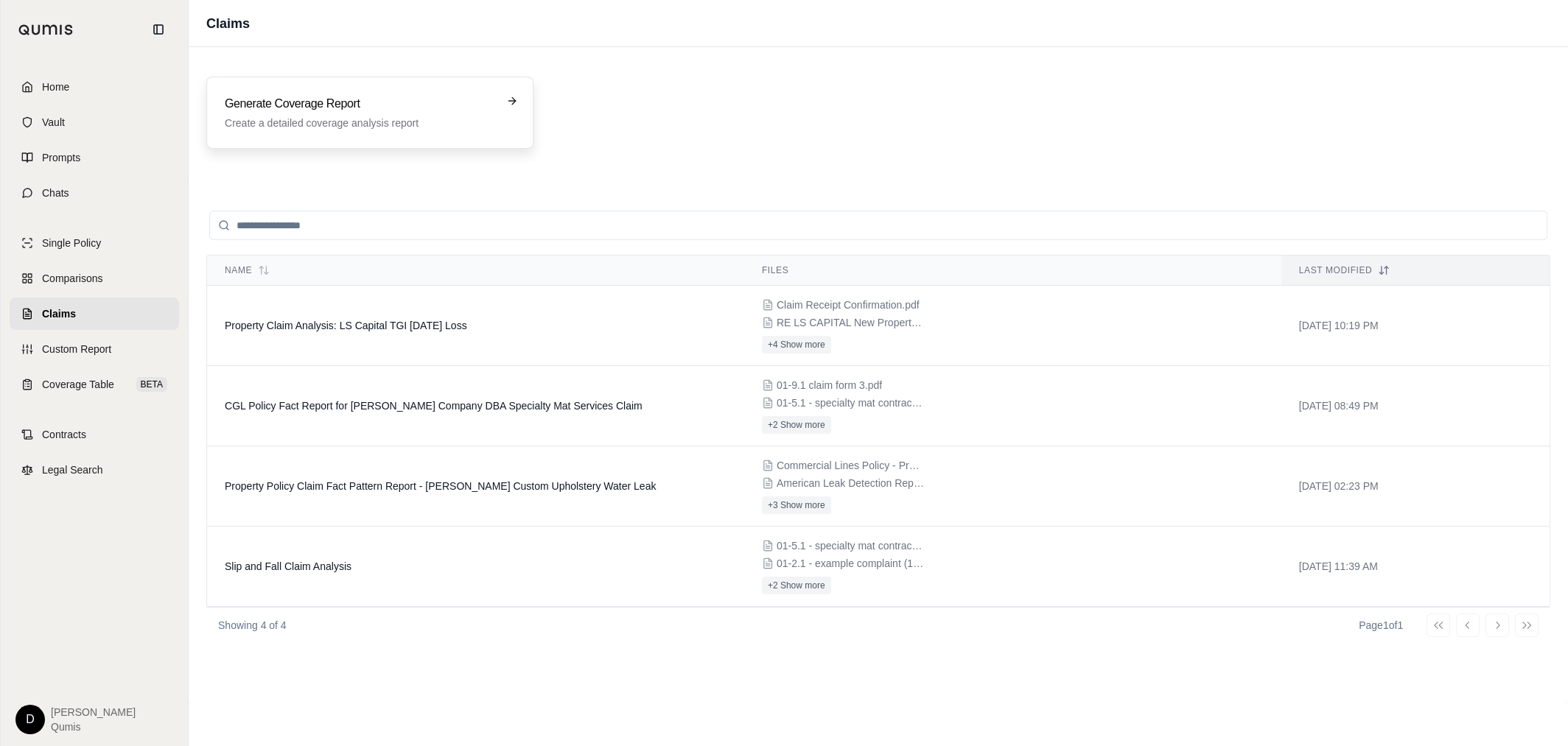
click at [437, 98] on h3 "Generate Coverage Report" at bounding box center [360, 104] width 270 height 18
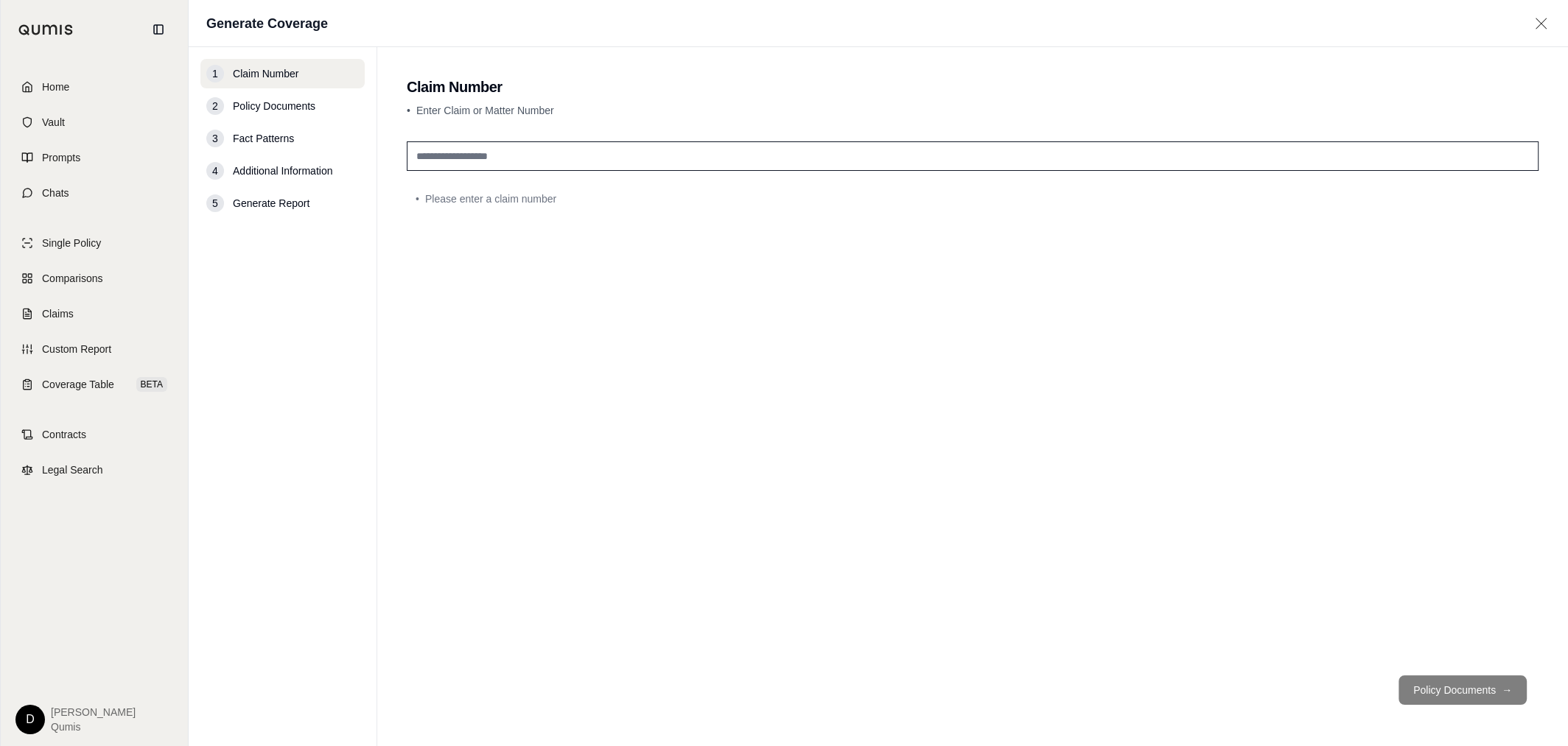
click at [514, 155] on input "text" at bounding box center [972, 156] width 1132 height 29
type input "**********"
click at [1440, 685] on button "Policy Documents →" at bounding box center [1463, 690] width 128 height 29
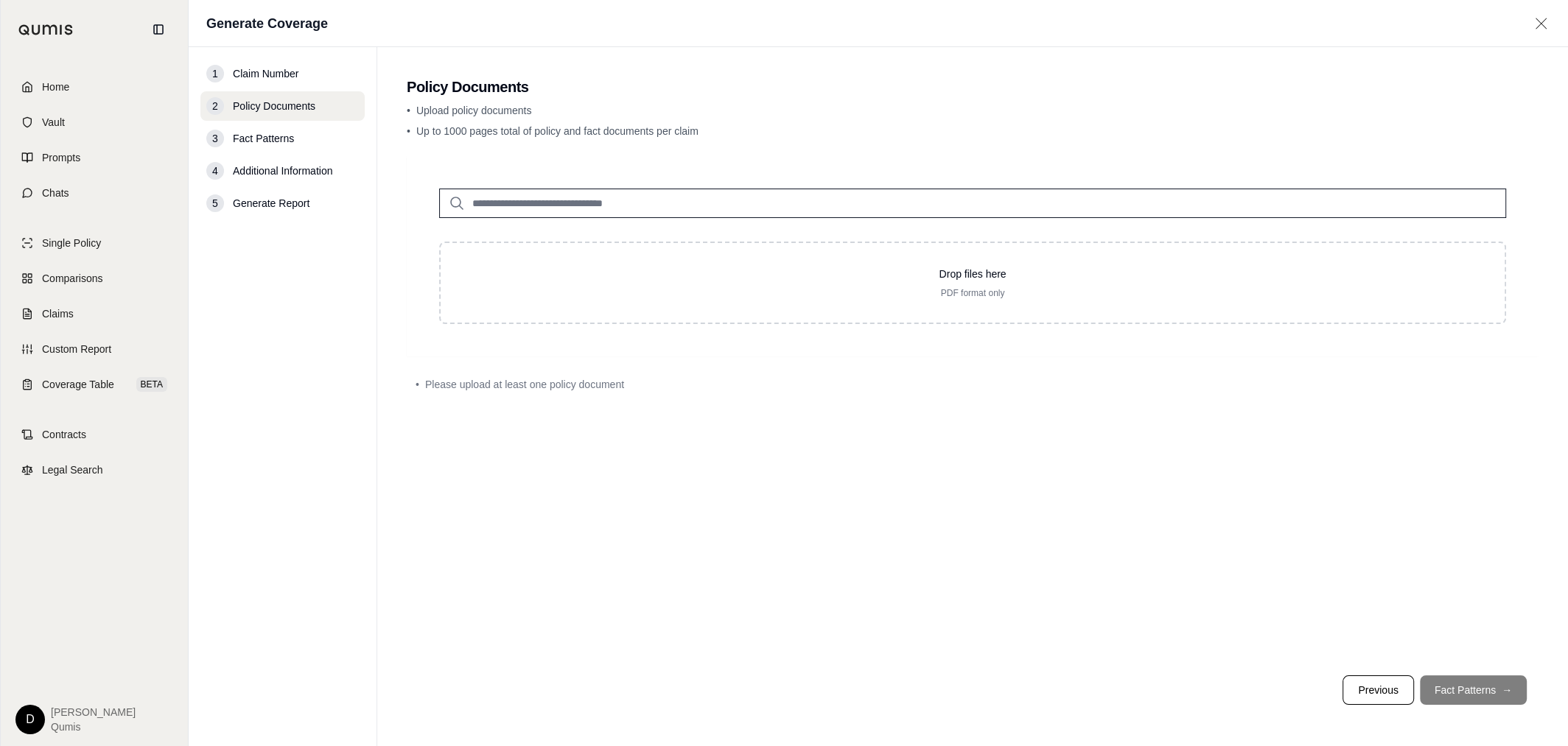
click at [603, 207] on input "search" at bounding box center [972, 203] width 1067 height 29
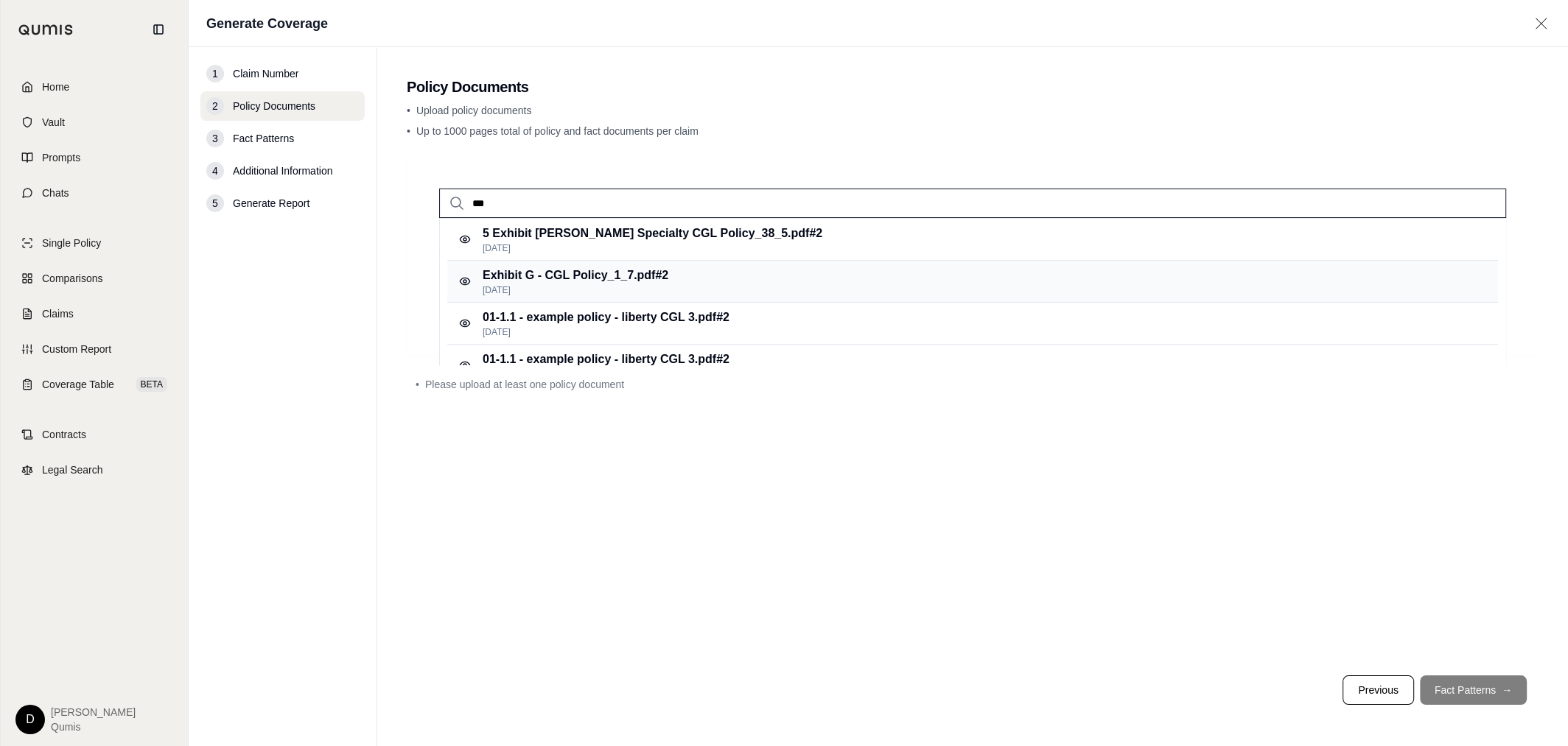
type input "***"
click at [699, 269] on div "Exhibit G - CGL Policy_1_7.pdf #2 [DATE]" at bounding box center [972, 281] width 1050 height 42
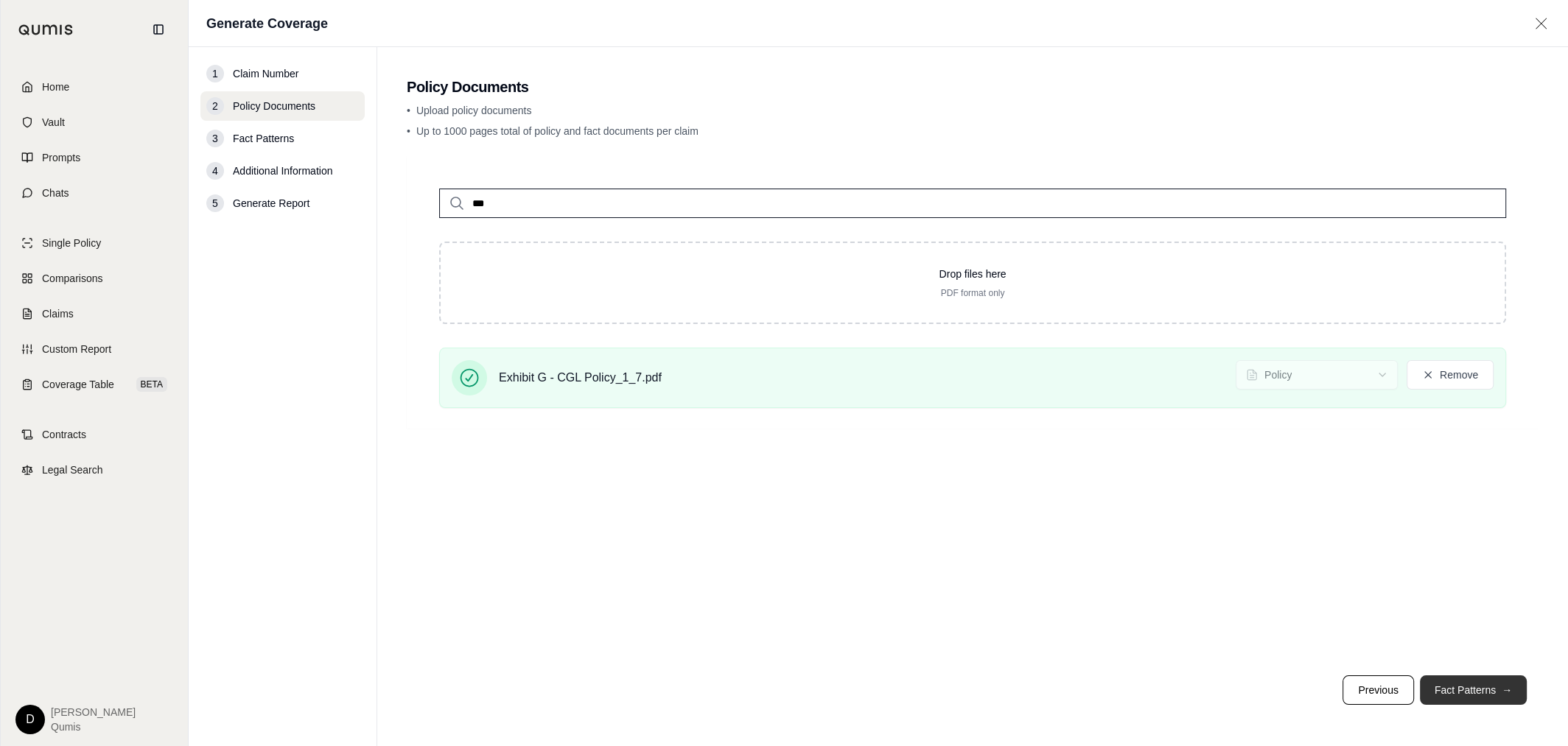
click at [1474, 684] on button "Fact Patterns →" at bounding box center [1474, 690] width 107 height 29
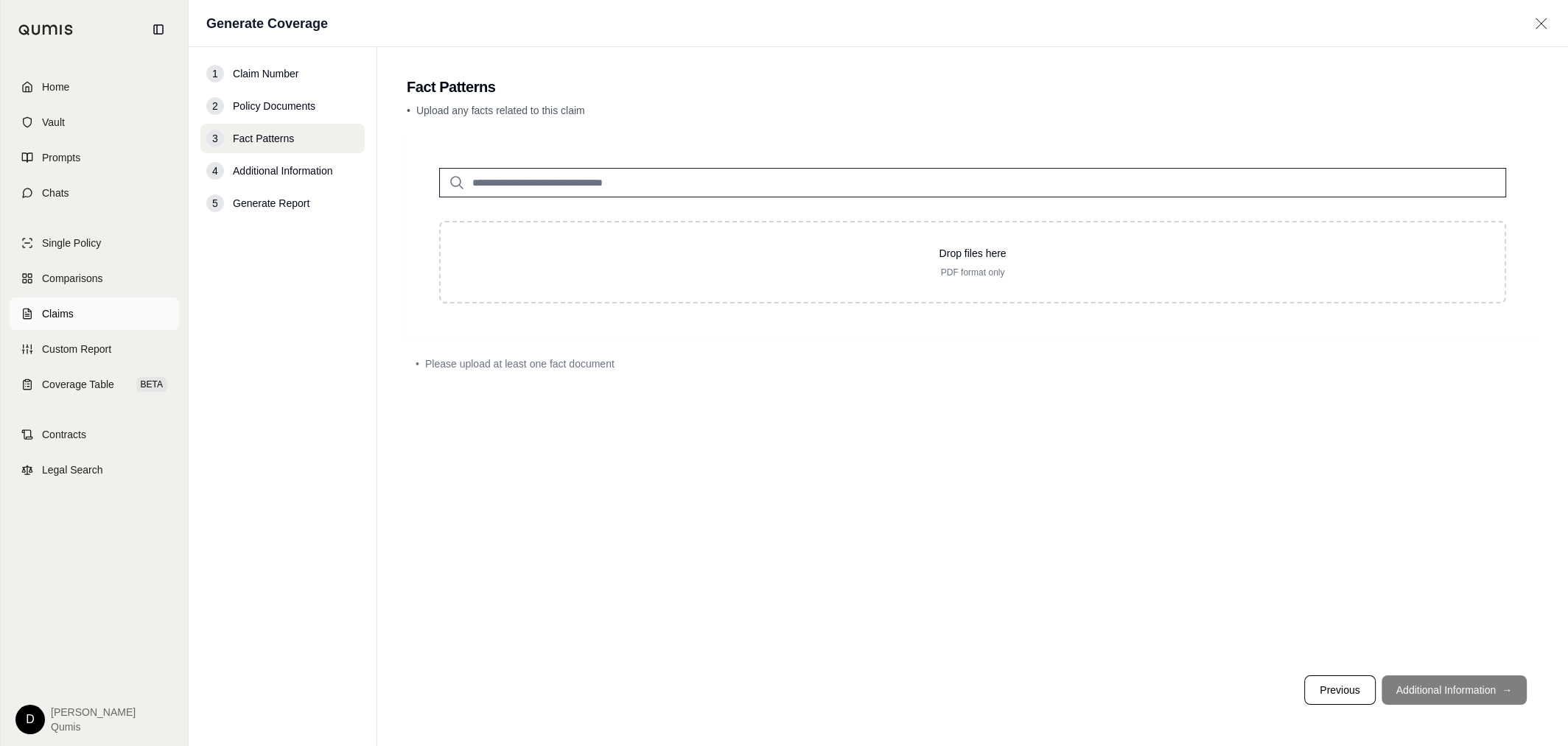
click at [96, 321] on link "Claims" at bounding box center [94, 314] width 169 height 32
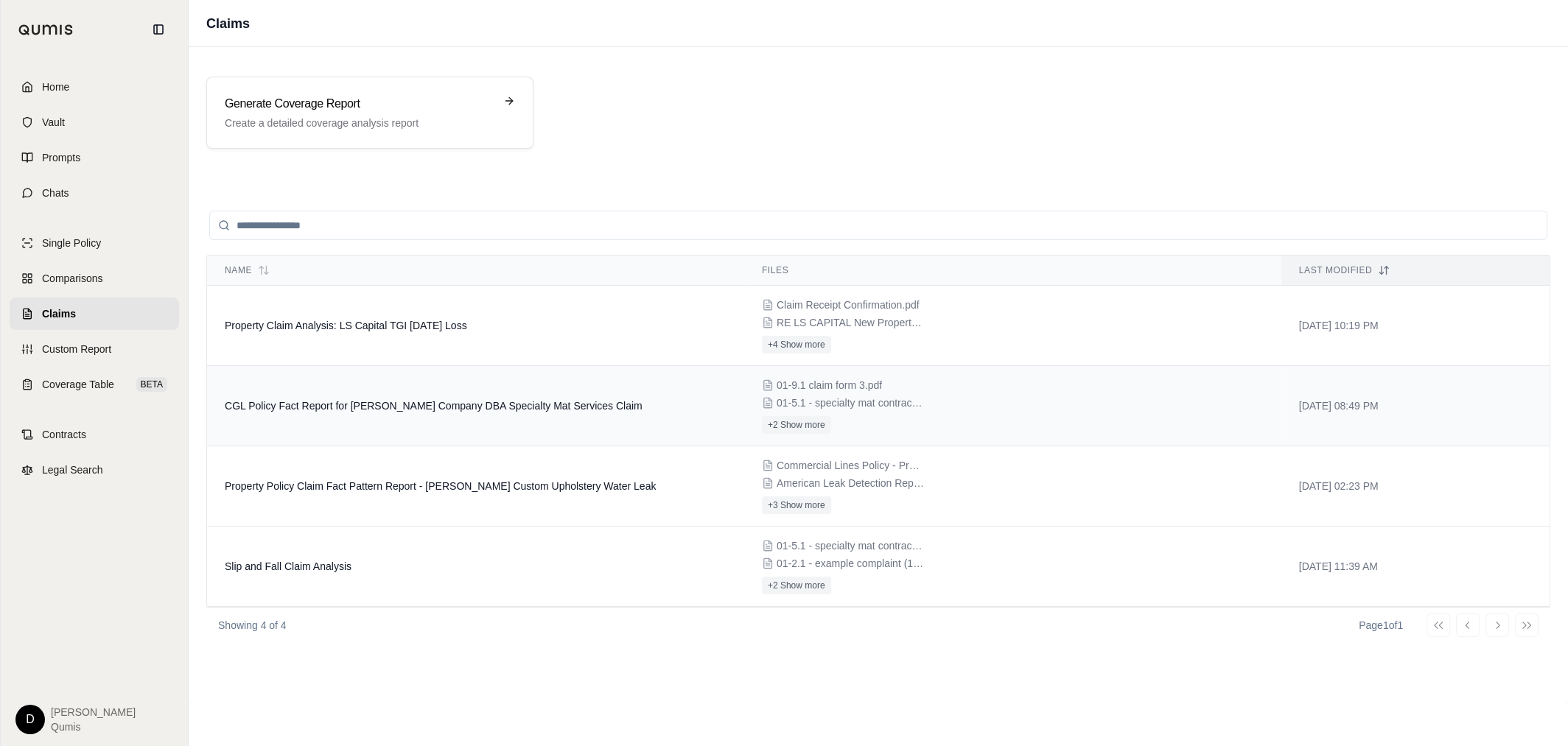
click at [423, 387] on td "CGL Policy Fact Report for [PERSON_NAME] Company DBA Specialty Mat Services Cla…" at bounding box center [476, 406] width 537 height 80
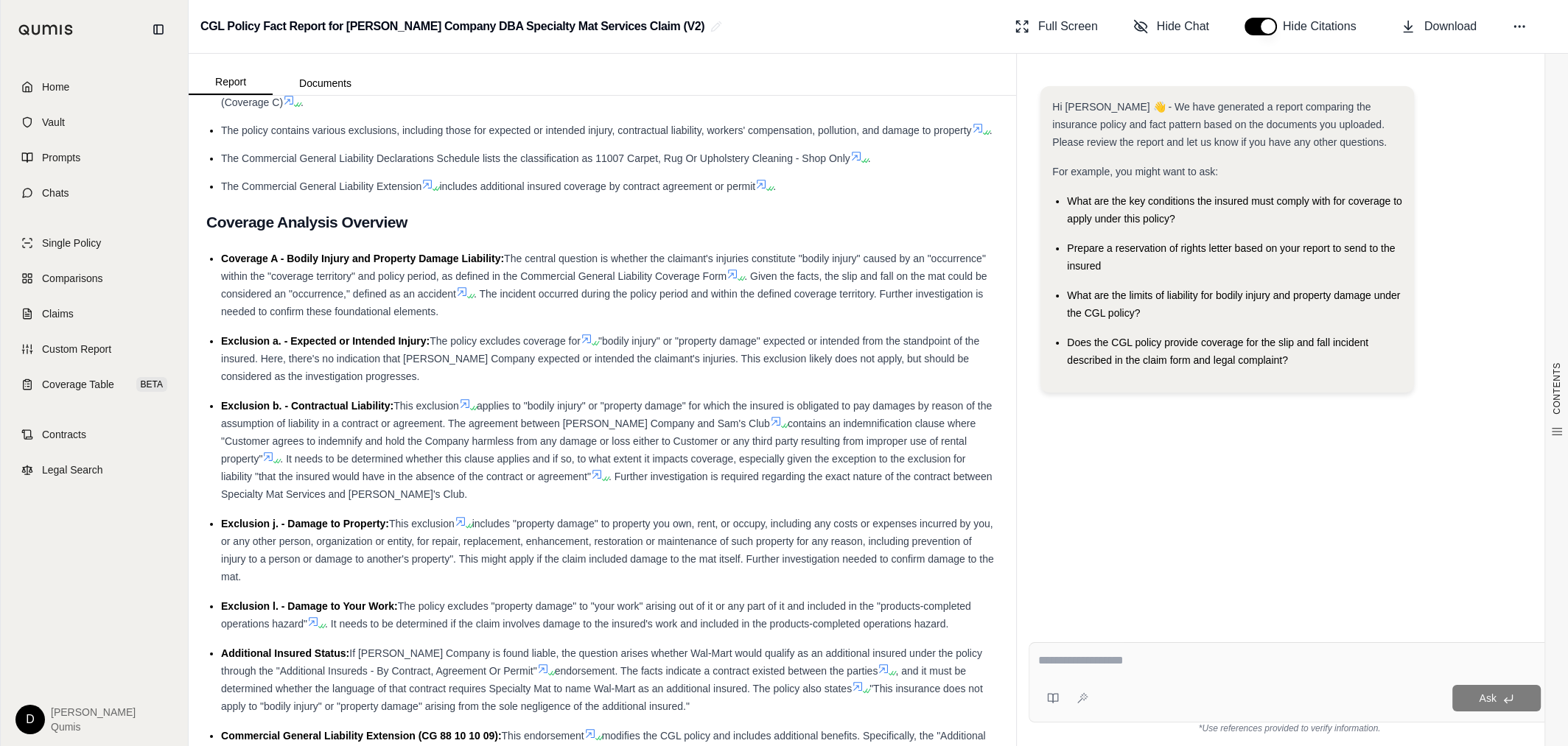
scroll to position [953, 0]
click at [651, 470] on span ". Further investigation is required regarding the exact nature of the contract …" at bounding box center [606, 485] width 770 height 29
click at [1098, 663] on textarea at bounding box center [1290, 660] width 503 height 18
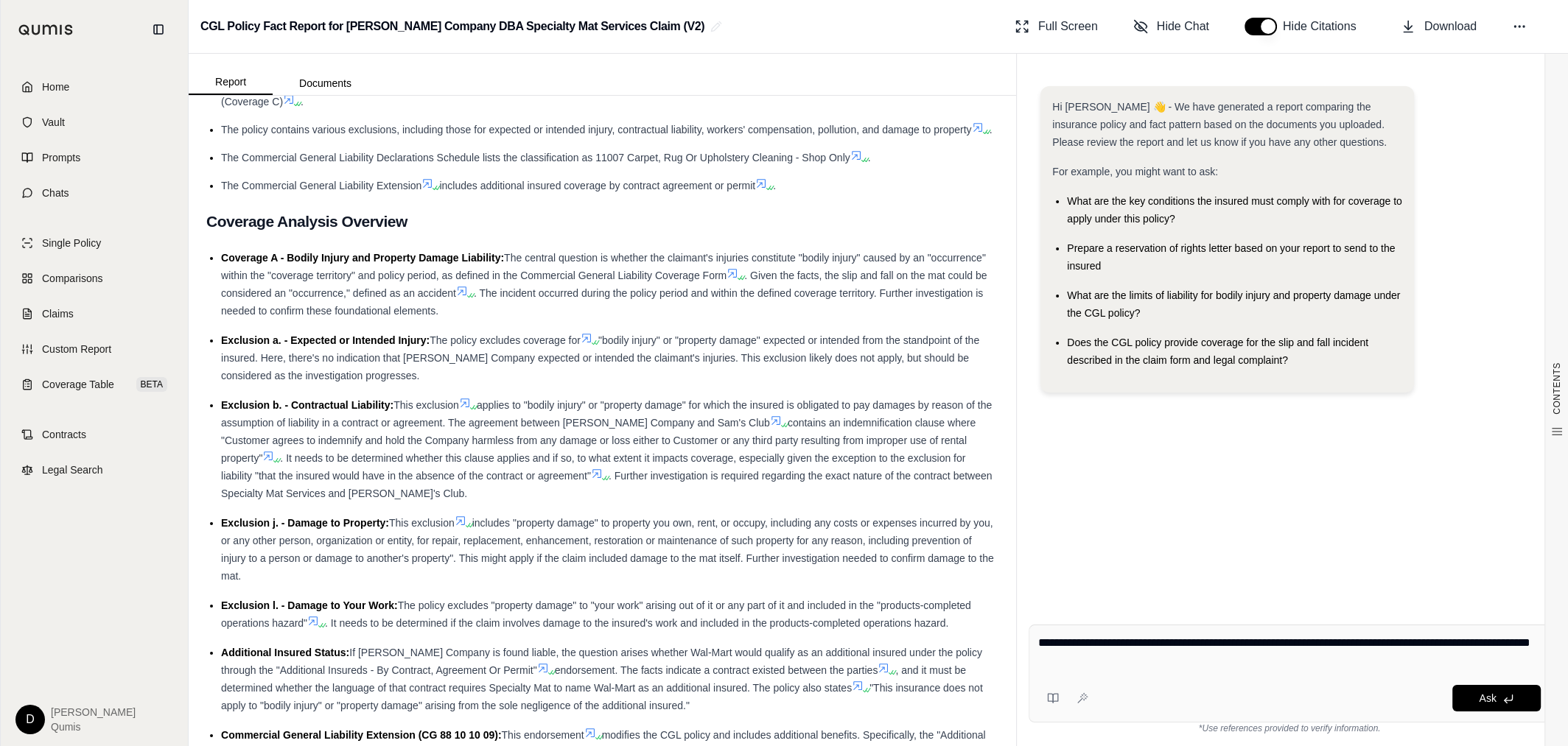
type textarea "**********"
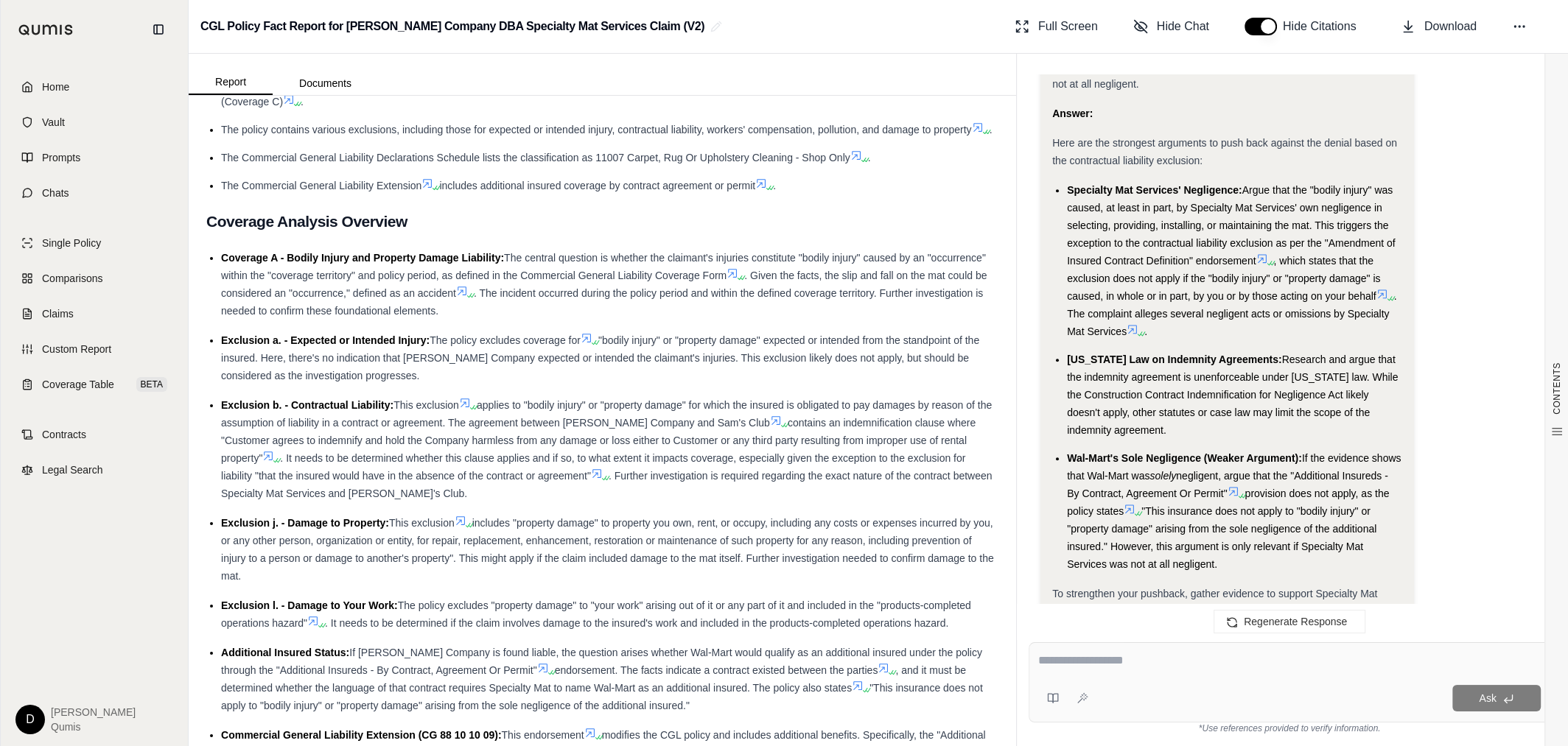
scroll to position [2079, 0]
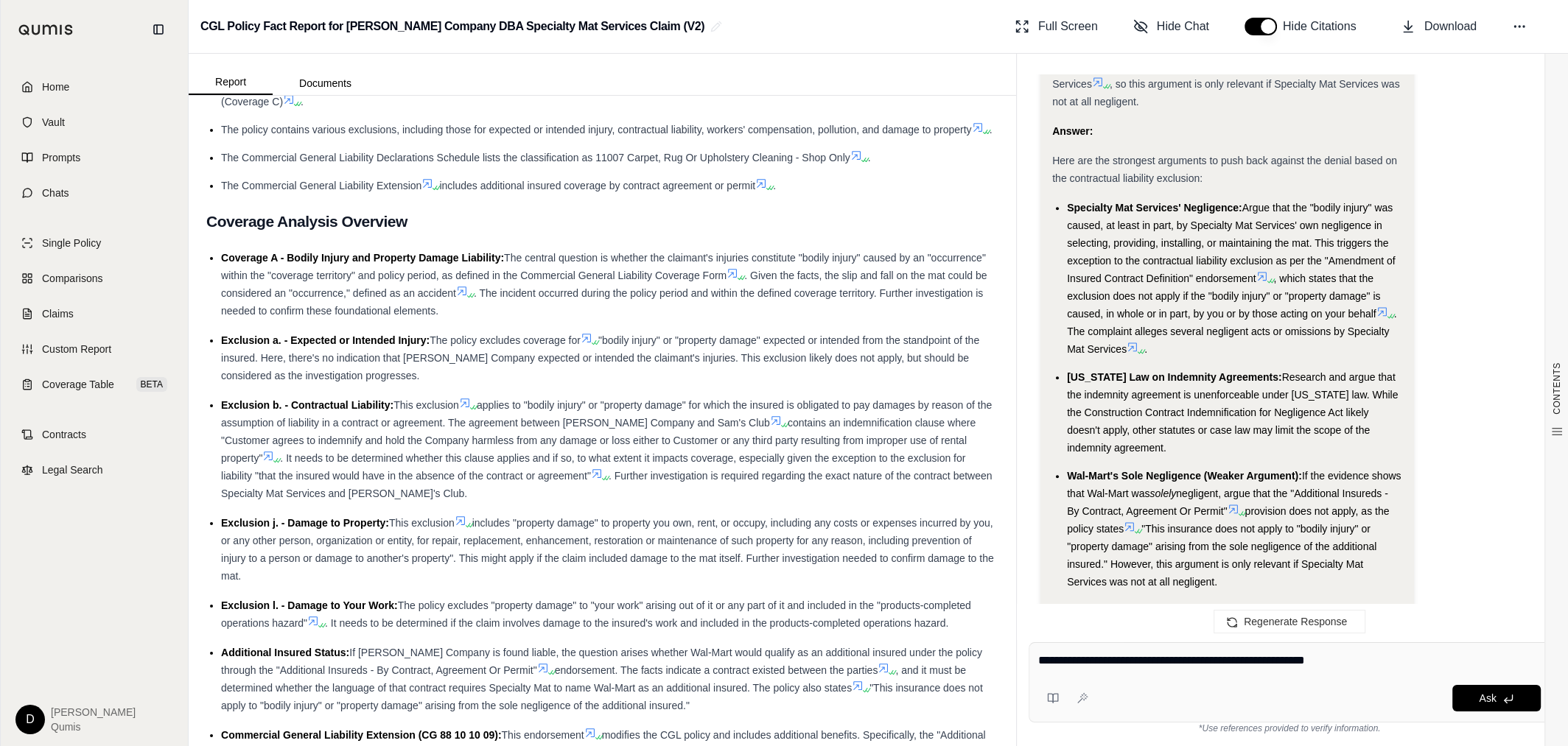
type textarea "**********"
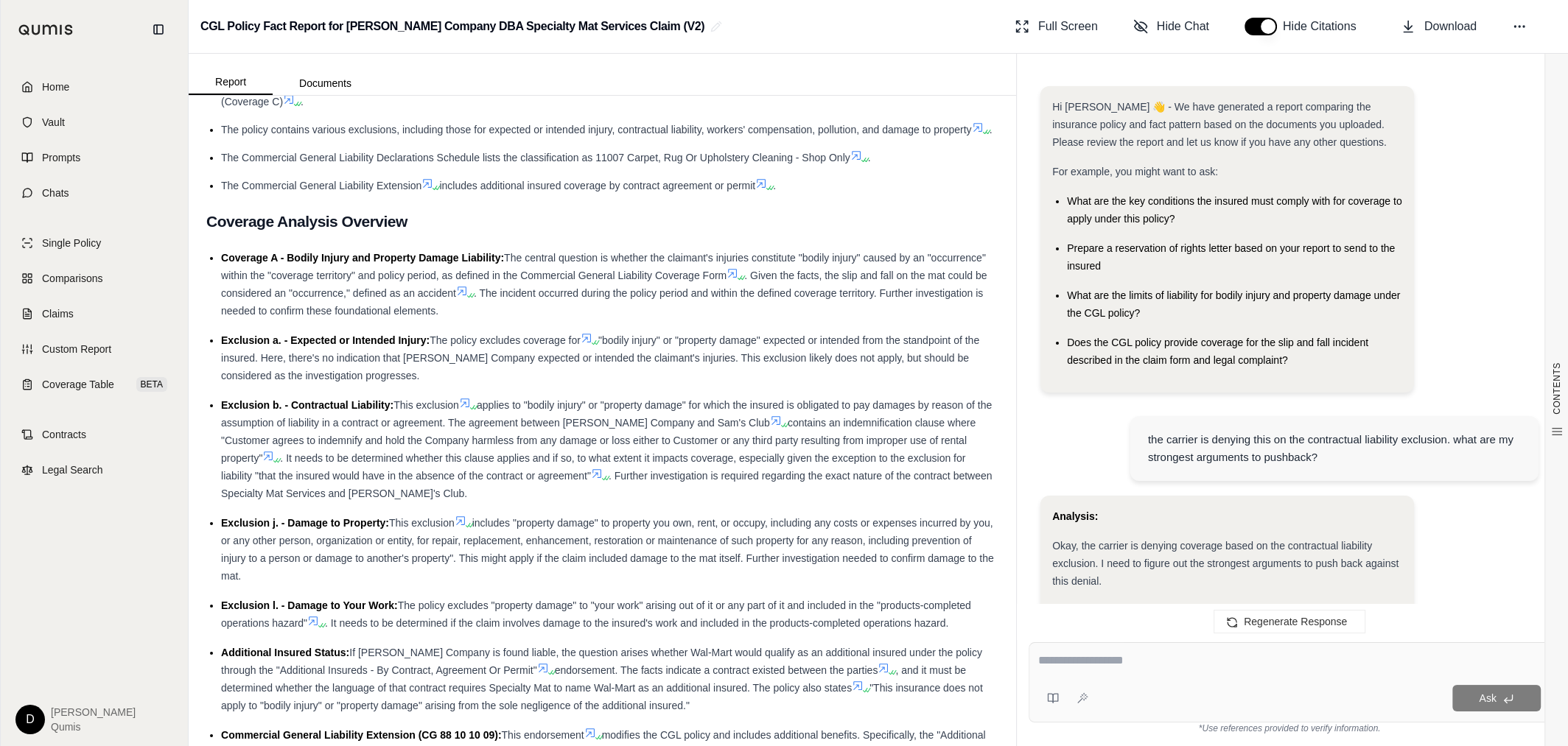
scroll to position [4165, 0]
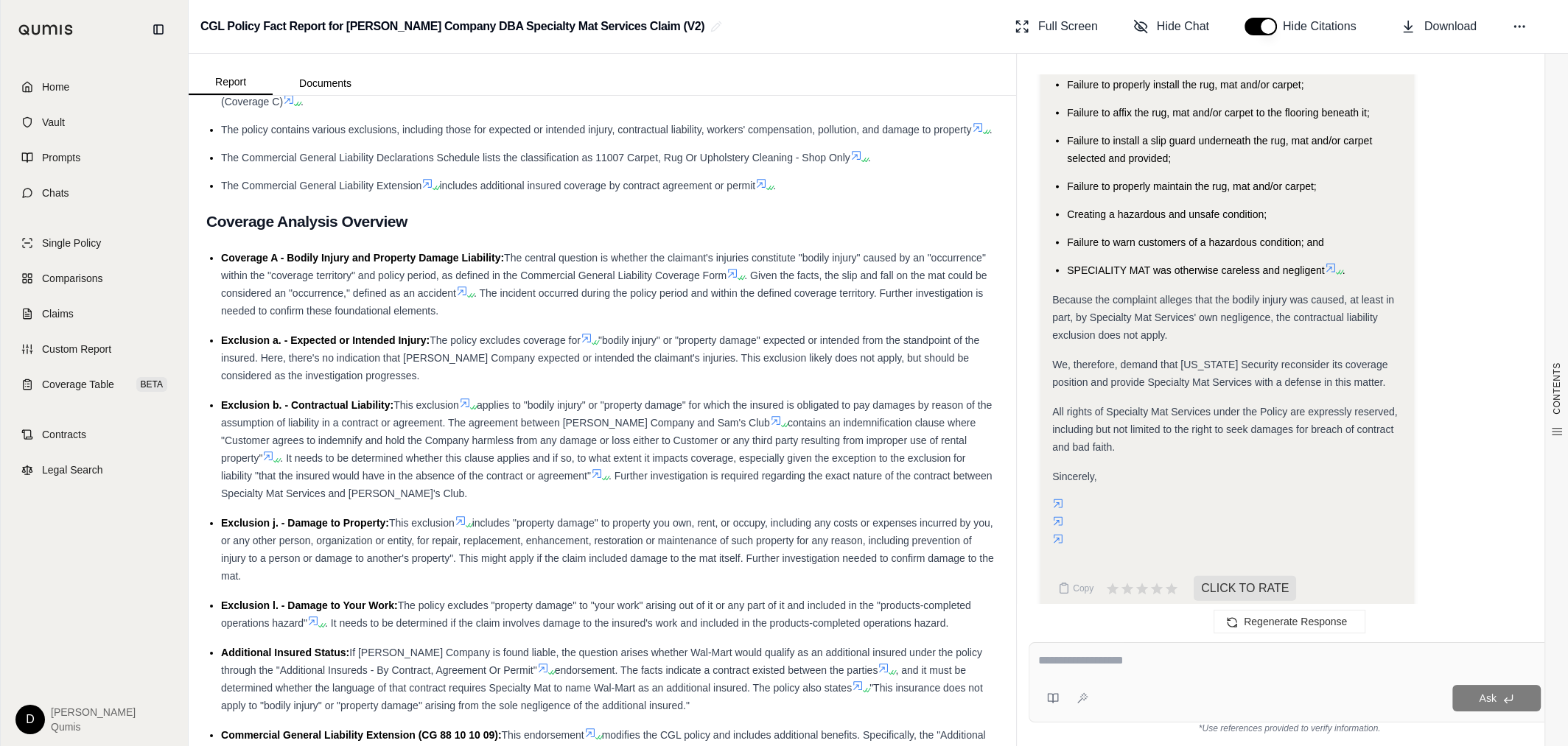
click at [675, 399] on span "applies to "bodily injury" or "property damage" for which the insured is obliga…" at bounding box center [606, 414] width 770 height 29
click at [736, 470] on span ". Further investigation is required regarding the exact nature of the contract …" at bounding box center [606, 485] width 770 height 29
click at [765, 470] on span ". Further investigation is required regarding the exact nature of the contract …" at bounding box center [606, 485] width 770 height 29
click at [811, 463] on div "Exclusion b. - Contractual Liability: This exclusion applies to "bodily injury"…" at bounding box center [610, 449] width 777 height 106
click at [851, 470] on span ". Further investigation is required regarding the exact nature of the contract …" at bounding box center [606, 485] width 770 height 29
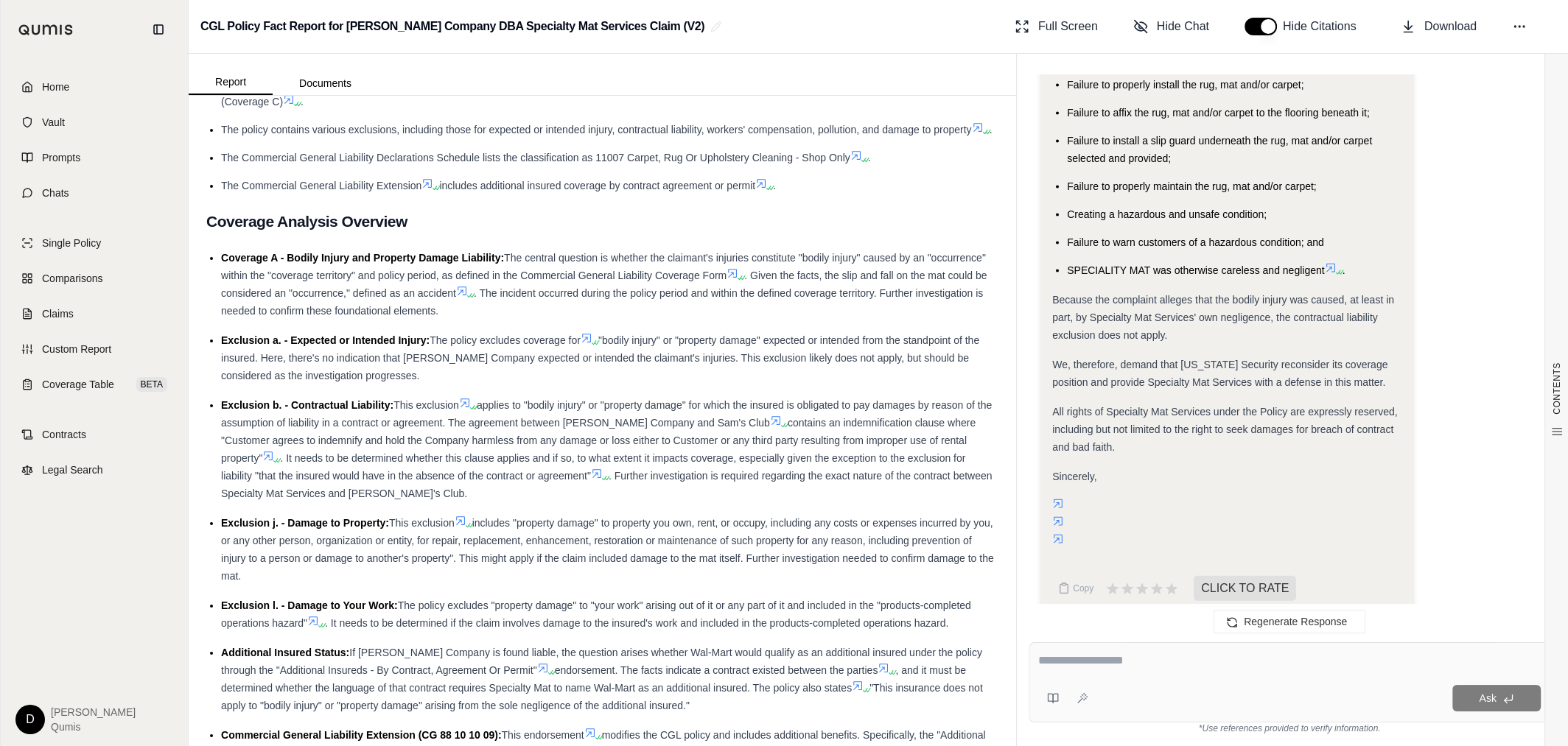
click at [824, 452] on span ". It needs to be determined whether this clause applies and if so, to what exte…" at bounding box center [593, 467] width 744 height 29
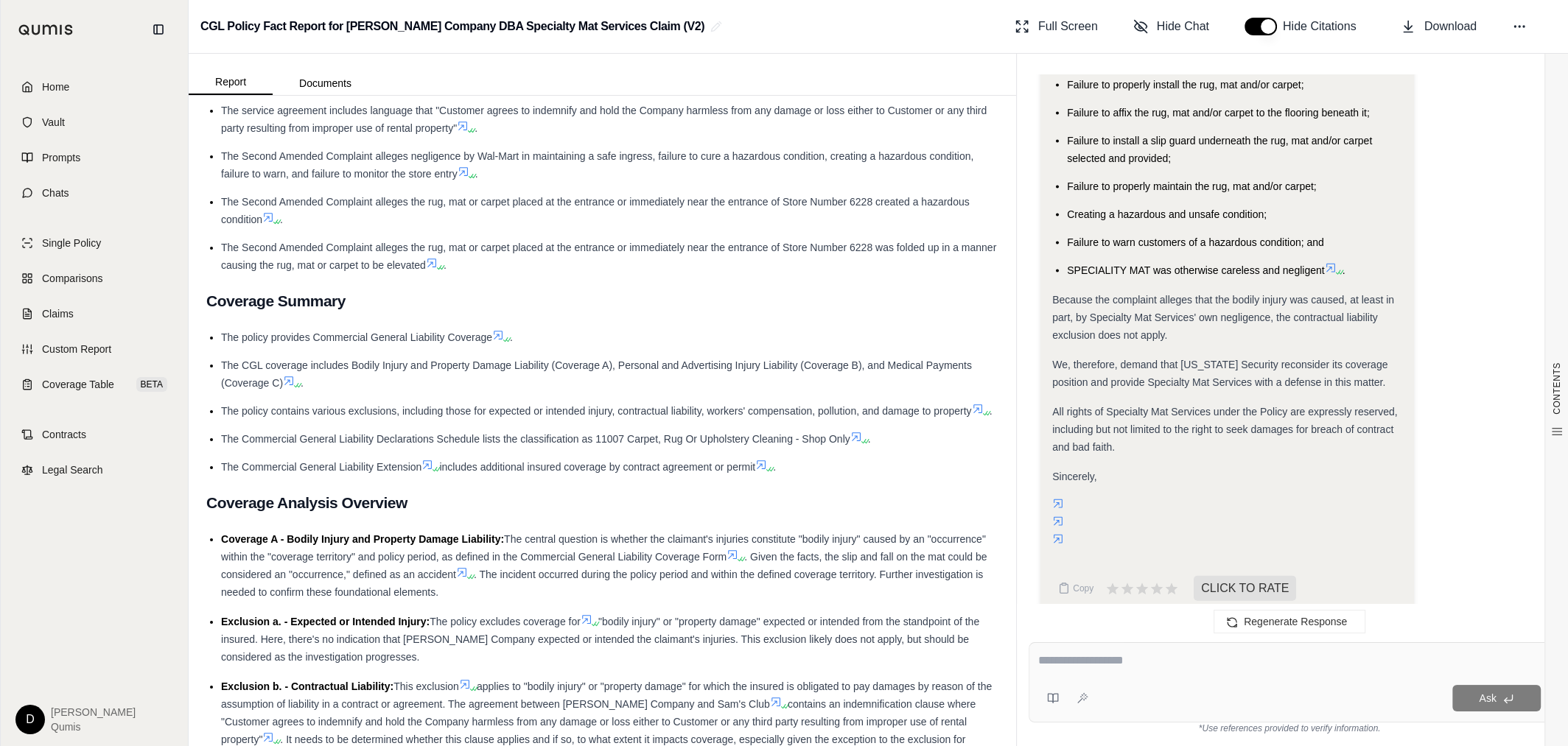
scroll to position [665, 0]
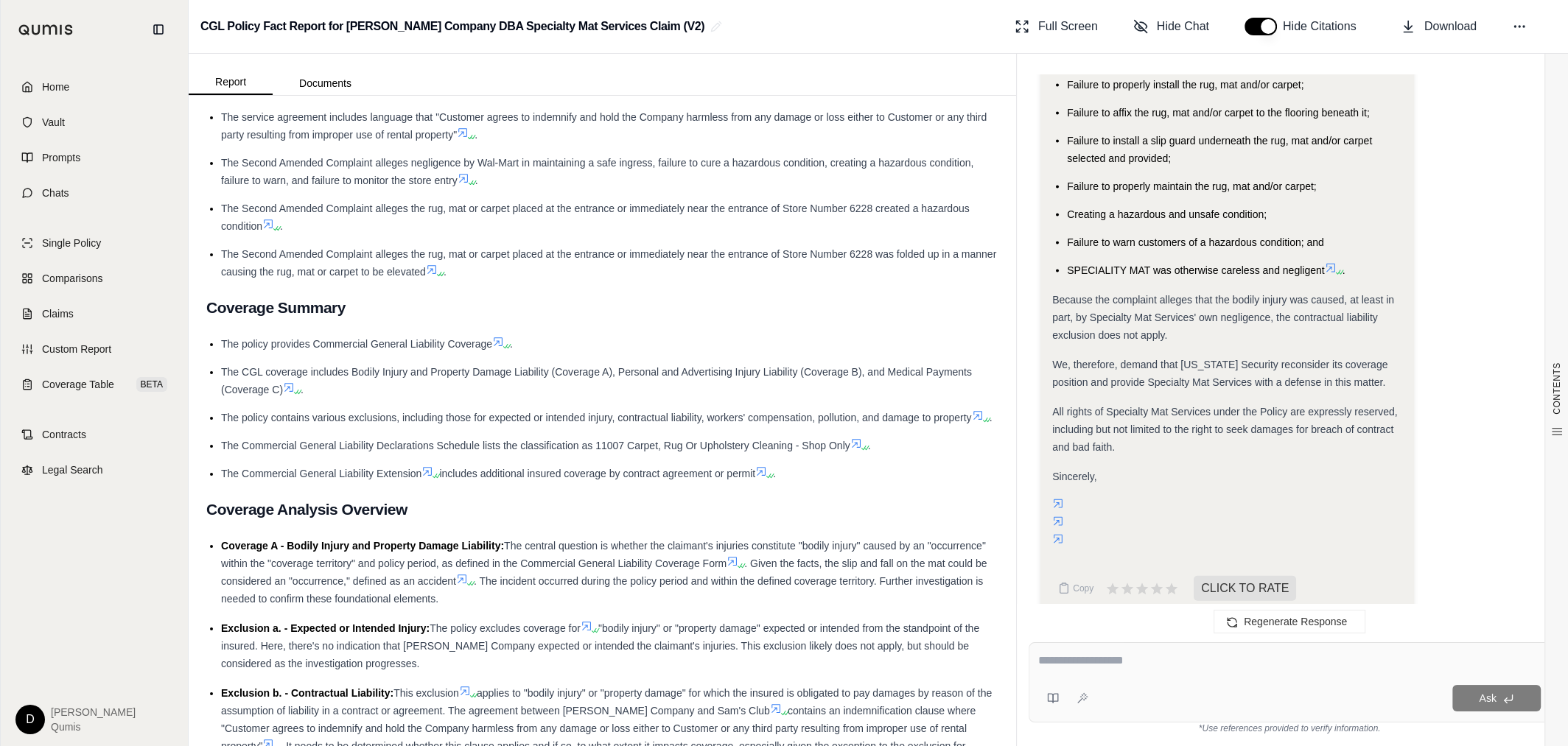
click at [764, 387] on ul "The policy provides Commercial General Liability Coverage . The CGL coverage in…" at bounding box center [603, 408] width 792 height 148
click at [343, 77] on button "Documents" at bounding box center [325, 83] width 105 height 23
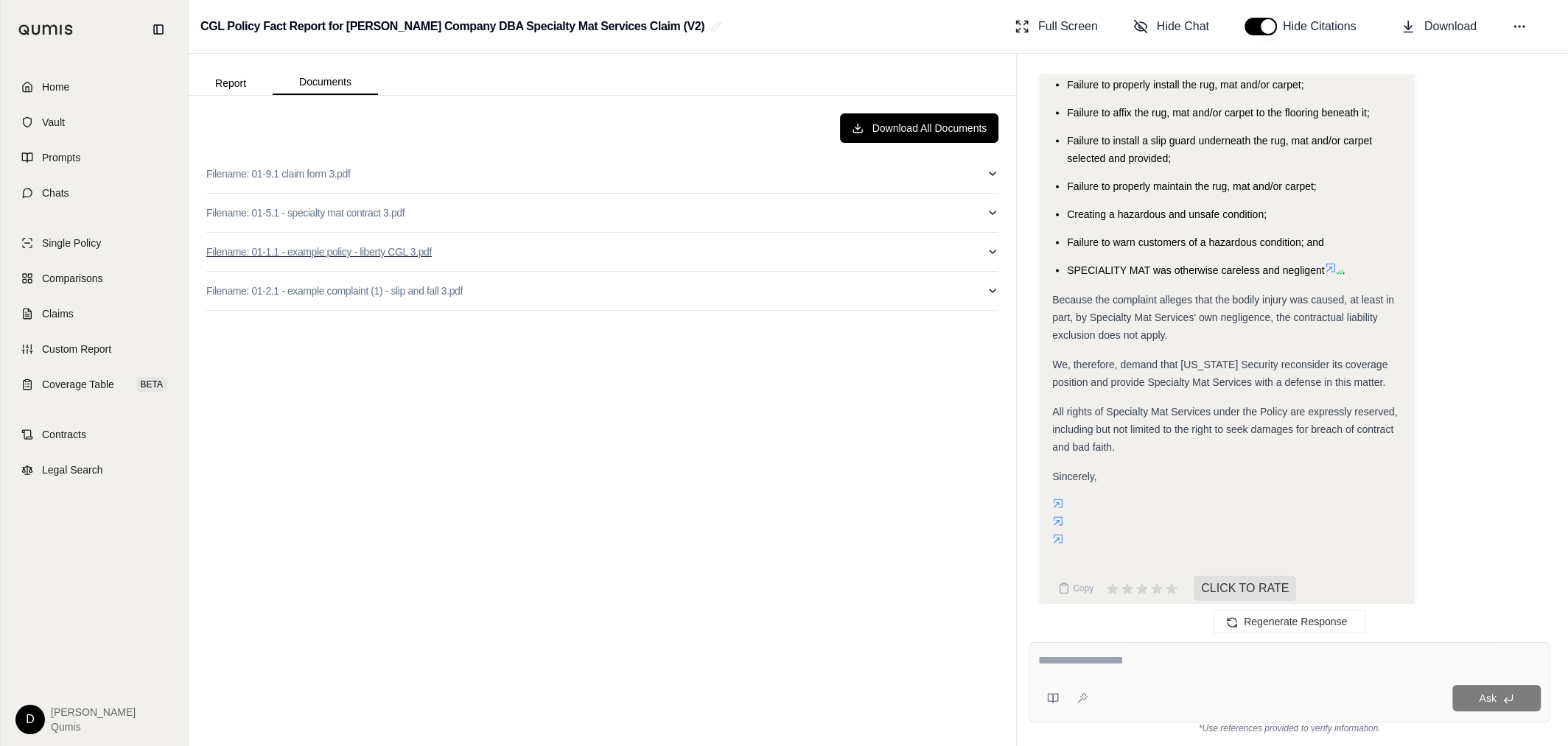
click at [552, 258] on button "Filename: 01-1.1 - example policy - liberty CGL 3.pdf" at bounding box center [603, 252] width 792 height 39
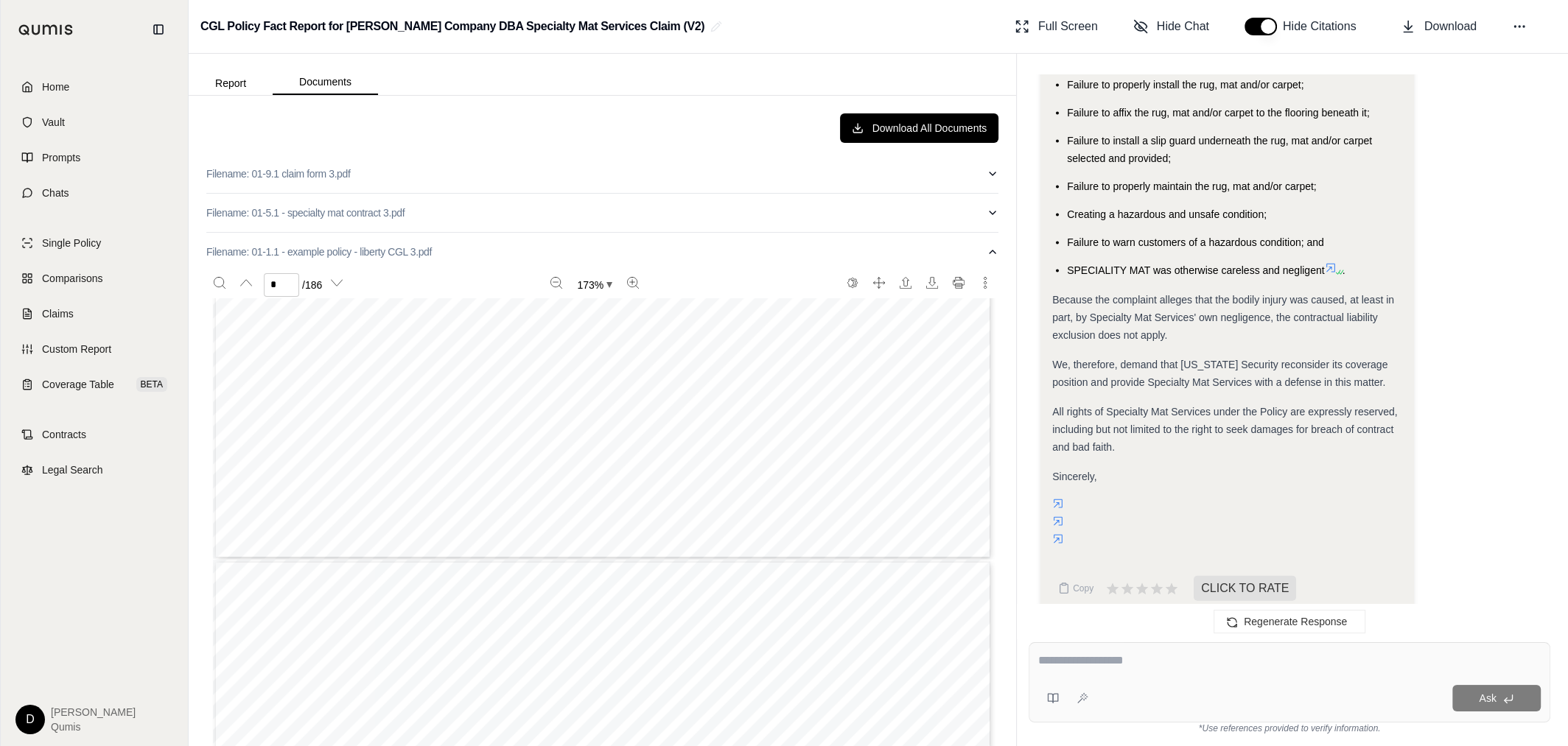
type input "*"
click at [518, 246] on button "Filename: 01-1.1 - example policy - liberty CGL 3.pdf" at bounding box center [603, 252] width 792 height 39
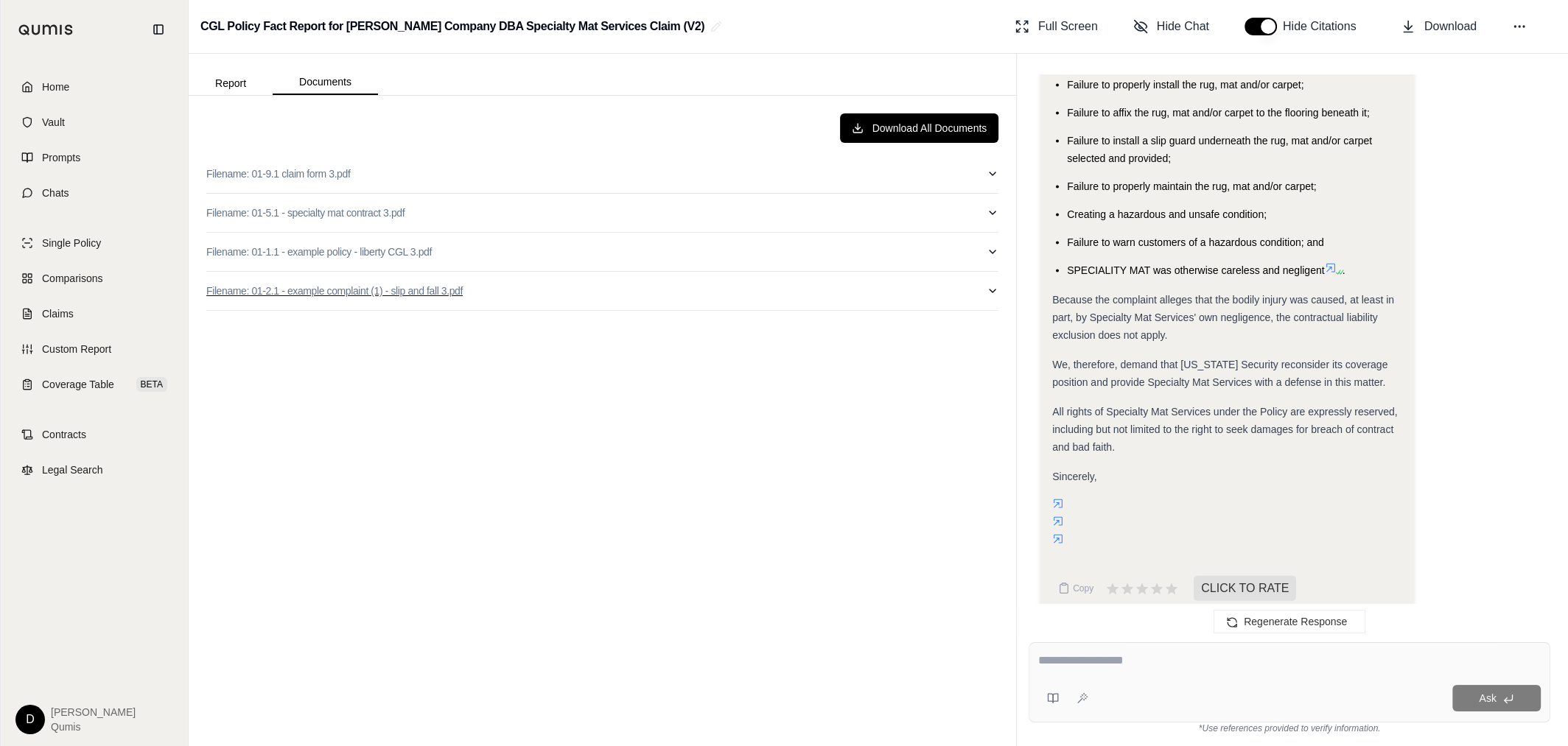
click at [570, 293] on button "Filename: 01-2.1 - example complaint (1) - slip and fall 3.pdf" at bounding box center [603, 291] width 792 height 39
type input "*"
click at [621, 290] on button "Filename: 01-2.1 - example complaint (1) - slip and fall 3.pdf" at bounding box center [603, 291] width 792 height 39
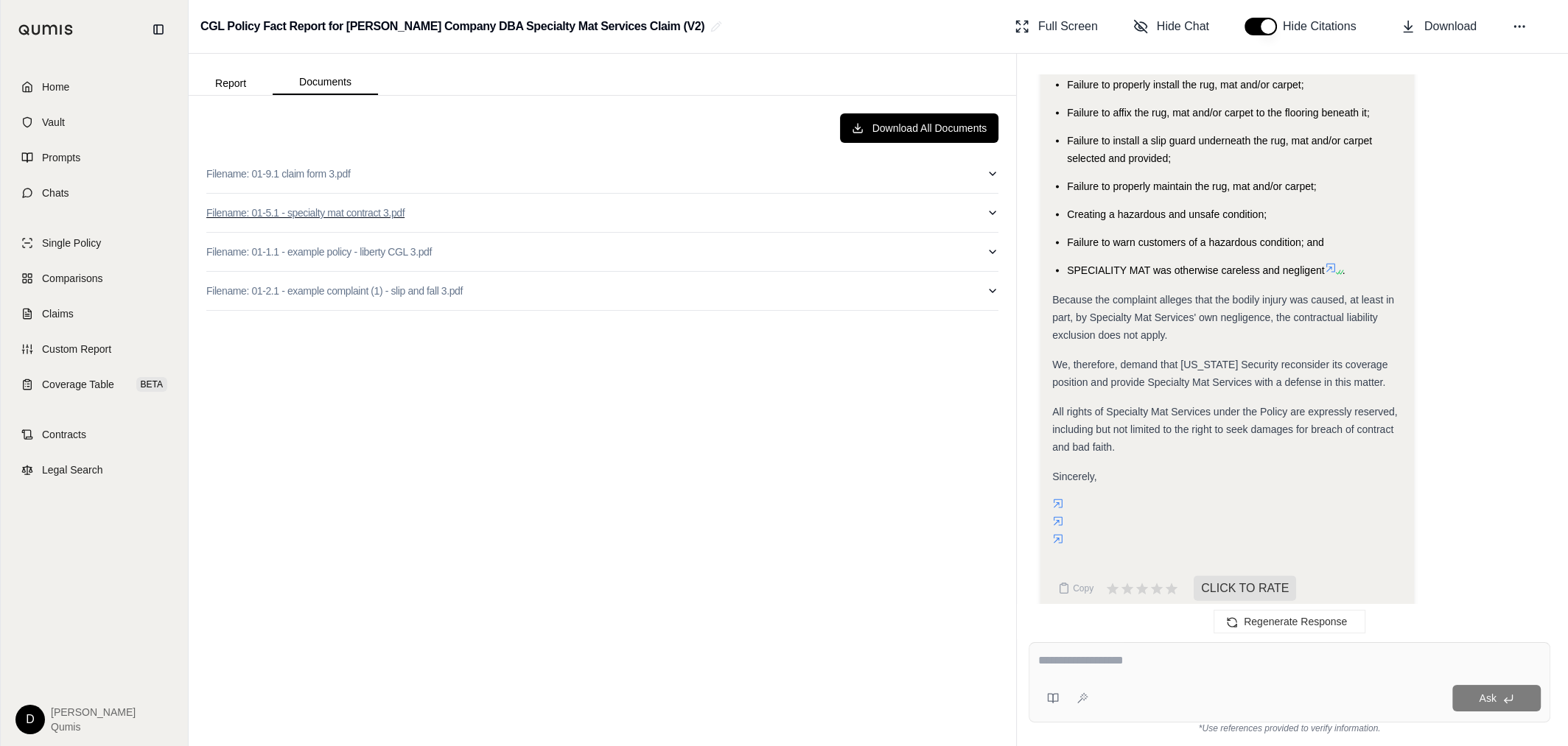
click at [480, 213] on button "Filename: 01-5.1 - specialty mat contract 3.pdf" at bounding box center [603, 213] width 792 height 39
type input "*"
click at [593, 222] on button "Filename: 01-5.1 - specialty mat contract 3.pdf" at bounding box center [603, 213] width 792 height 39
click at [457, 176] on button "Filename: 01-9.1 claim form 3.pdf" at bounding box center [603, 174] width 792 height 39
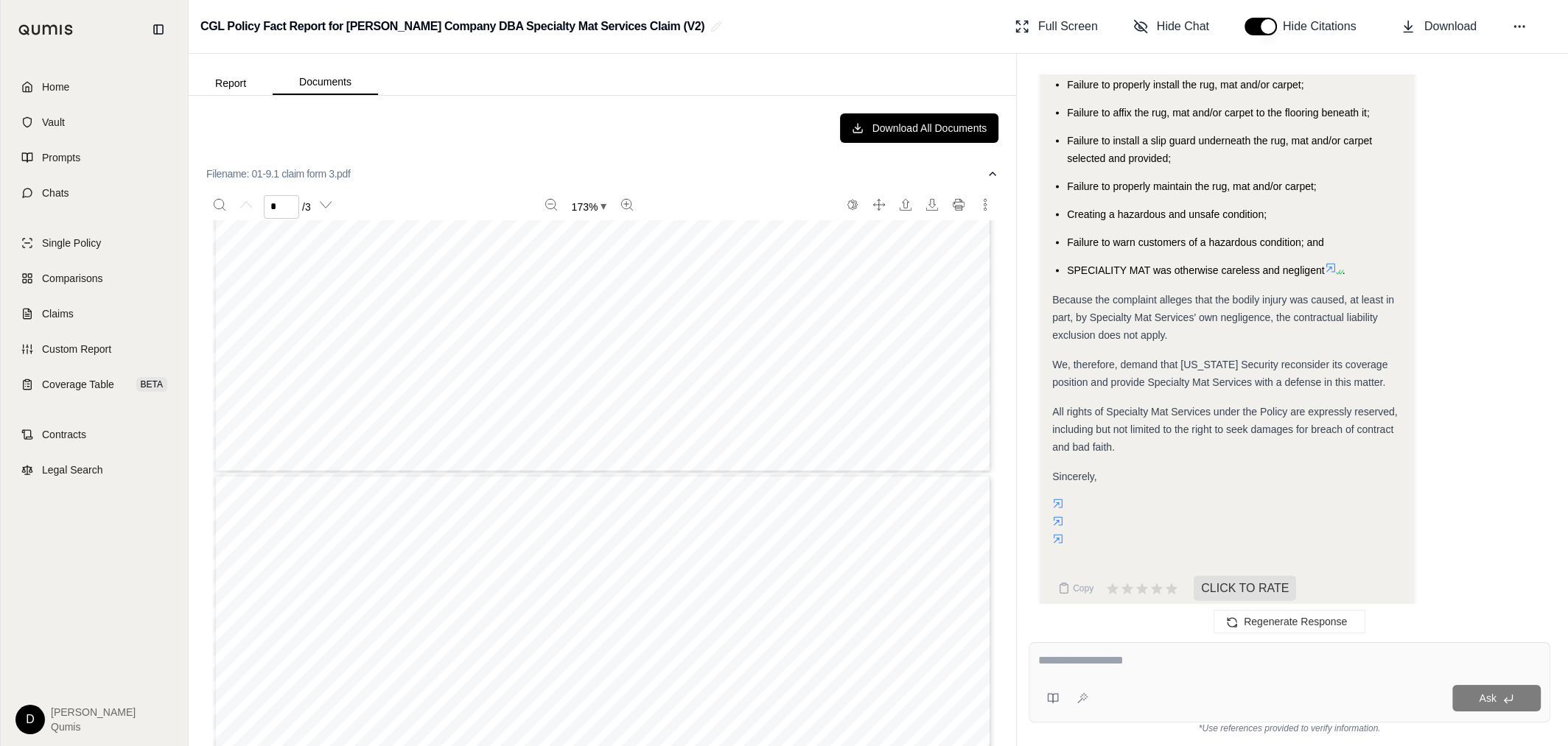
type input "*"
click at [701, 179] on button "Filename: 01-9.1 claim form 3.pdf" at bounding box center [603, 174] width 792 height 39
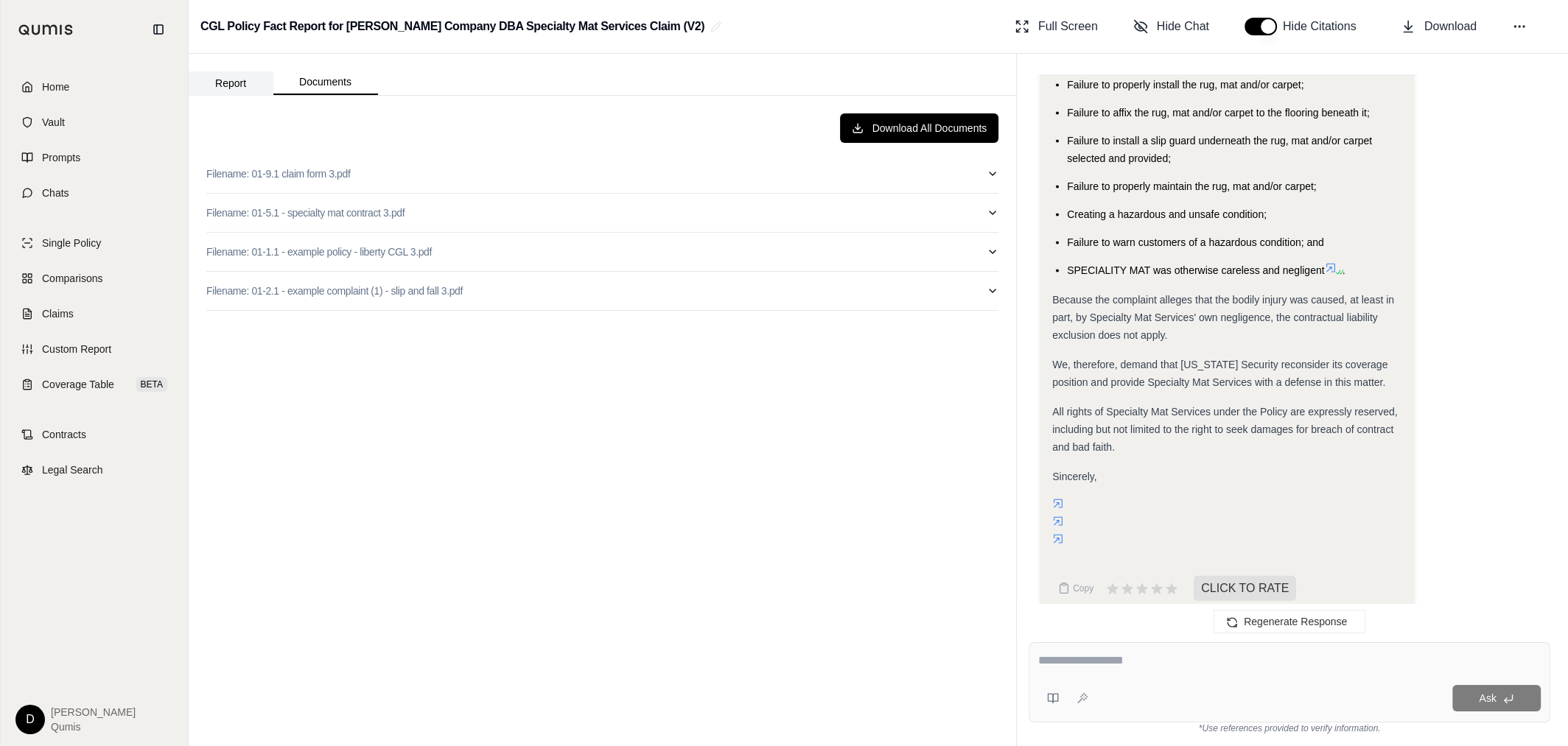
click at [242, 82] on button "Report" at bounding box center [231, 83] width 84 height 23
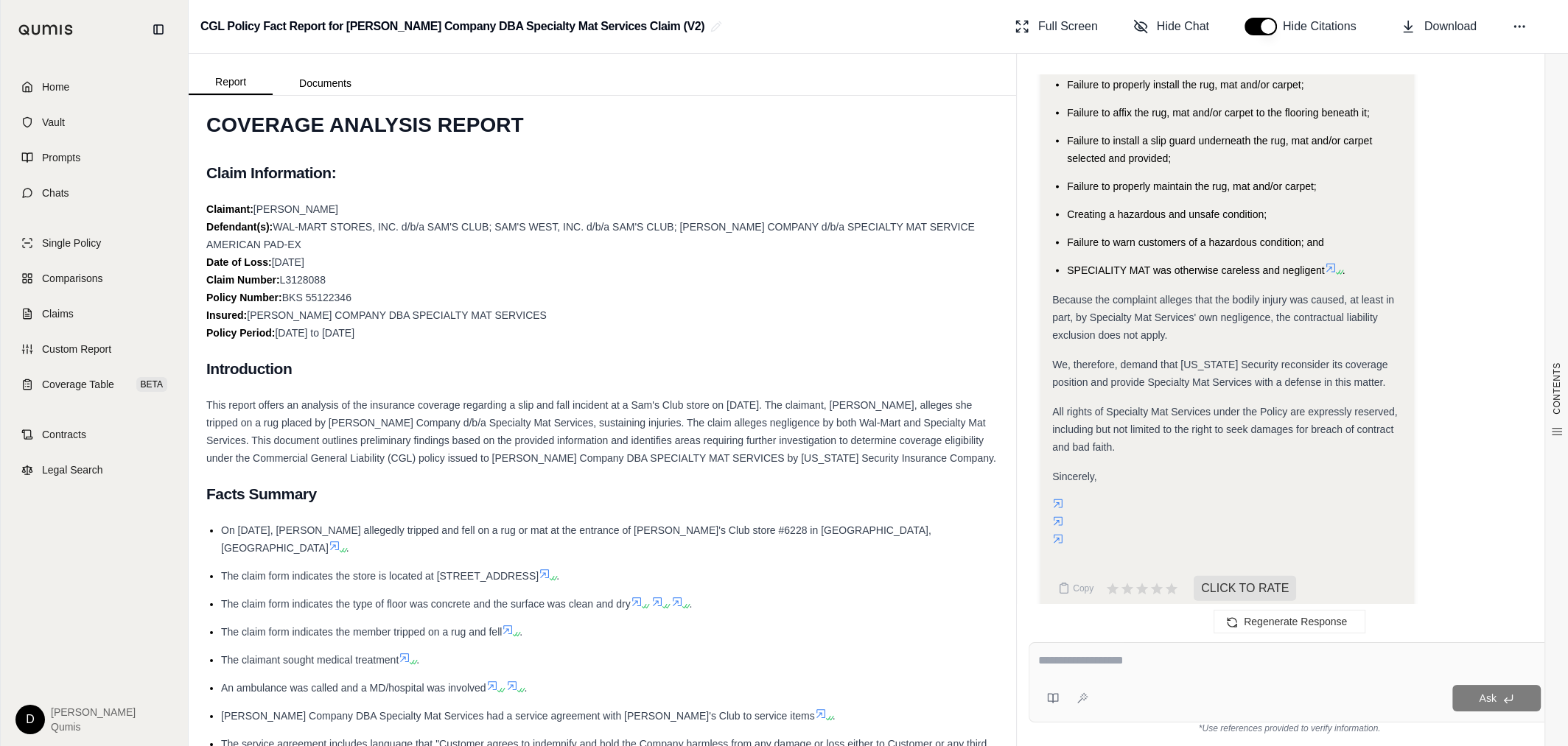
scroll to position [41, 0]
click at [664, 525] on span "On [DATE], [PERSON_NAME] allegedly tripped and fell on a rug or mat at the entr…" at bounding box center [576, 536] width 710 height 29
click at [91, 465] on span "Legal Search" at bounding box center [72, 469] width 61 height 15
click at [1103, 662] on textarea at bounding box center [1290, 660] width 503 height 18
click at [1150, 410] on span "All rights of Specialty Mat Services under the Policy are expressly reserved, i…" at bounding box center [1225, 429] width 345 height 47
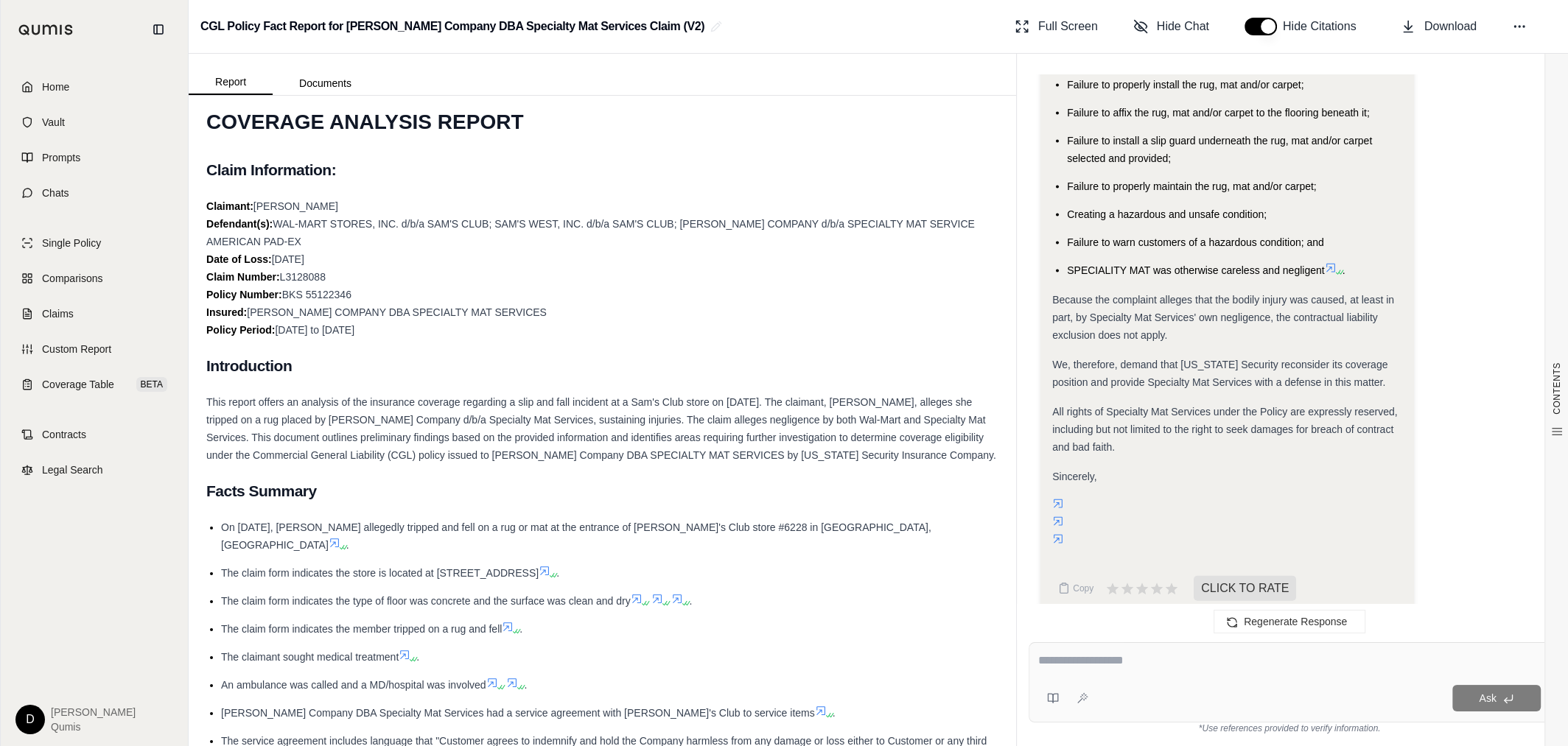
click at [393, 429] on div "This report offers an analysis of the insurance coverage regarding a slip and f…" at bounding box center [603, 428] width 792 height 70
click at [99, 441] on link "Contracts" at bounding box center [94, 434] width 169 height 32
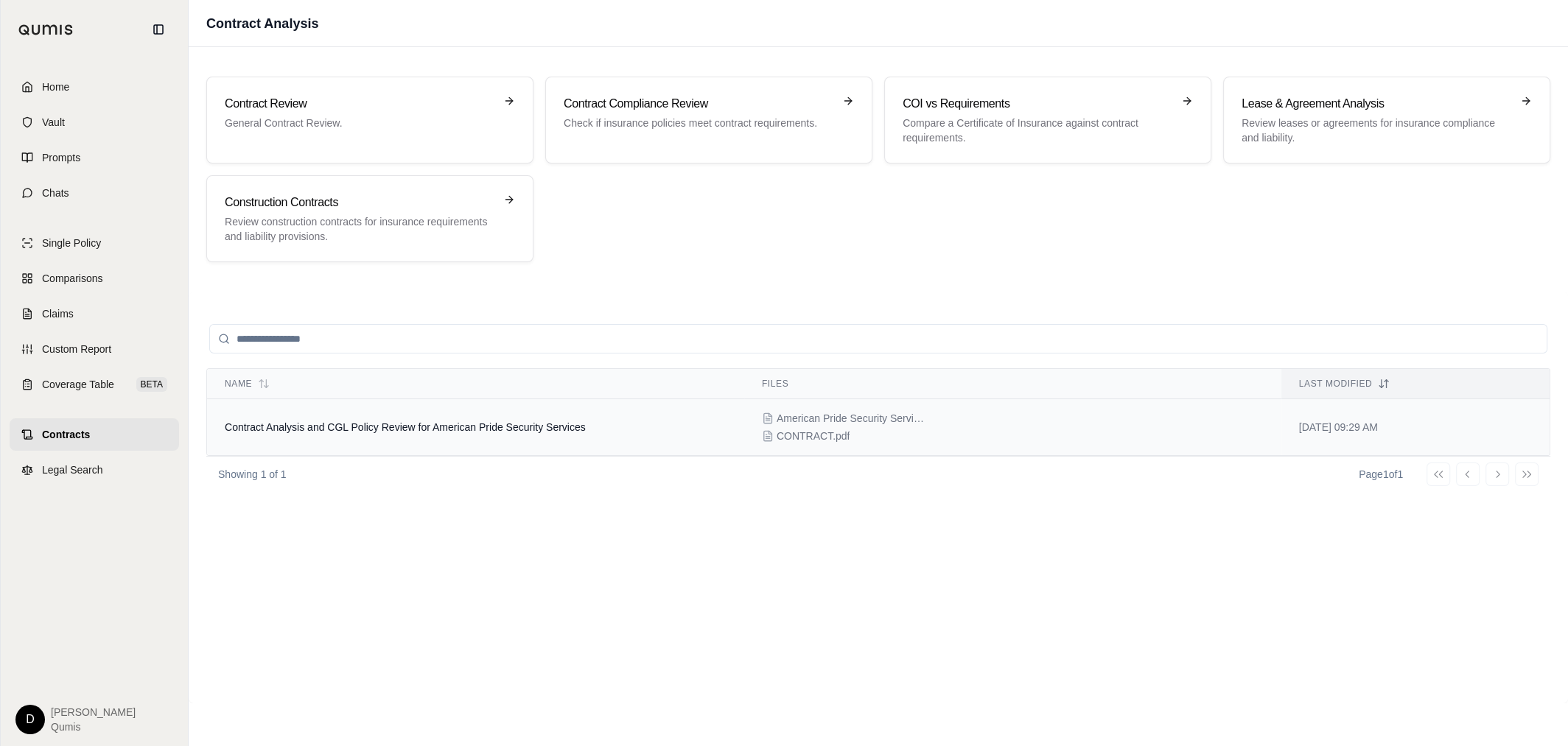
click at [326, 428] on span "Contract Analysis and CGL Policy Review for American Pride Security Services" at bounding box center [405, 427] width 361 height 12
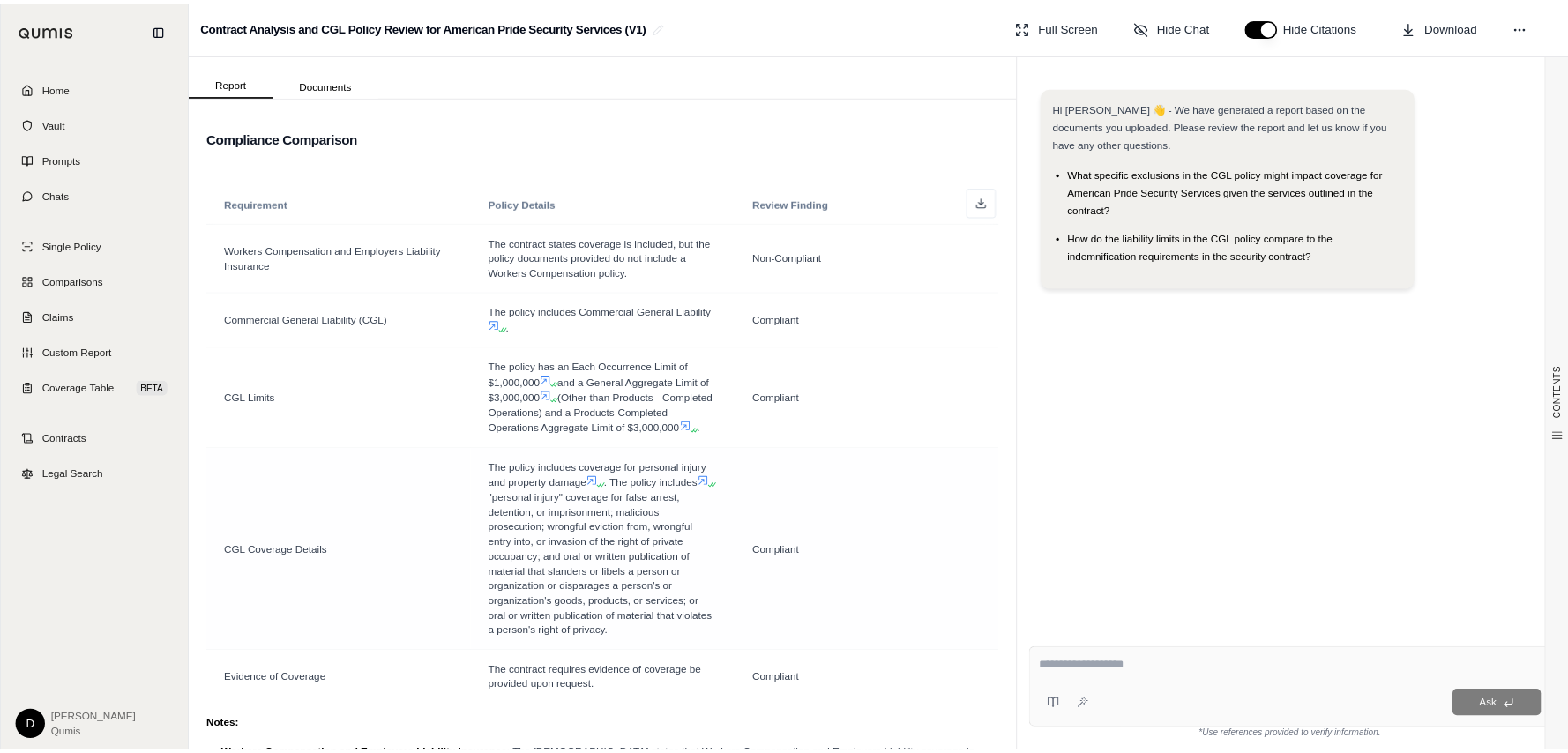
scroll to position [1583, 0]
click at [731, 482] on span "(Other than Products - Completed Operations) and a Products-Completed Operation…" at bounding box center [718, 494] width 268 height 50
click at [86, 512] on span "Contracts" at bounding box center [76, 520] width 53 height 18
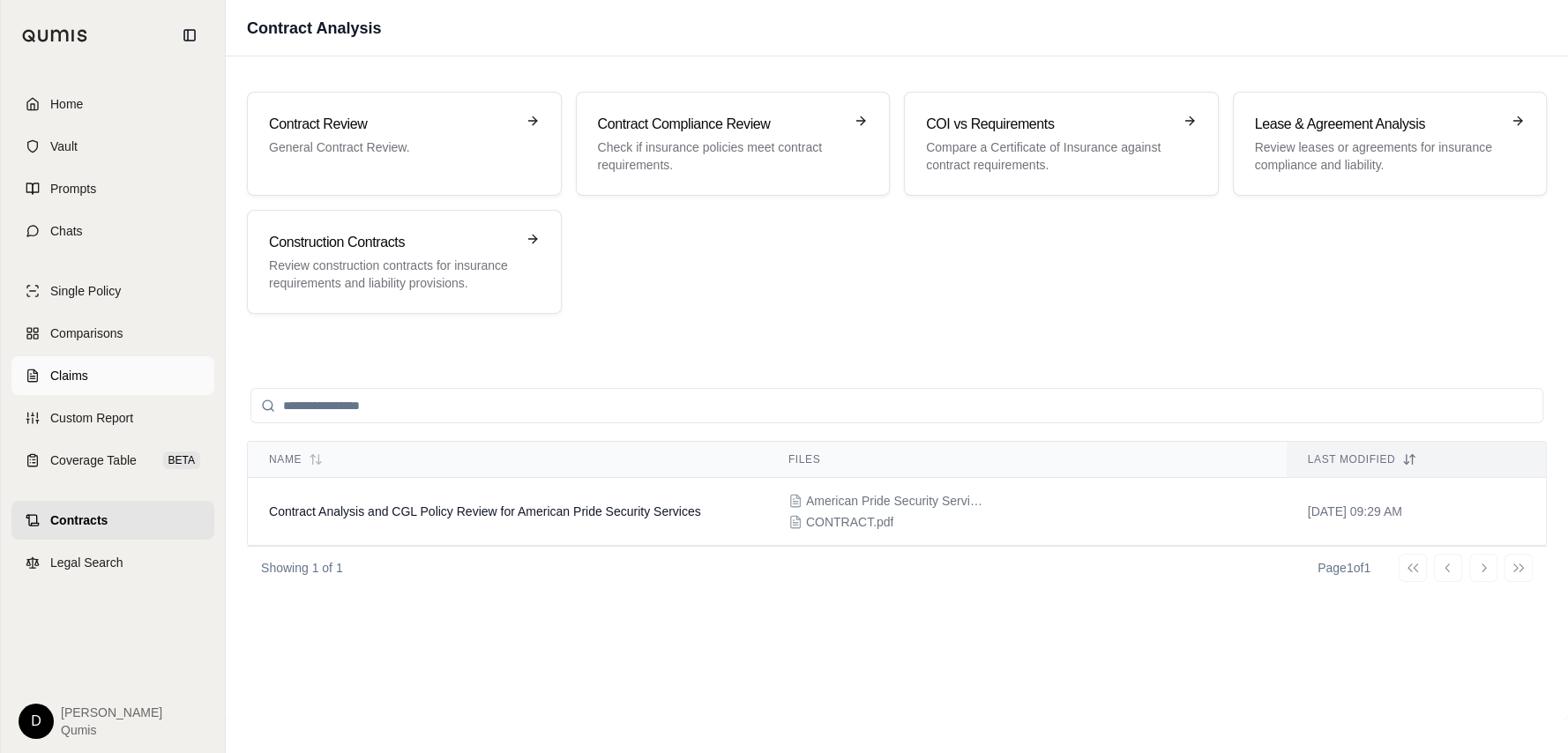
click at [112, 381] on link "Claims" at bounding box center [112, 376] width 203 height 39
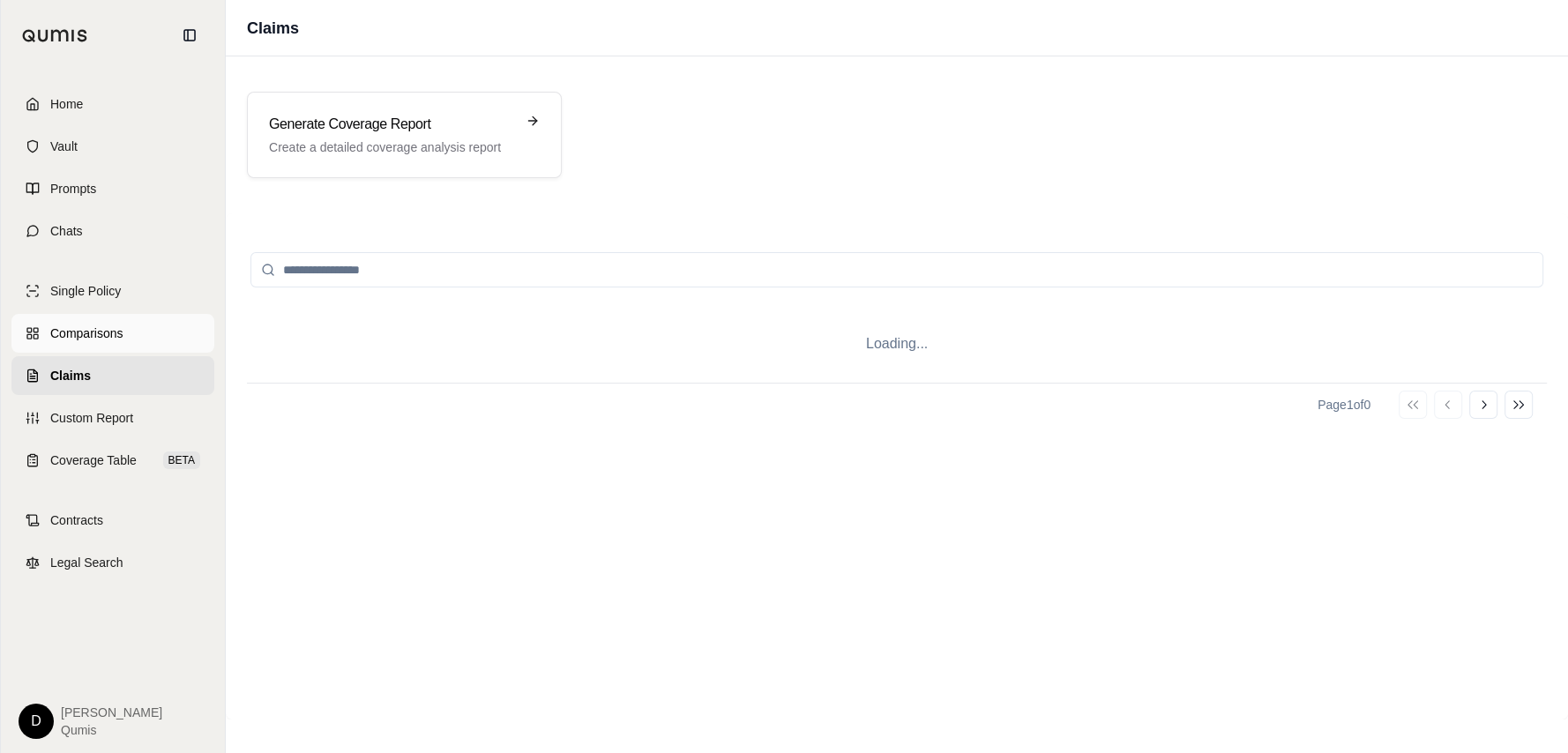
click at [81, 320] on link "Comparisons" at bounding box center [112, 333] width 203 height 39
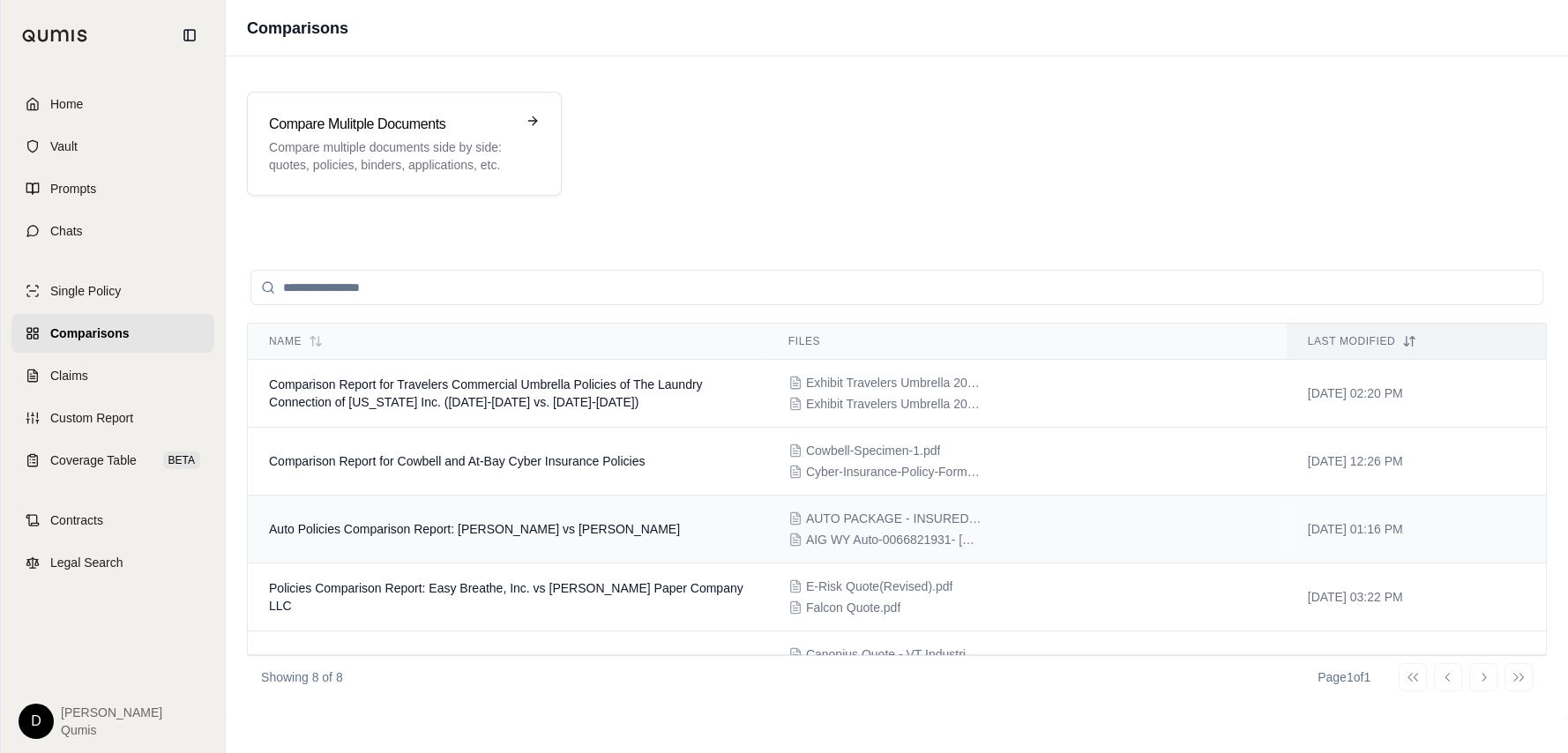
scroll to position [105, 0]
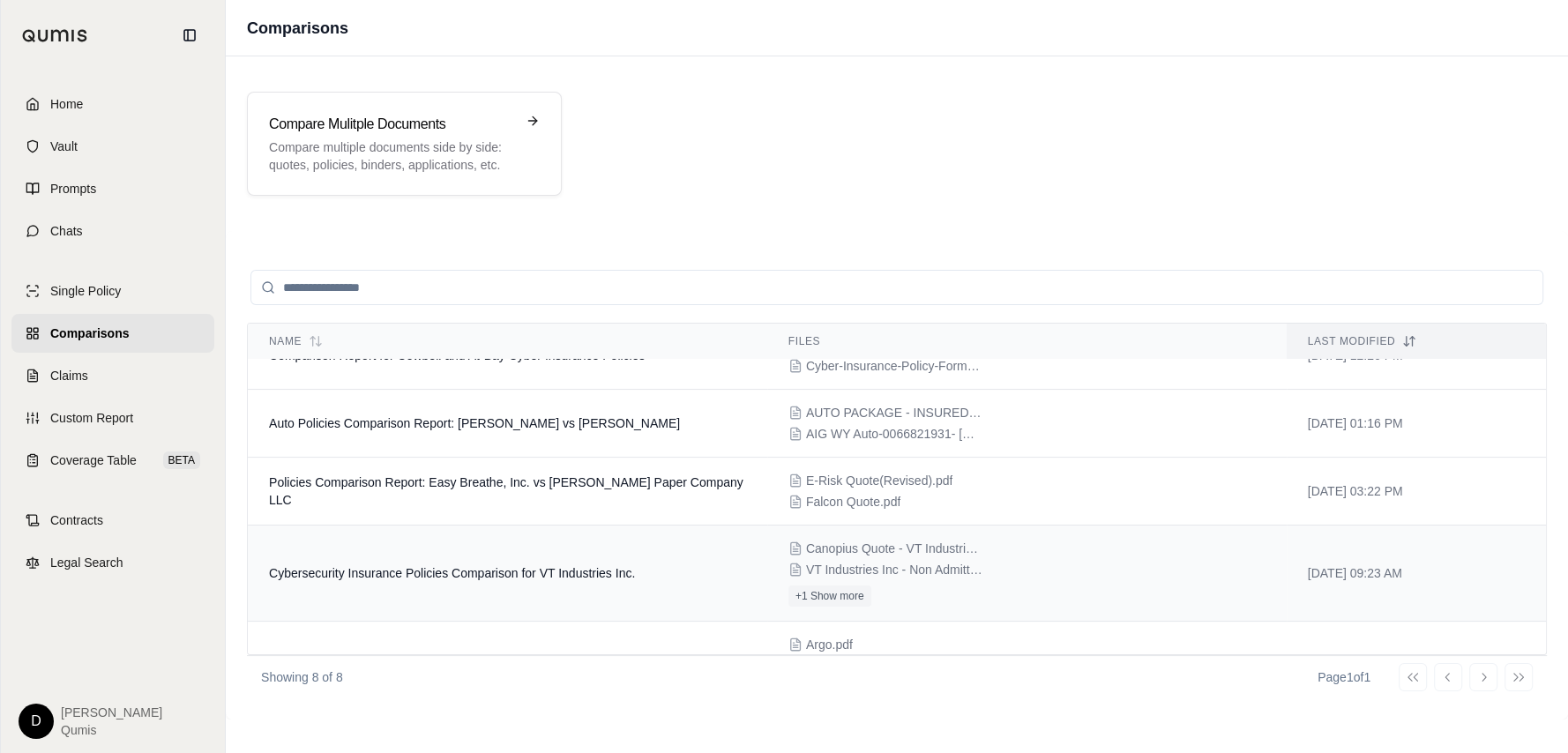
click at [516, 567] on span "Cybersecurity Insurance Policies Comparison for VT Industries Inc." at bounding box center [452, 573] width 366 height 14
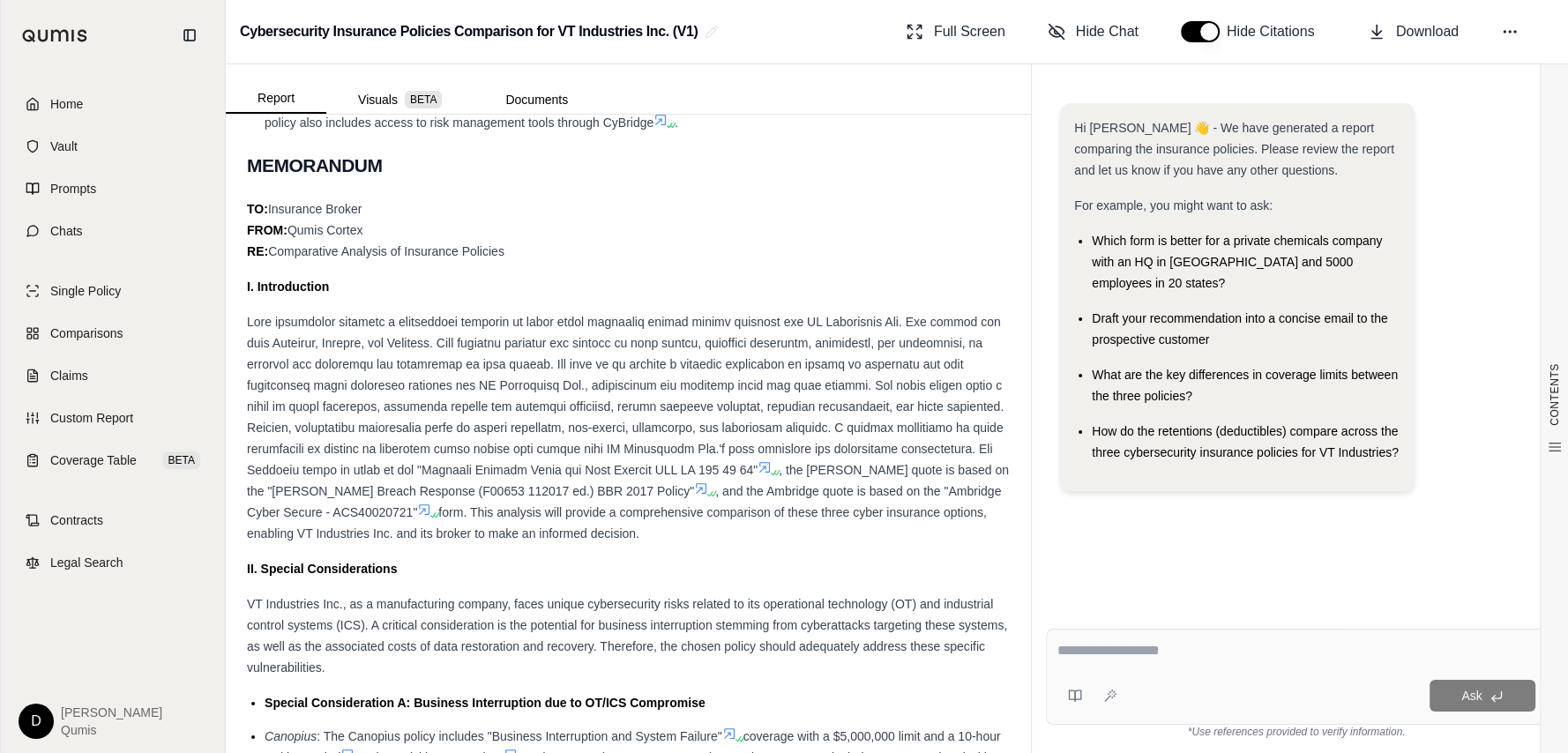
scroll to position [1020, 0]
click at [721, 537] on div ", the [PERSON_NAME] quote is based on the "[PERSON_NAME] Breach Response (F0065…" at bounding box center [628, 425] width 763 height 232
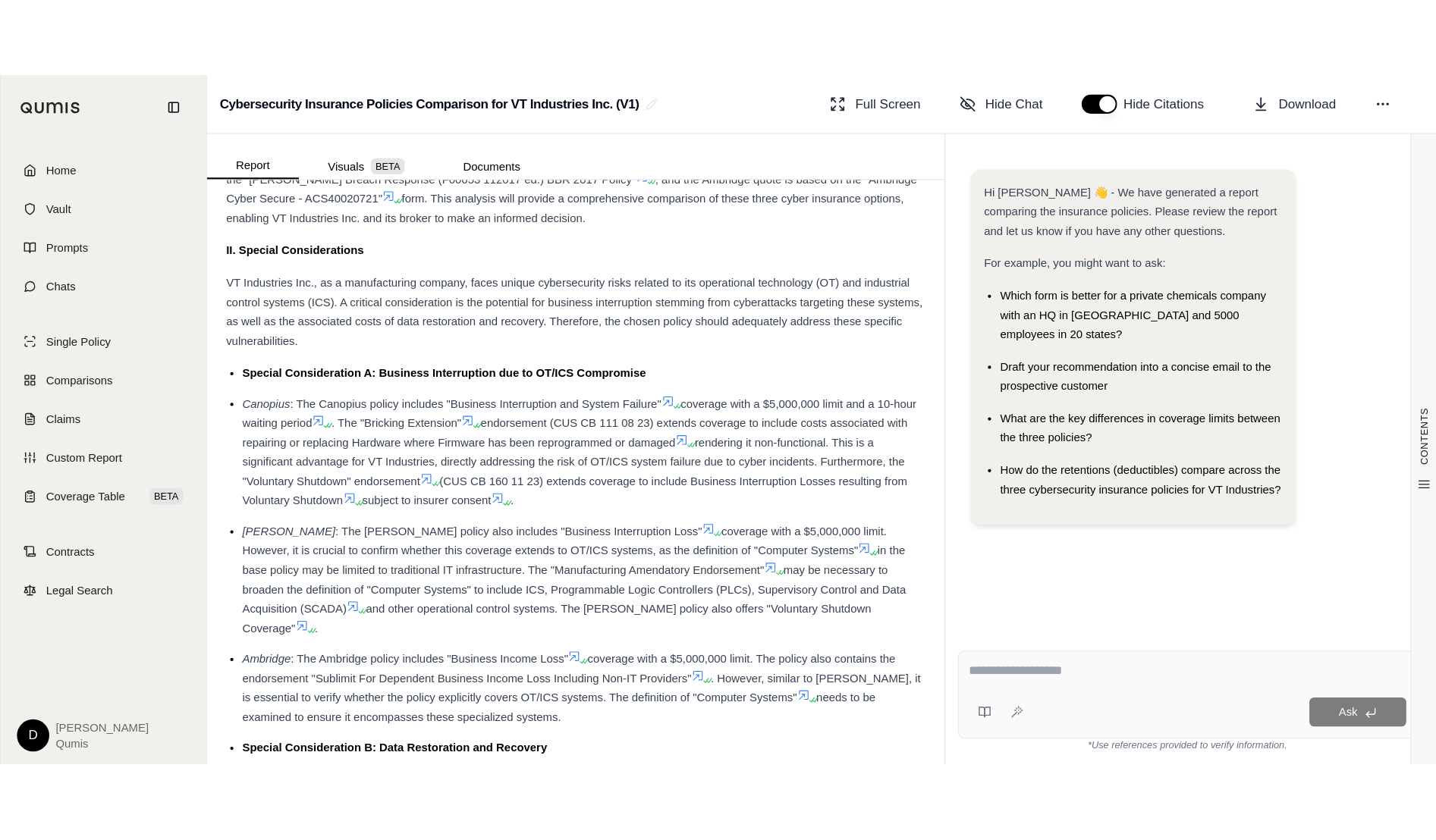
scroll to position [1201, 0]
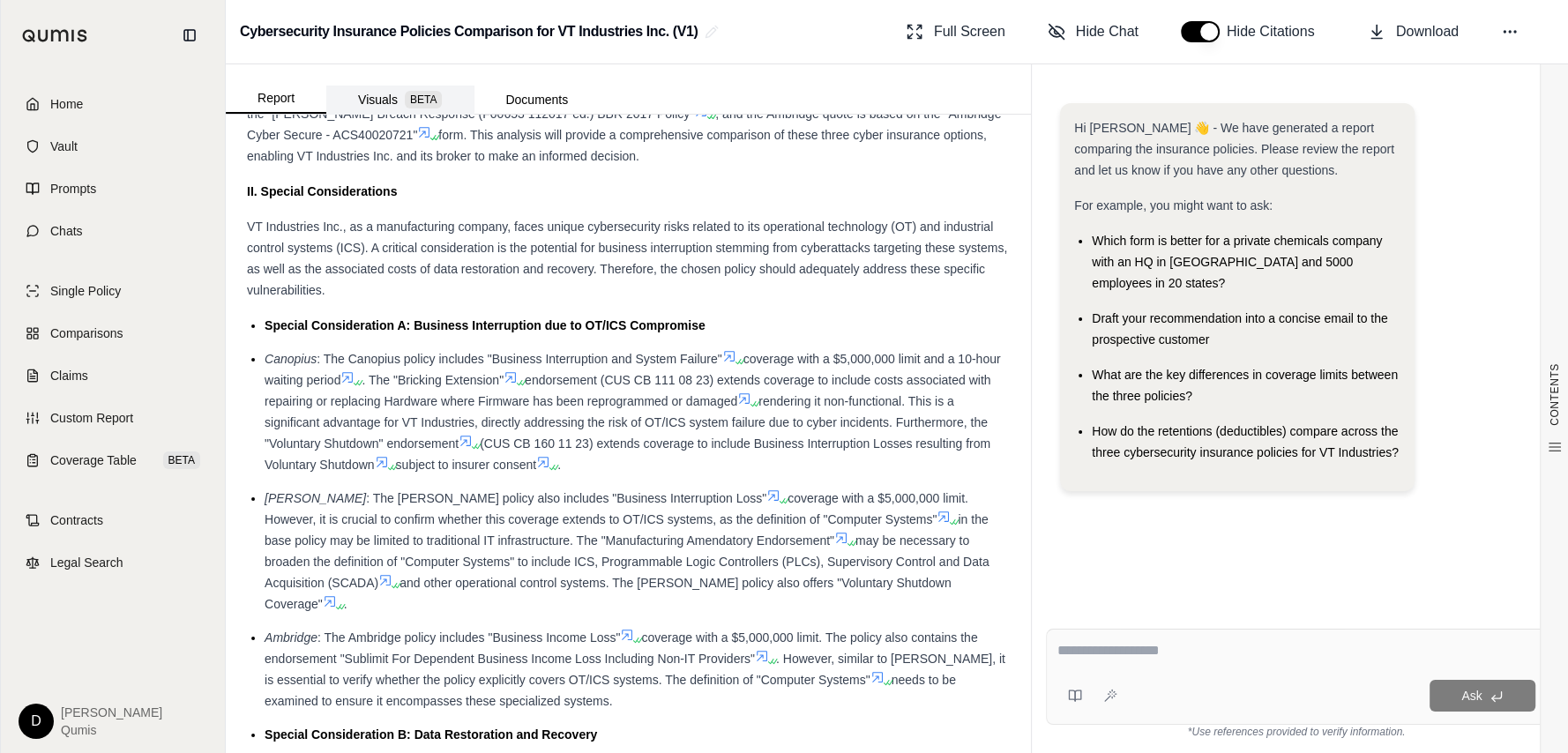
click at [395, 87] on button "Visuals BETA" at bounding box center [399, 99] width 147 height 28
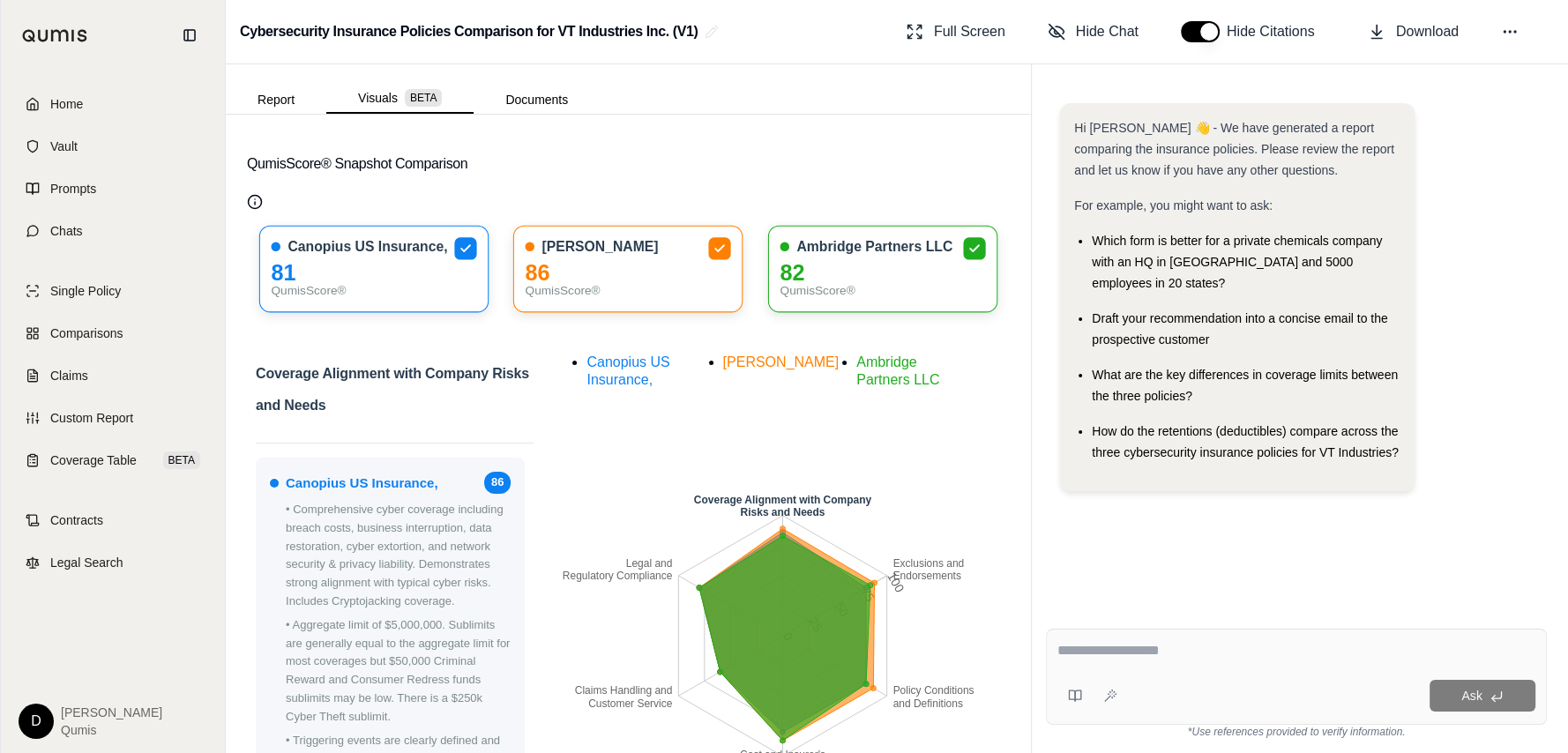
click at [1141, 648] on textarea at bounding box center [1296, 650] width 479 height 21
click at [1314, 514] on div "Hi [PERSON_NAME] 👋 - We have generated a report comparing the insurance policie…" at bounding box center [1296, 344] width 501 height 512
